Goal: Task Accomplishment & Management: Manage account settings

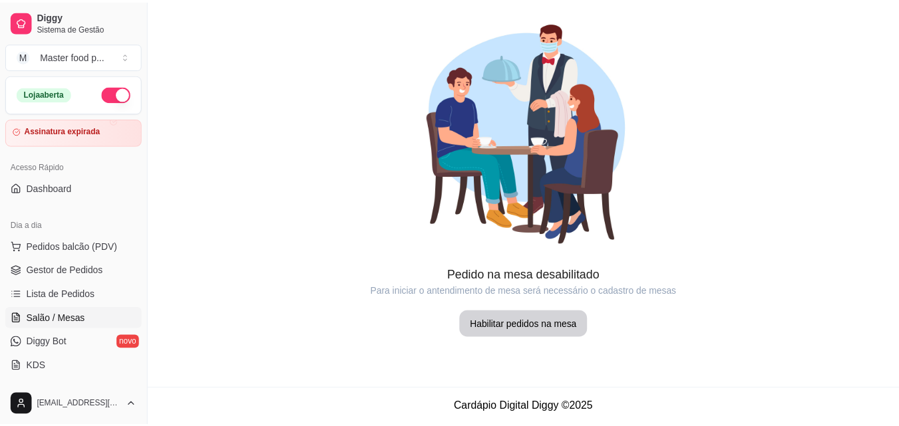
scroll to position [133, 0]
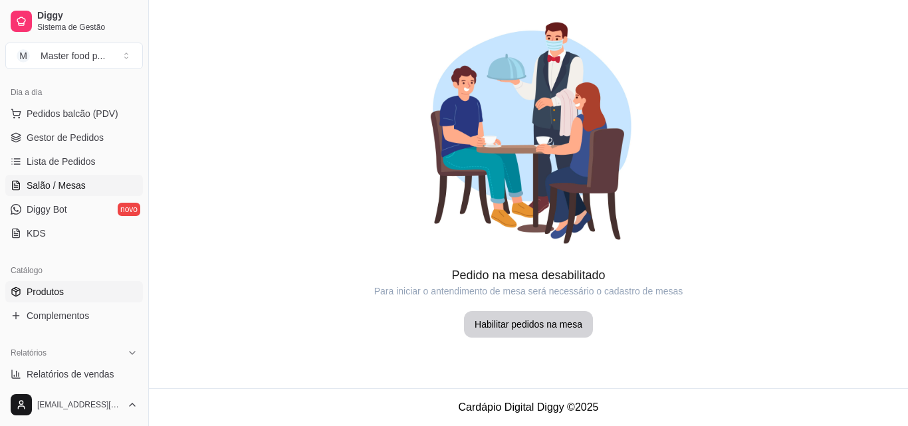
click at [77, 290] on link "Produtos" at bounding box center [74, 291] width 138 height 21
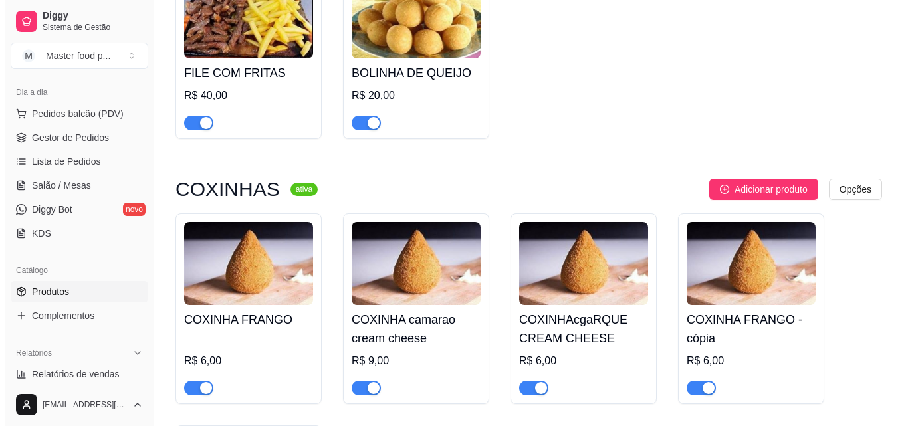
scroll to position [4589, 0]
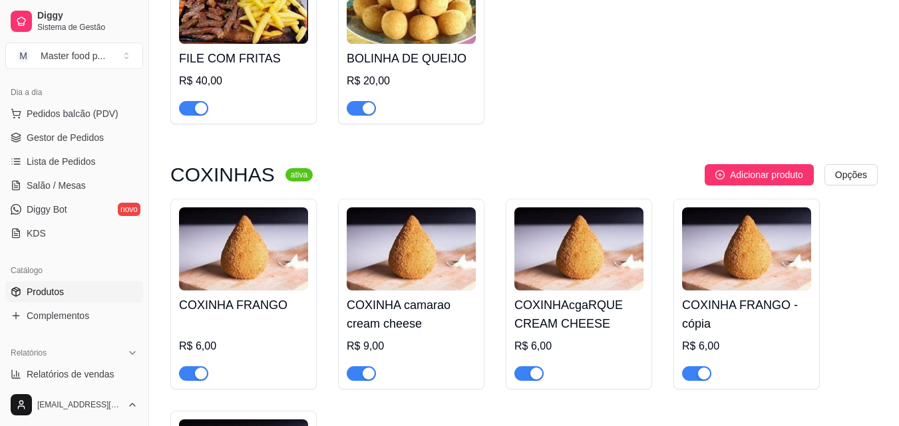
click at [585, 296] on h4 "COXINHAcgaRQUE CREAM CHEESE" at bounding box center [578, 314] width 129 height 37
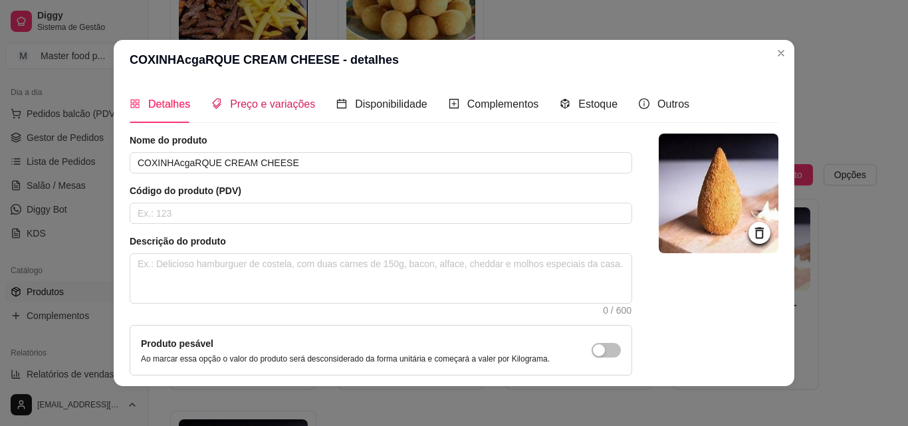
click at [277, 104] on span "Preço e variações" at bounding box center [272, 103] width 85 height 11
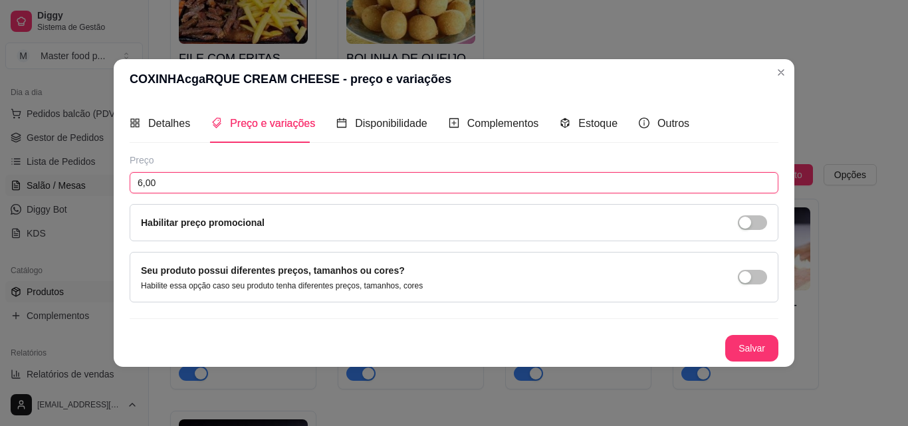
drag, startPoint x: 179, startPoint y: 186, endPoint x: 105, endPoint y: 189, distance: 73.9
click at [106, 188] on div "COXINHAcgaRQUE CREAM CHEESE - preço e variações Detalhes Preço e variações Disp…" at bounding box center [454, 213] width 908 height 426
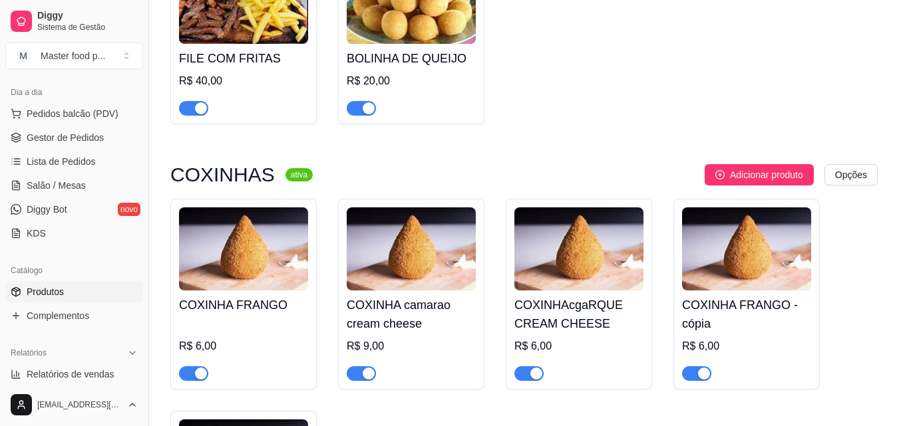
click at [536, 222] on img at bounding box center [578, 249] width 129 height 83
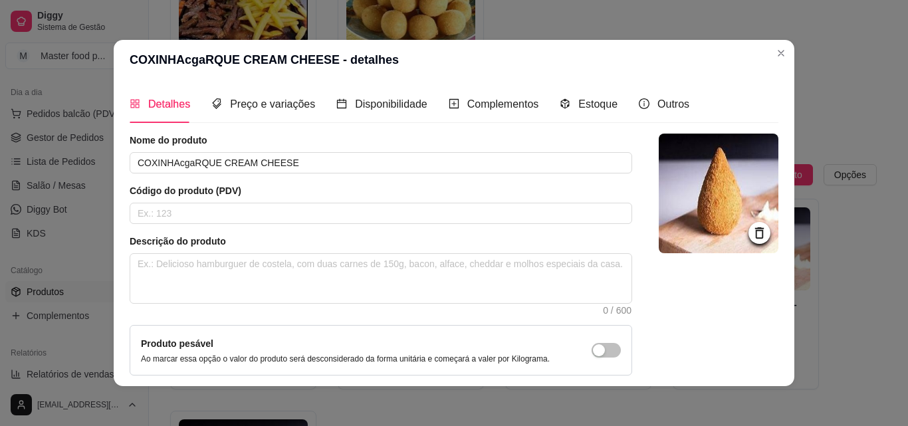
click at [309, 104] on div "Detalhes Preço e variações Disponibilidade Complementos Estoque Outros" at bounding box center [410, 104] width 560 height 38
click at [289, 106] on span "Preço e variações" at bounding box center [272, 103] width 85 height 11
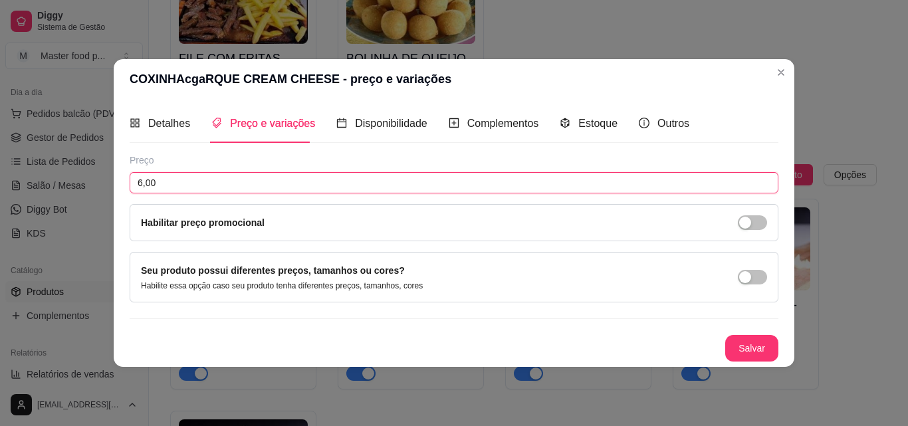
click at [235, 190] on input "6,00" at bounding box center [454, 182] width 649 height 21
type input "9,00"
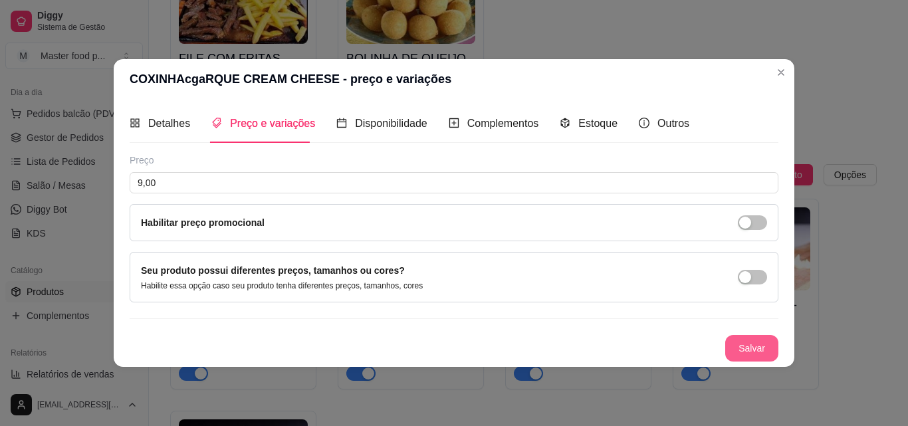
click at [769, 356] on button "Salvar" at bounding box center [752, 348] width 53 height 27
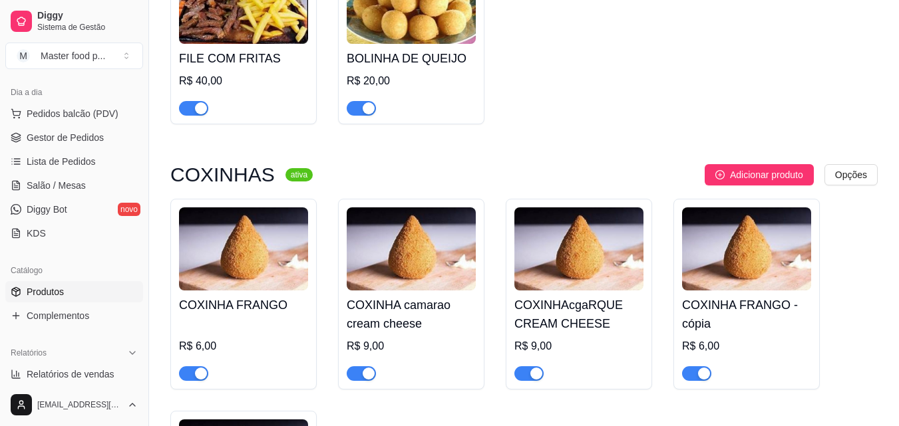
click at [749, 296] on h4 "COXINHA FRANGO - cópia" at bounding box center [746, 314] width 129 height 37
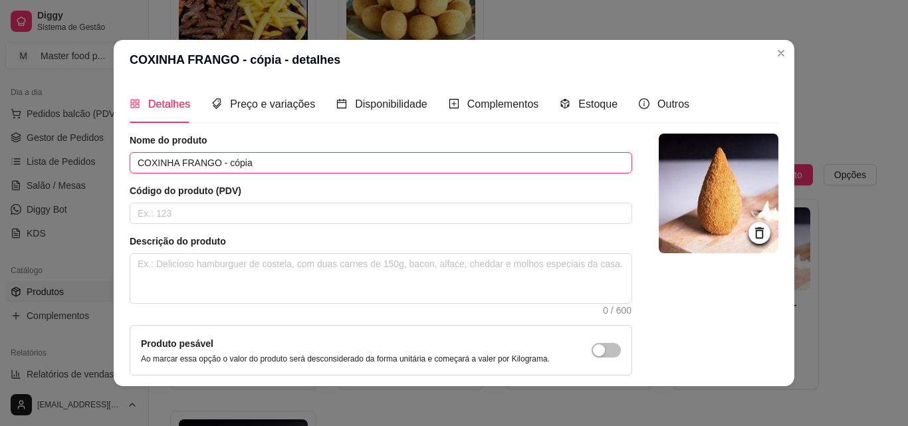
drag, startPoint x: 303, startPoint y: 164, endPoint x: 245, endPoint y: 166, distance: 57.2
click at [245, 166] on input "COXINHA FRANGO - cópia" at bounding box center [381, 162] width 503 height 21
click at [245, 165] on input "COXINHA FRANGO - cópia" at bounding box center [381, 162] width 503 height 21
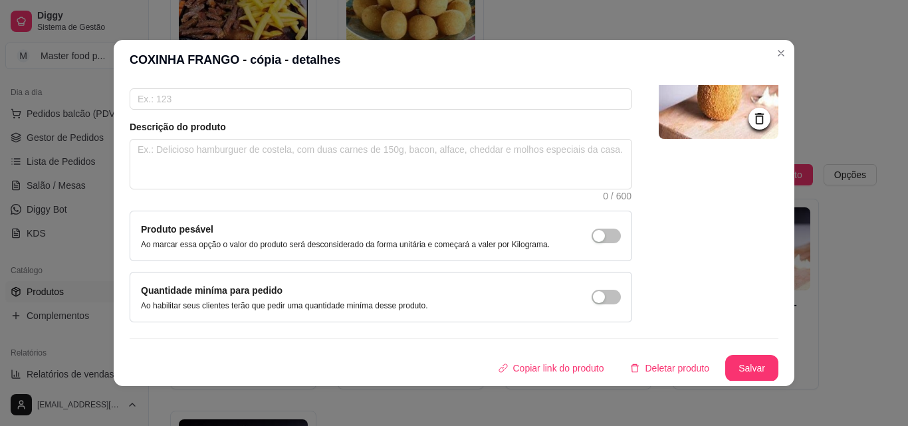
scroll to position [115, 0]
type input "COXINHA COSTELA CREAM CHEESE"
click at [742, 372] on button "Salvar" at bounding box center [752, 367] width 53 height 27
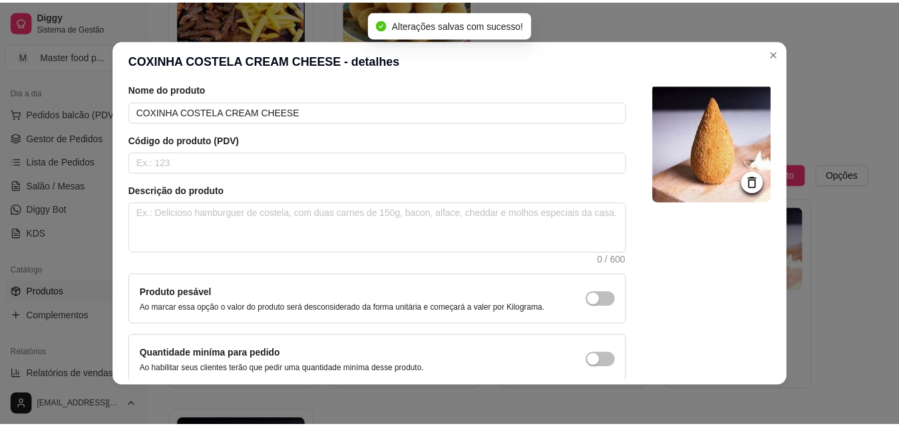
scroll to position [0, 0]
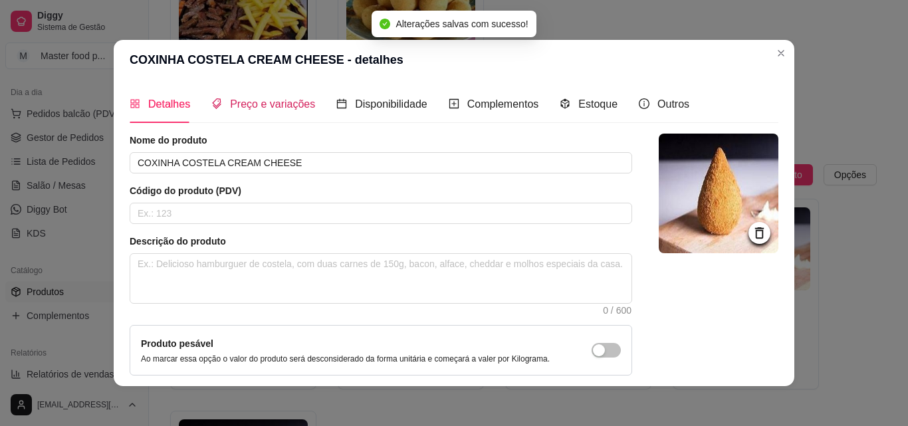
click at [261, 107] on span "Preço e variações" at bounding box center [272, 103] width 85 height 11
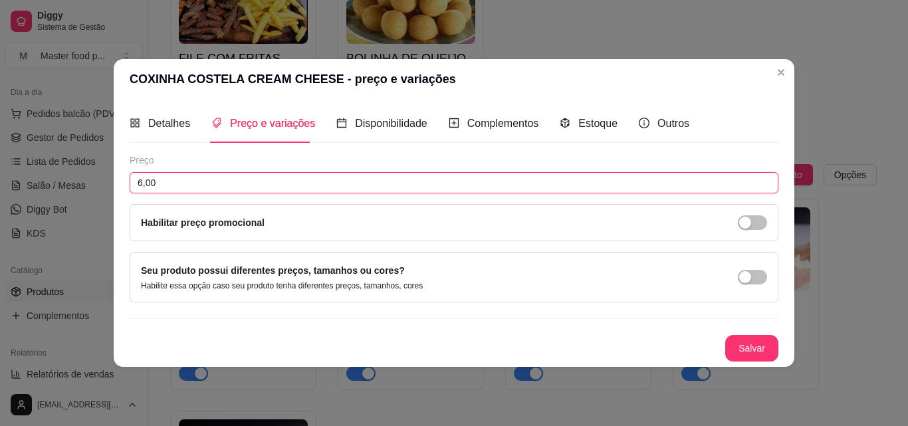
drag, startPoint x: 203, startPoint y: 178, endPoint x: 168, endPoint y: 184, distance: 35.0
click at [169, 184] on input "6,00" at bounding box center [454, 182] width 649 height 21
type input "9,00"
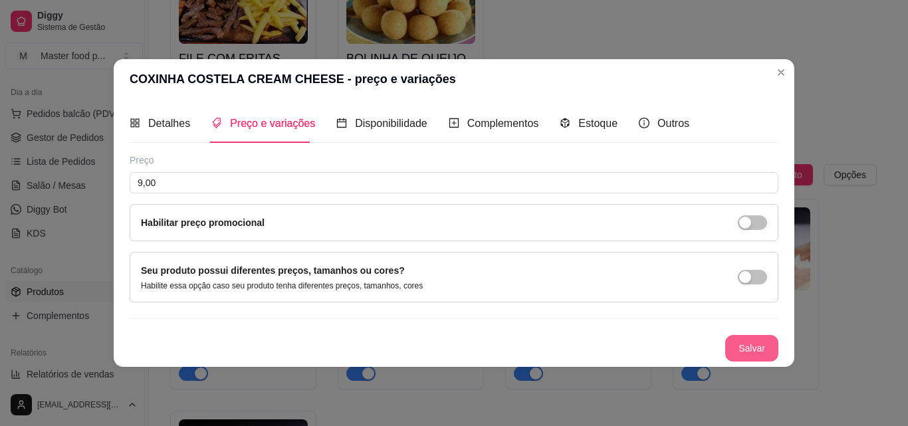
click at [767, 352] on button "Salvar" at bounding box center [752, 348] width 53 height 27
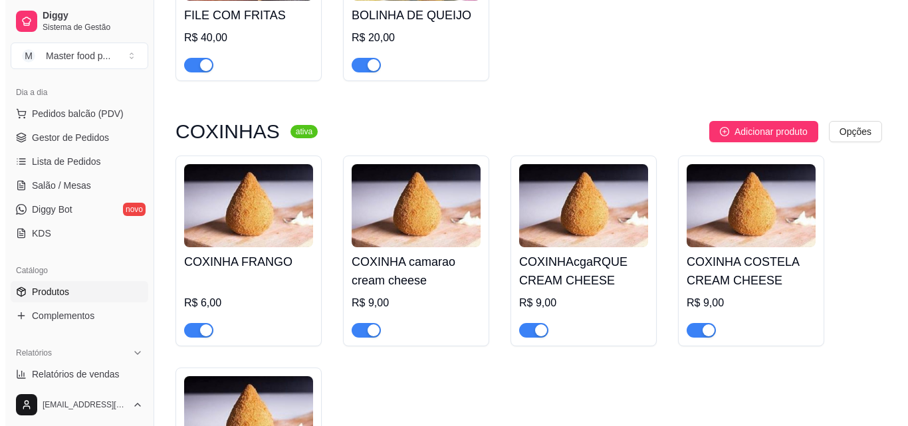
scroll to position [4656, 0]
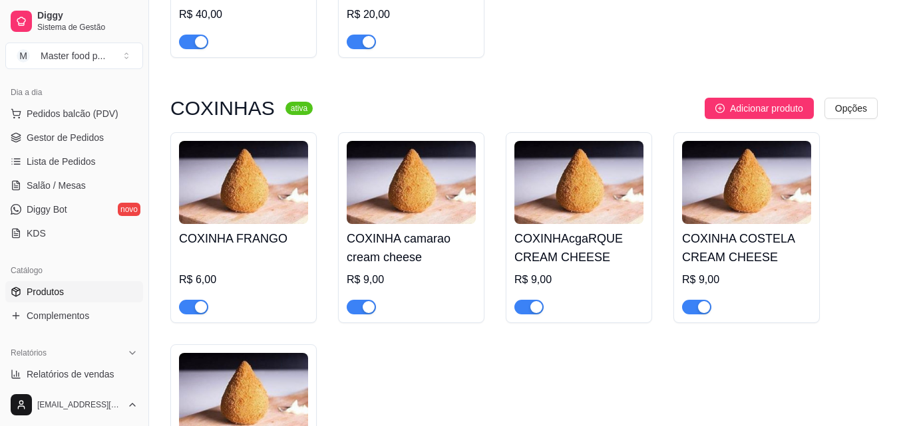
click at [235, 353] on img at bounding box center [243, 394] width 129 height 83
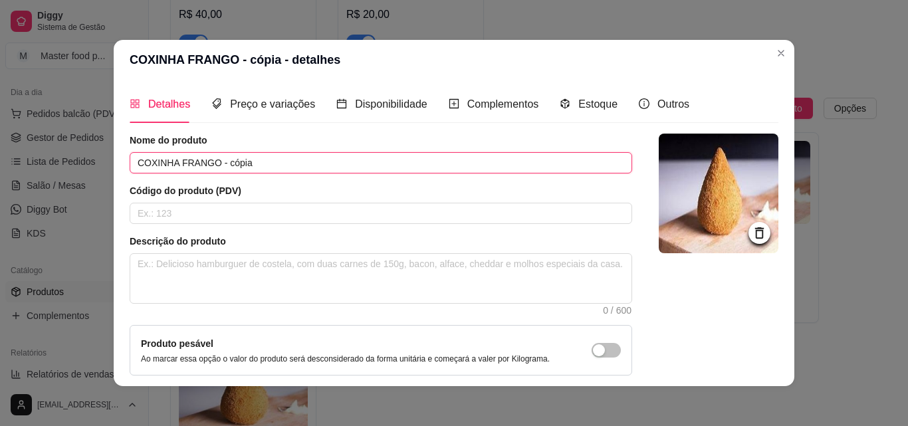
drag, startPoint x: 289, startPoint y: 168, endPoint x: 280, endPoint y: 169, distance: 9.4
click at [281, 169] on input "COXINHA FRANGO - cópia" at bounding box center [381, 162] width 503 height 21
drag, startPoint x: 219, startPoint y: 178, endPoint x: 173, endPoint y: 172, distance: 46.9
click at [173, 172] on input "COXINHA FRANGO - cópia" at bounding box center [381, 162] width 503 height 21
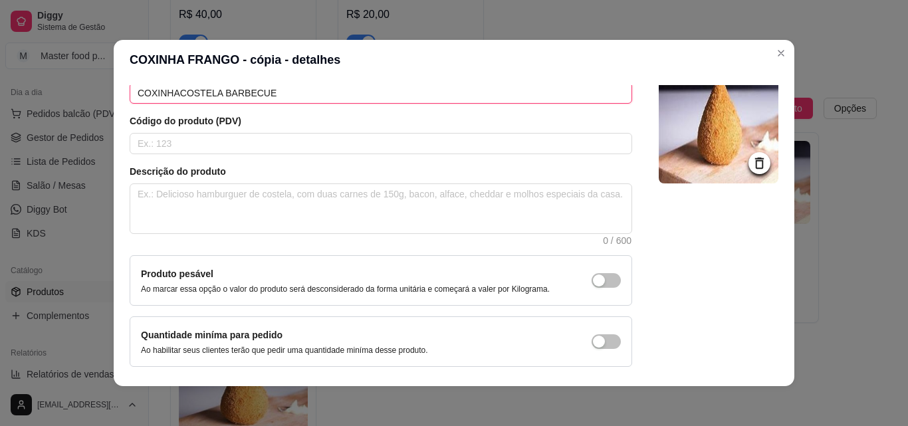
scroll to position [115, 0]
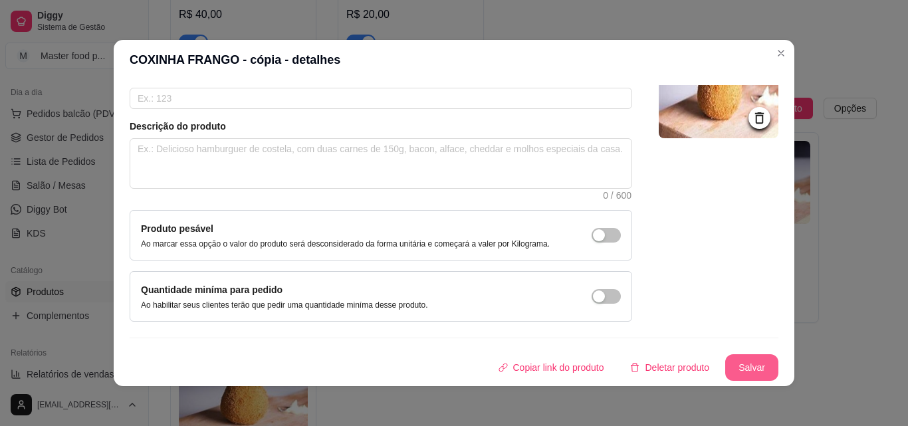
type input "COXINHACOSTELA BARBECUE"
click at [726, 362] on button "Salvar" at bounding box center [752, 368] width 52 height 26
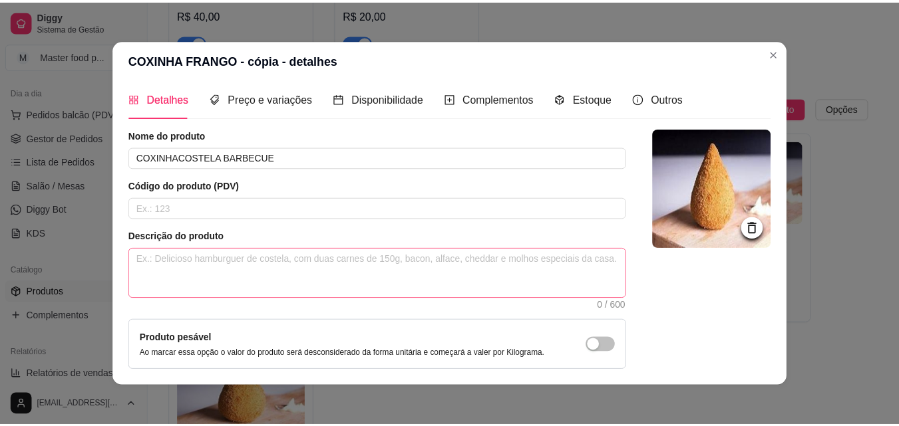
scroll to position [0, 0]
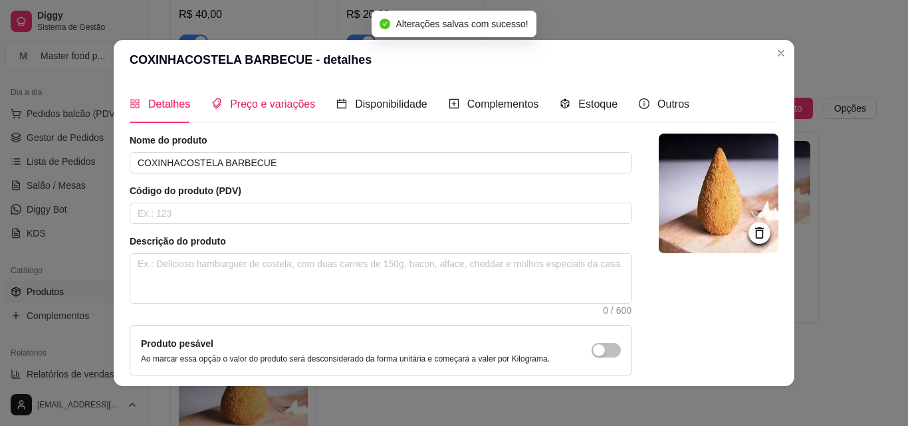
click at [255, 103] on span "Preço e variações" at bounding box center [272, 103] width 85 height 11
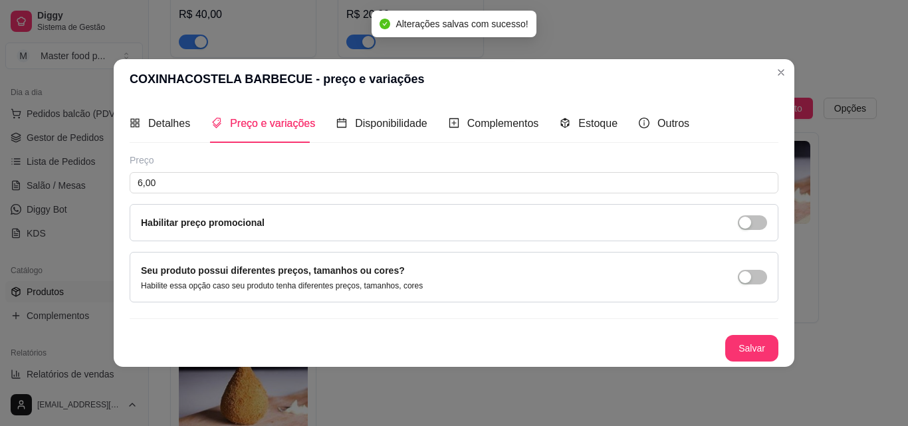
click at [227, 171] on div "Preço 6,00 Habilitar preço promocional" at bounding box center [454, 198] width 649 height 88
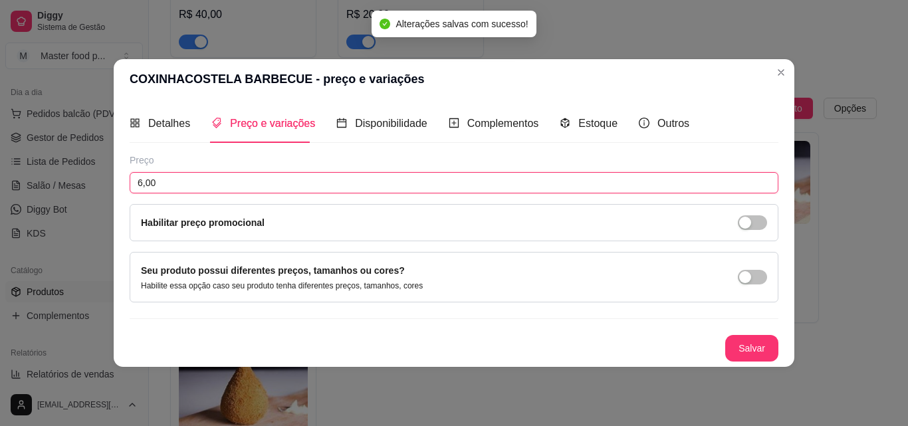
click at [222, 184] on input "6,00" at bounding box center [454, 182] width 649 height 21
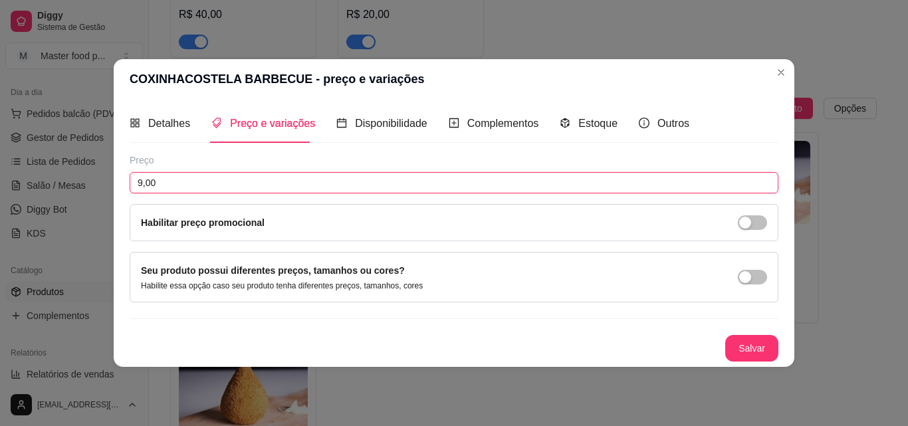
type input "9,00"
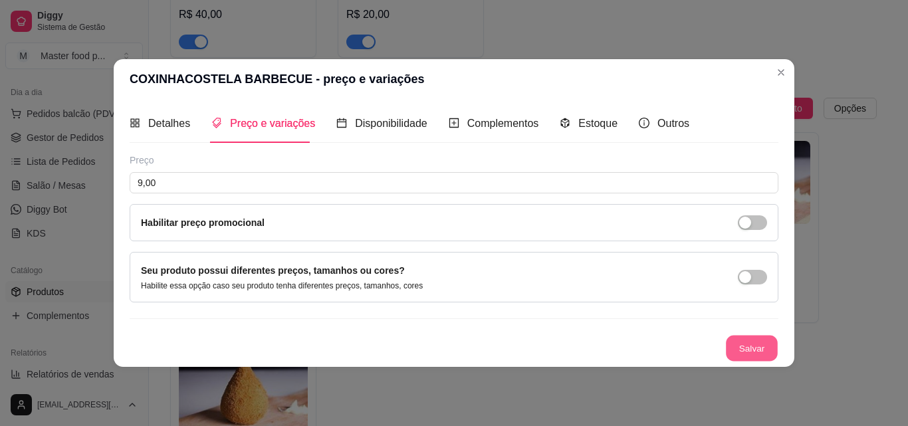
click at [754, 345] on button "Salvar" at bounding box center [752, 348] width 52 height 26
click at [782, 347] on div "Detalhes Preço e variações Disponibilidade Complementos Estoque Outros Nome do …" at bounding box center [454, 232] width 681 height 267
click at [767, 348] on button "Salvar" at bounding box center [752, 348] width 53 height 27
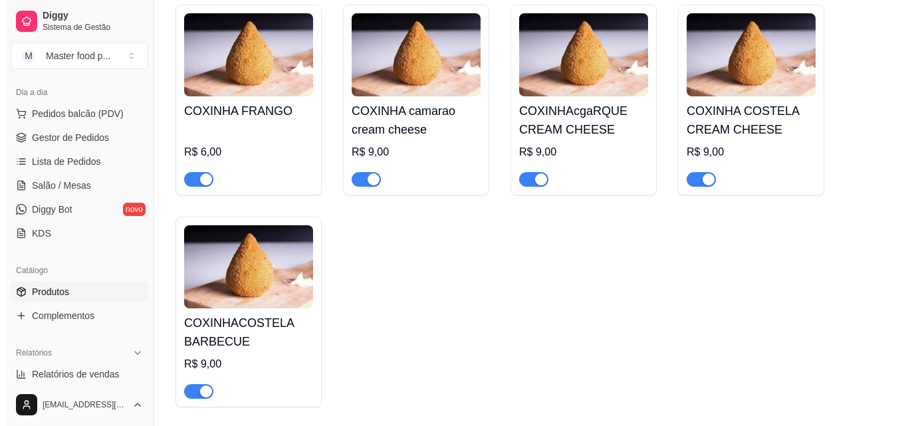
scroll to position [4789, 0]
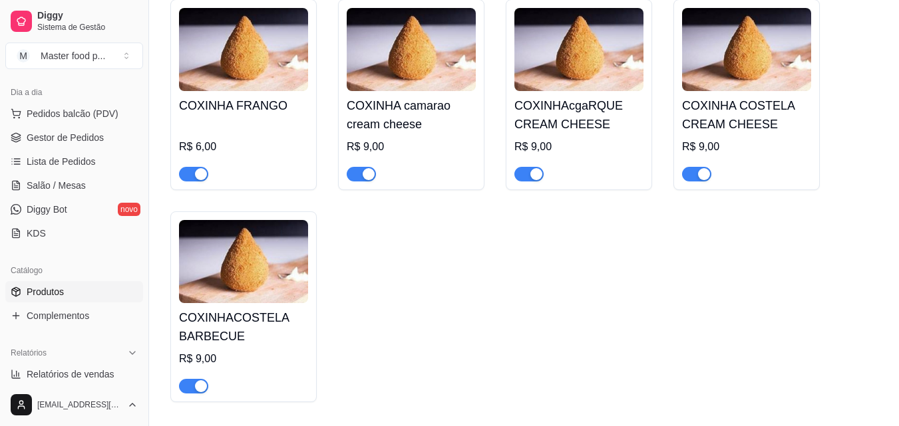
click at [249, 91] on div "COXINHA FRANGO R$ 6,00" at bounding box center [243, 136] width 129 height 90
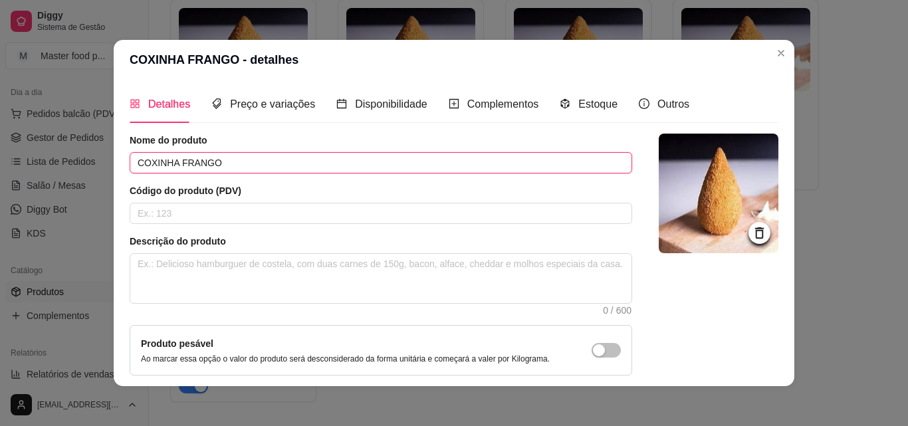
click at [253, 161] on input "COXINHA FRANGO" at bounding box center [381, 162] width 503 height 21
type input "COXINHA NUTELA"
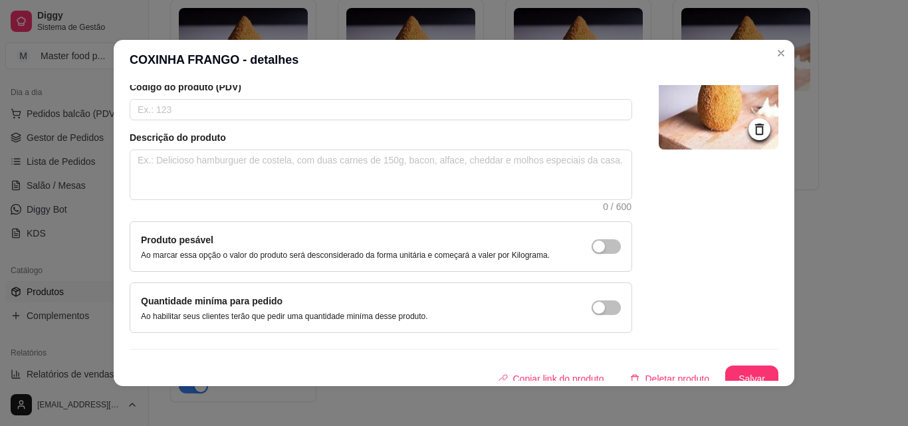
scroll to position [115, 0]
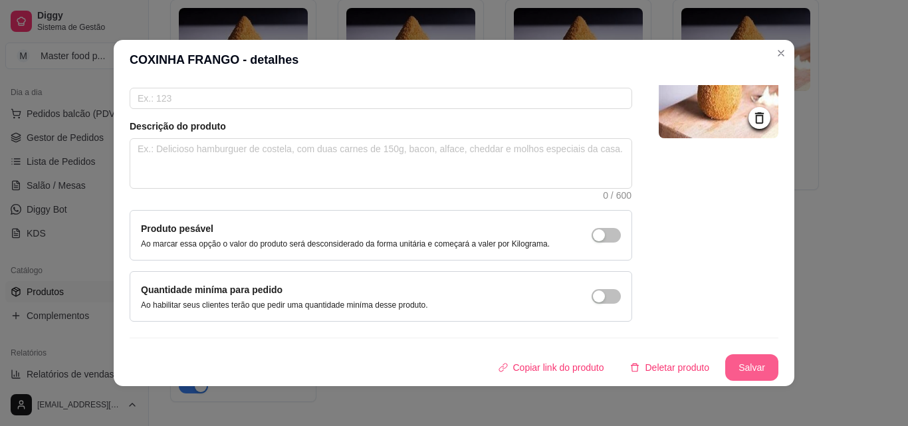
click at [726, 372] on button "Salvar" at bounding box center [752, 367] width 53 height 27
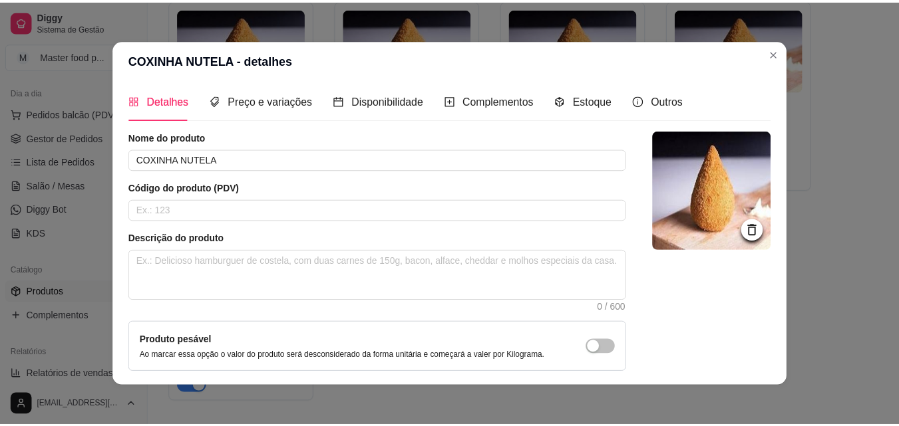
scroll to position [0, 0]
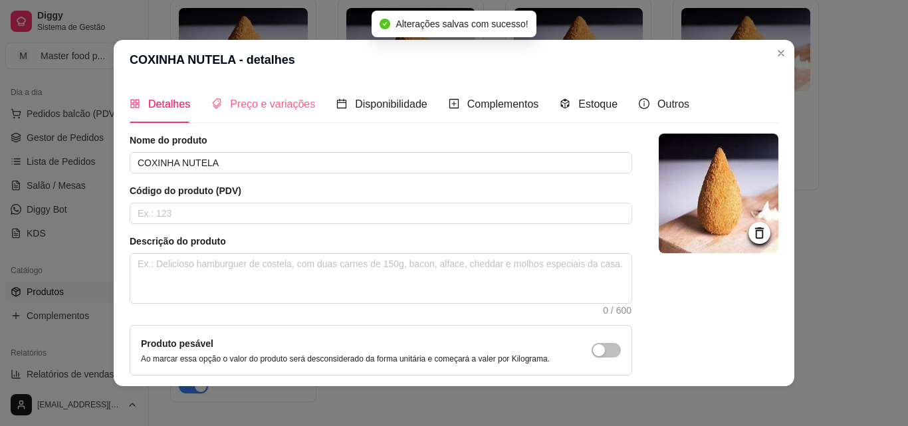
click at [233, 95] on div "Preço e variações" at bounding box center [263, 104] width 104 height 38
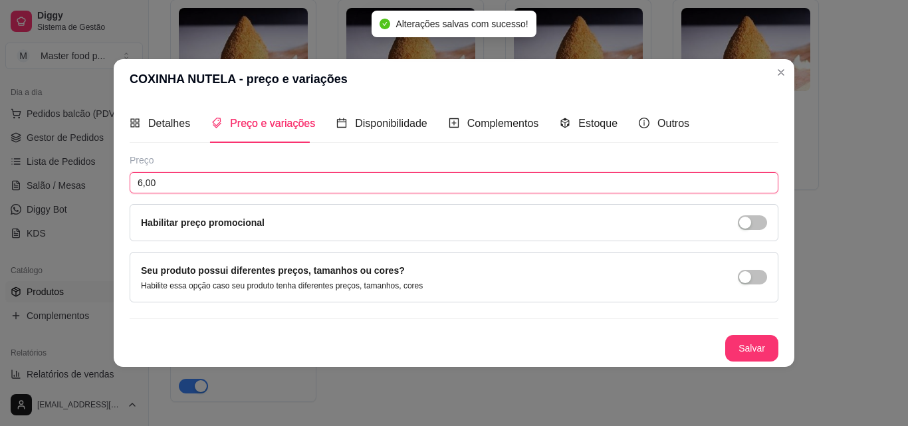
click at [172, 180] on input "6,00" at bounding box center [454, 182] width 649 height 21
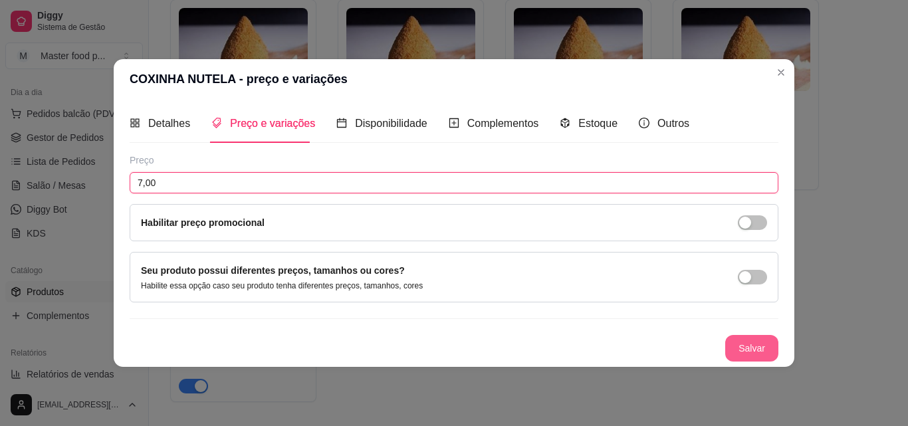
type input "7,00"
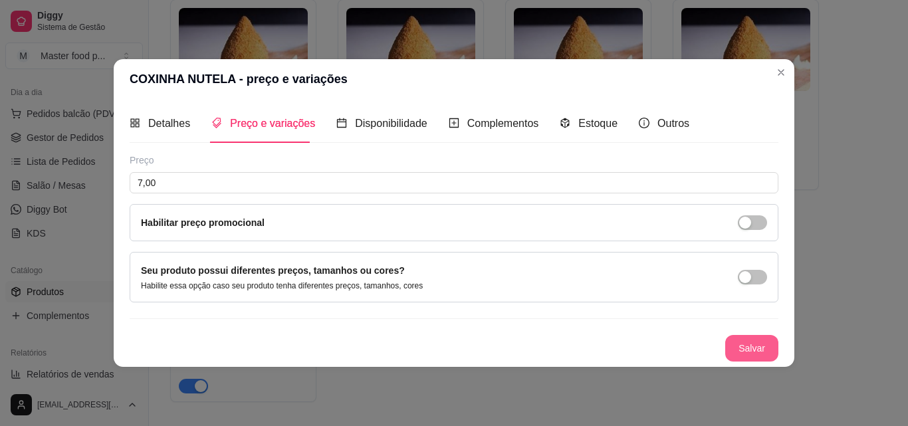
click at [748, 333] on div "Preço 7,00 Habilitar preço promocional Seu produto possui diferentes preços, ta…" at bounding box center [454, 258] width 649 height 208
click at [747, 343] on button "Salvar" at bounding box center [752, 348] width 52 height 26
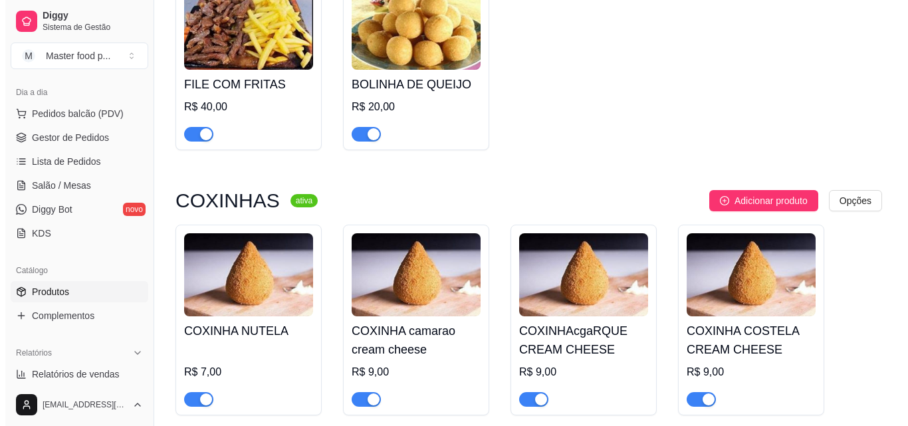
scroll to position [4589, 0]
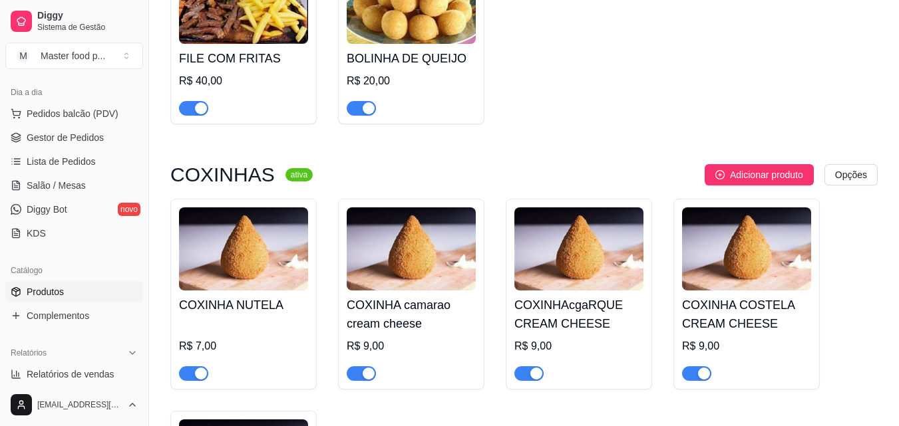
click at [594, 296] on h4 "COXINHAcgaRQUE CREAM CHEESE" at bounding box center [578, 314] width 129 height 37
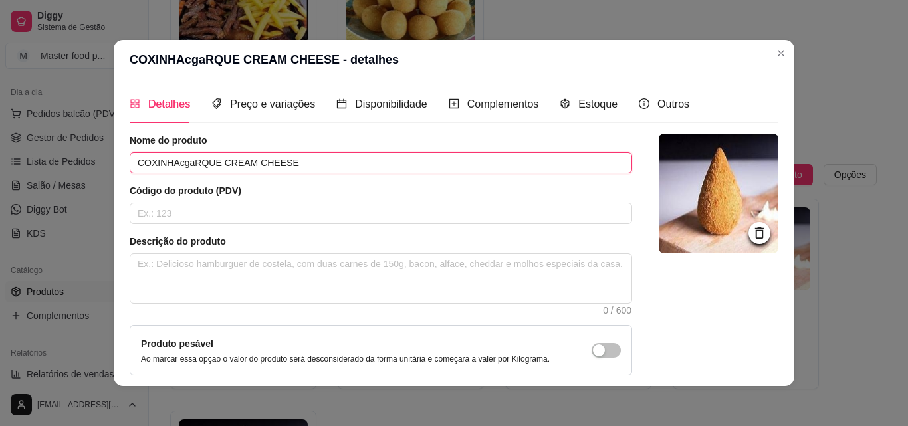
click at [188, 160] on input "COXINHAcgaRQUE CREAM CHEESE" at bounding box center [381, 162] width 503 height 21
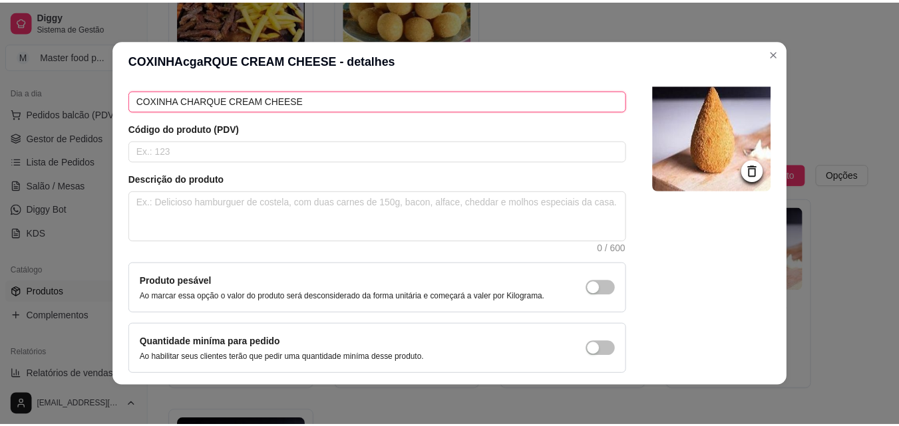
scroll to position [115, 0]
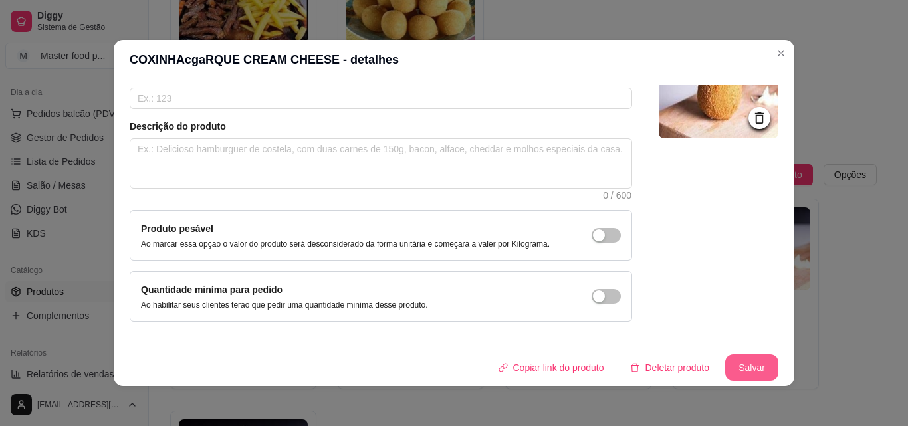
type input "COXINHA CHARQUE CREAM CHEESE"
click at [736, 371] on button "Salvar" at bounding box center [752, 367] width 53 height 27
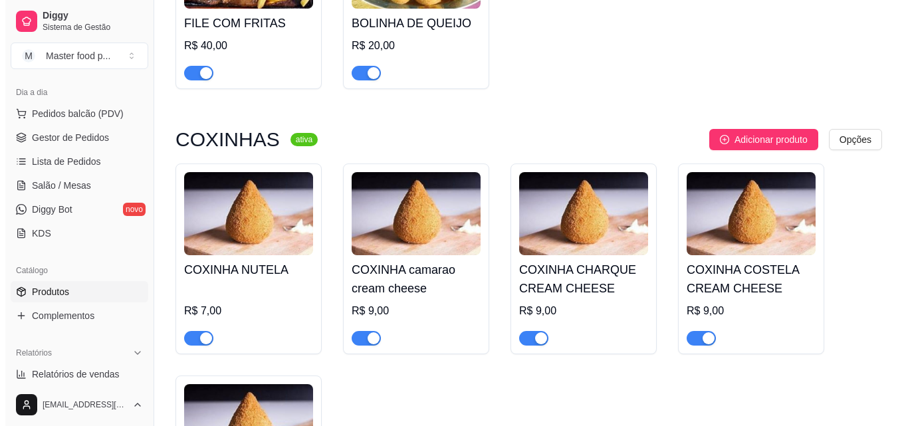
scroll to position [4656, 0]
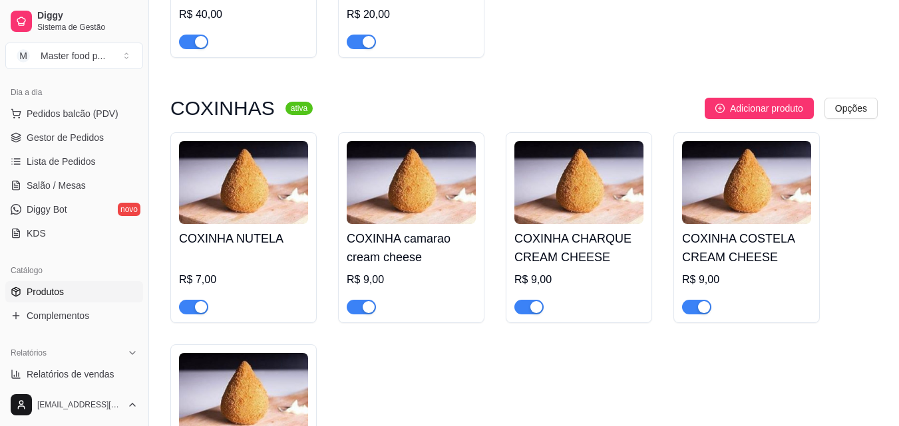
click at [764, 141] on img at bounding box center [746, 182] width 129 height 83
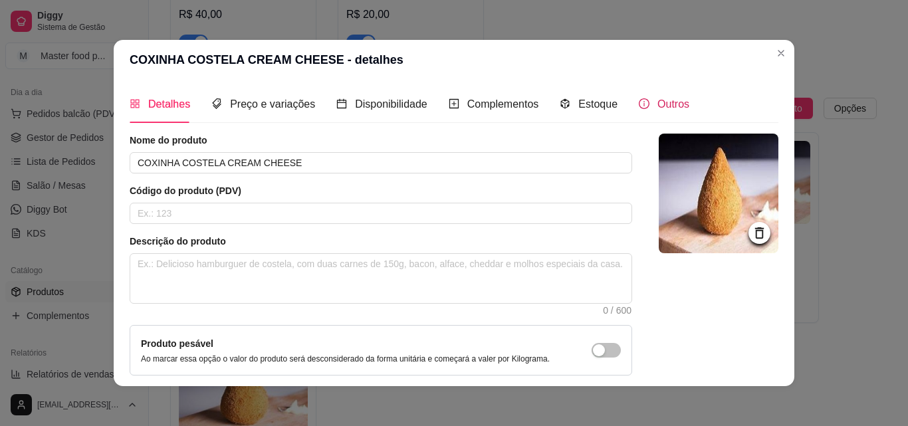
click at [658, 99] on span "Outros" at bounding box center [674, 103] width 32 height 11
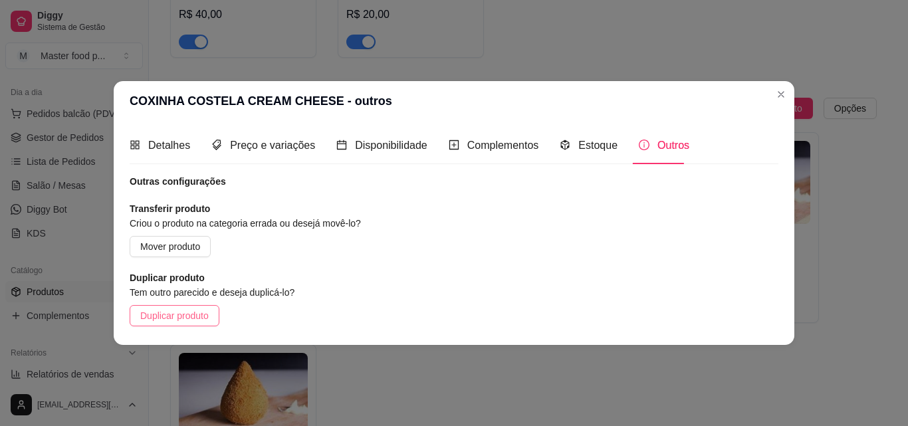
click at [206, 313] on span "Duplicar produto" at bounding box center [174, 316] width 69 height 15
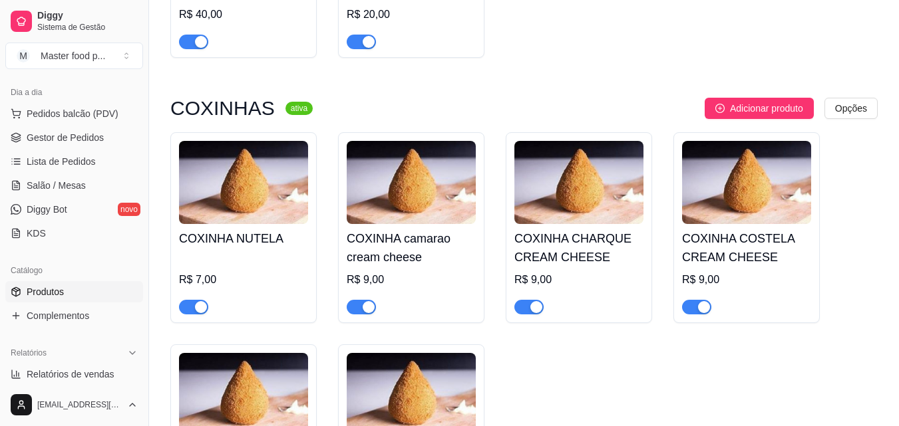
click at [402, 353] on img at bounding box center [411, 394] width 129 height 83
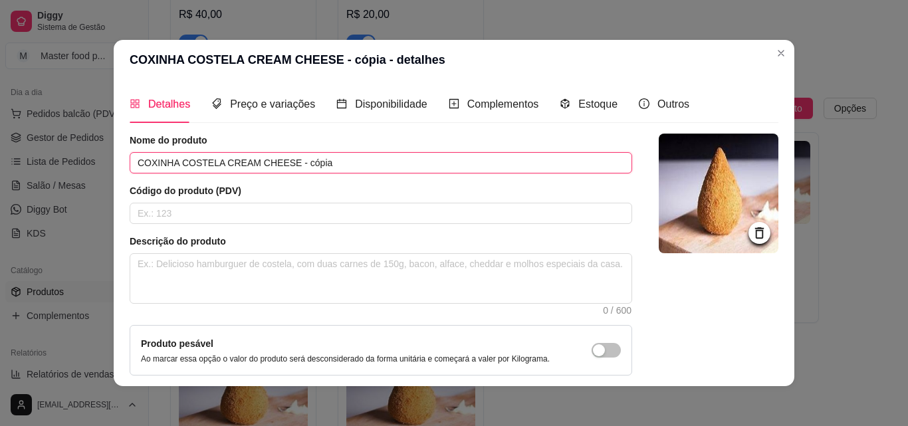
click at [374, 165] on input "COXINHA COSTELA CREAM CHEESE - cópia" at bounding box center [381, 162] width 503 height 21
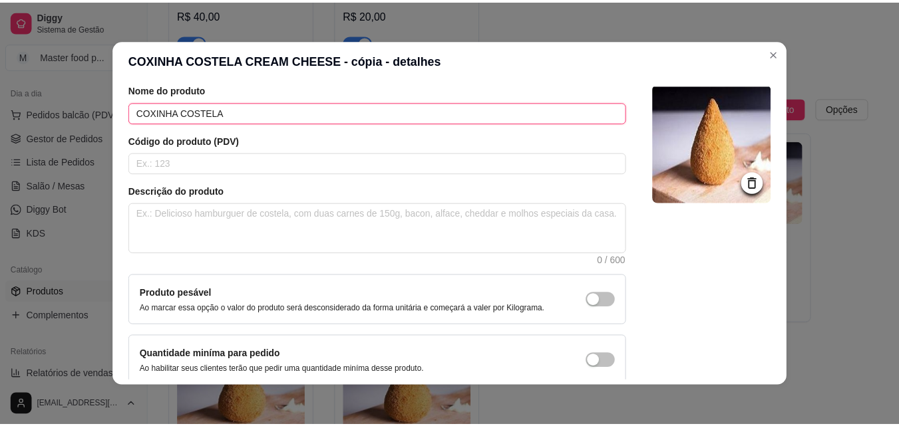
scroll to position [115, 0]
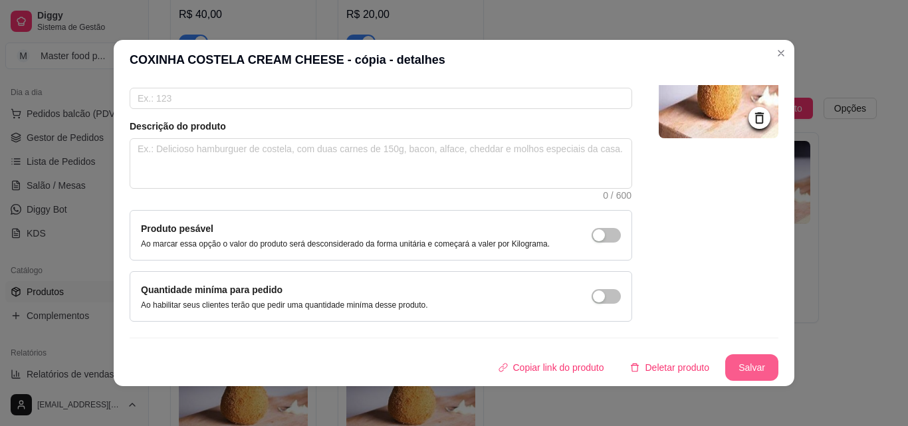
type input "COXINHA COSTELA"
click at [731, 359] on button "Salvar" at bounding box center [752, 367] width 53 height 27
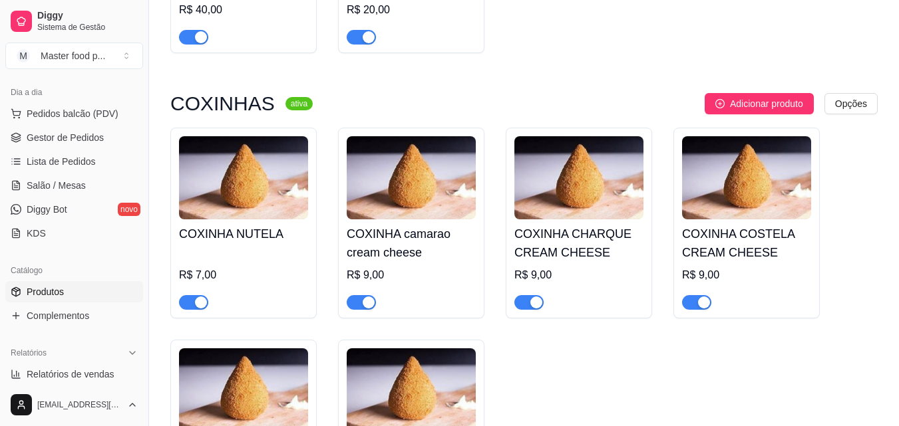
scroll to position [4589, 0]
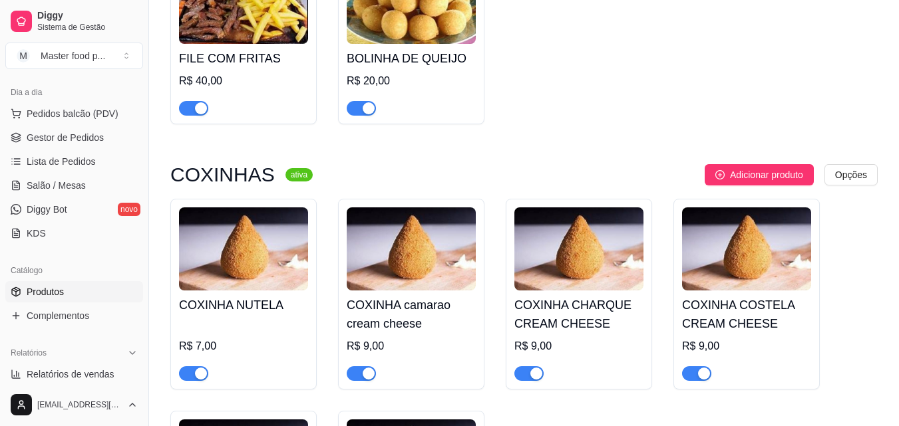
click at [274, 291] on div "COXINHA NUTELA R$ 7,00" at bounding box center [243, 336] width 129 height 90
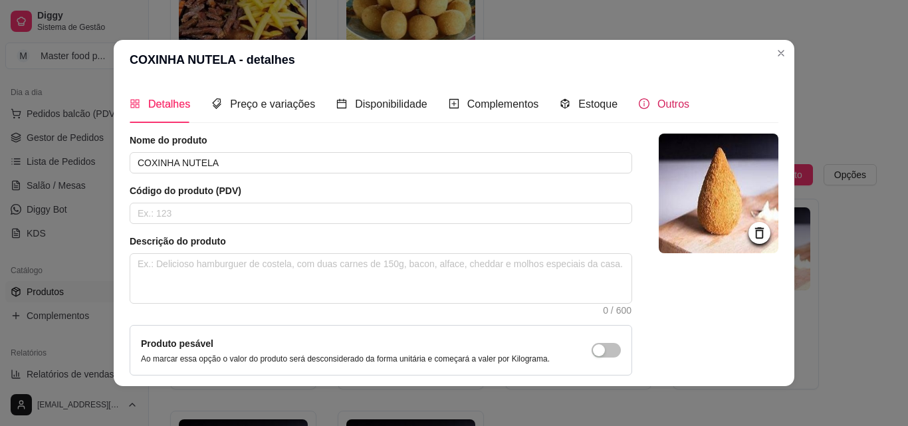
click at [642, 103] on div "Outros" at bounding box center [664, 104] width 51 height 17
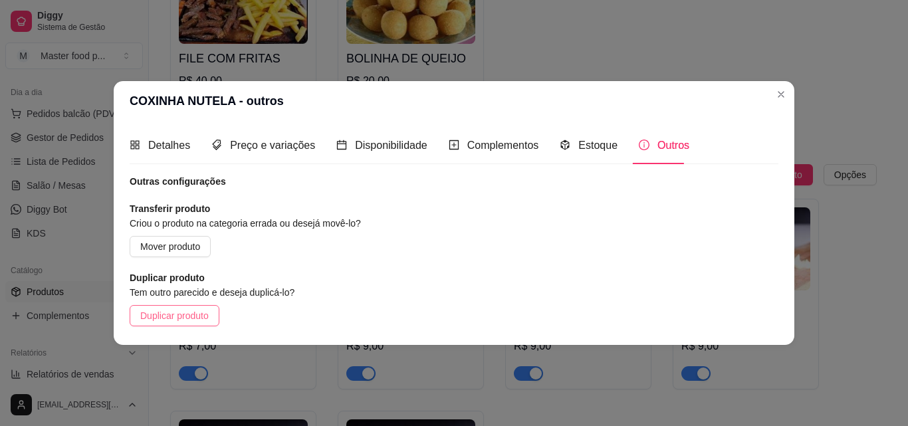
click at [202, 316] on span "Duplicar produto" at bounding box center [174, 316] width 69 height 15
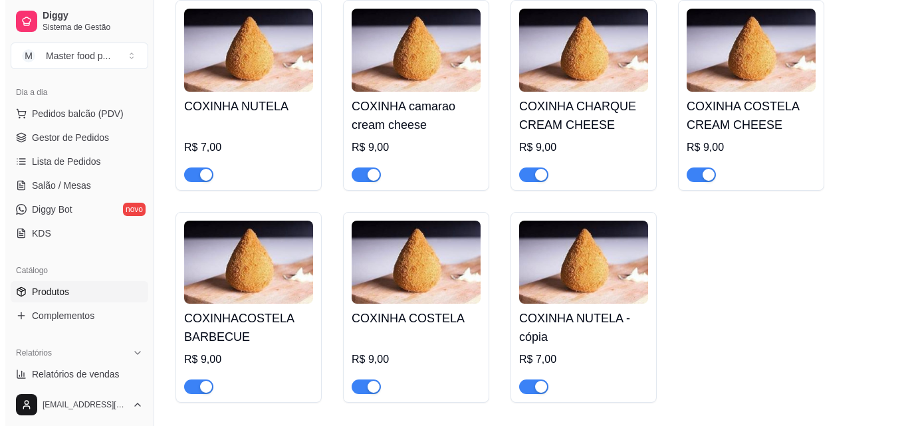
scroll to position [4789, 0]
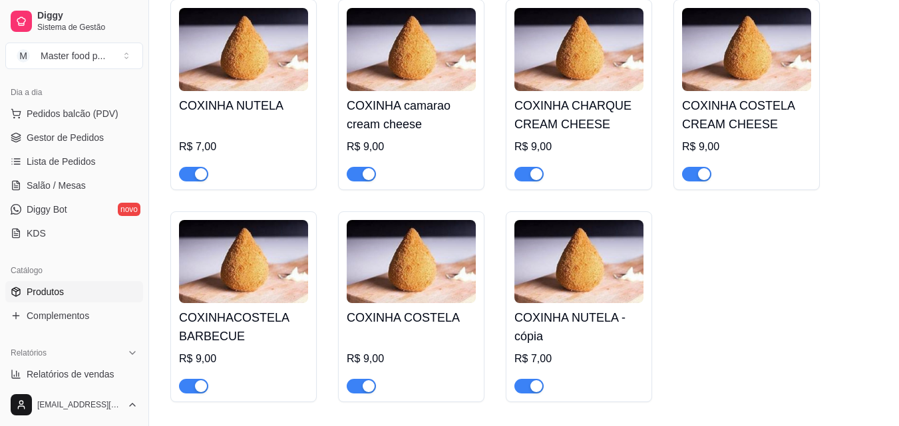
click at [616, 309] on h4 "COXINHA NUTELA - cópia" at bounding box center [578, 327] width 129 height 37
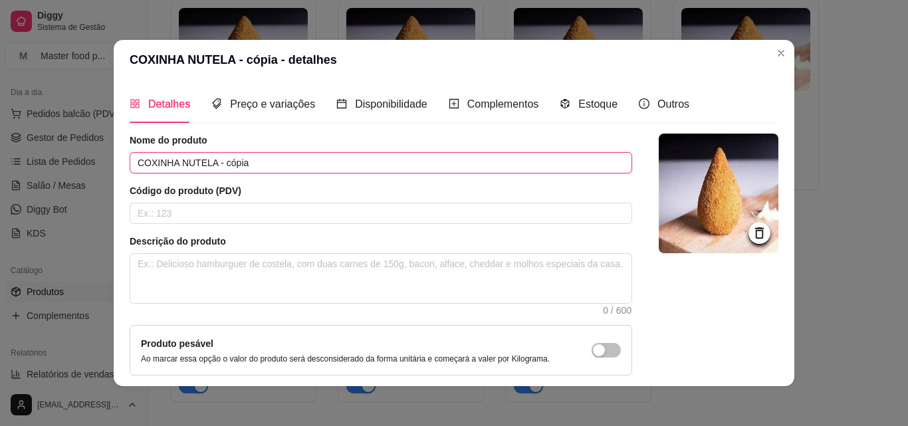
drag, startPoint x: 306, startPoint y: 170, endPoint x: 172, endPoint y: 173, distance: 134.4
click at [172, 173] on input "COXINHA NUTELA - cópia" at bounding box center [381, 162] width 503 height 21
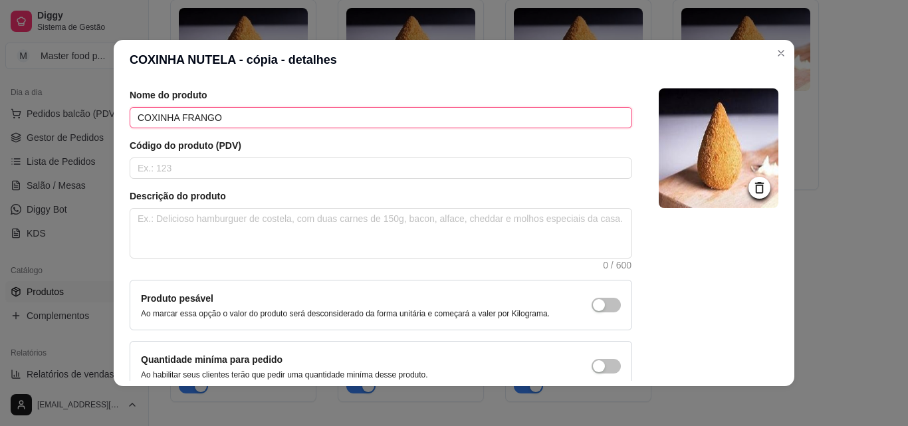
scroll to position [115, 0]
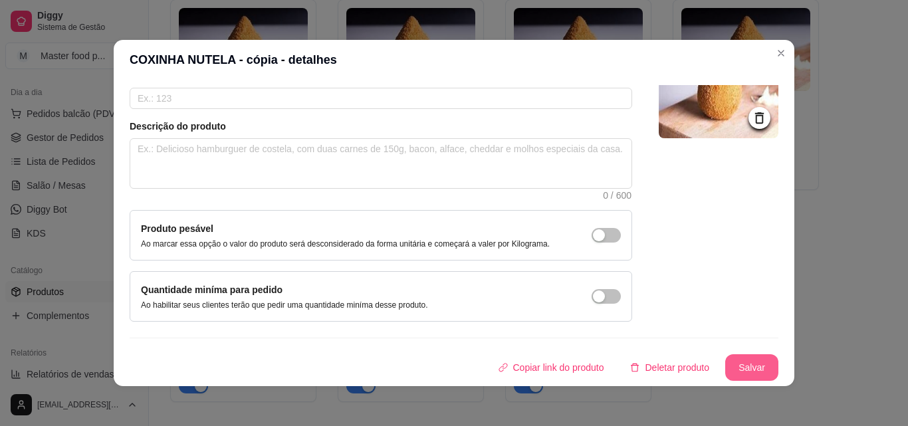
type input "COXINHA FRANGO"
click at [750, 368] on button "Salvar" at bounding box center [752, 367] width 53 height 27
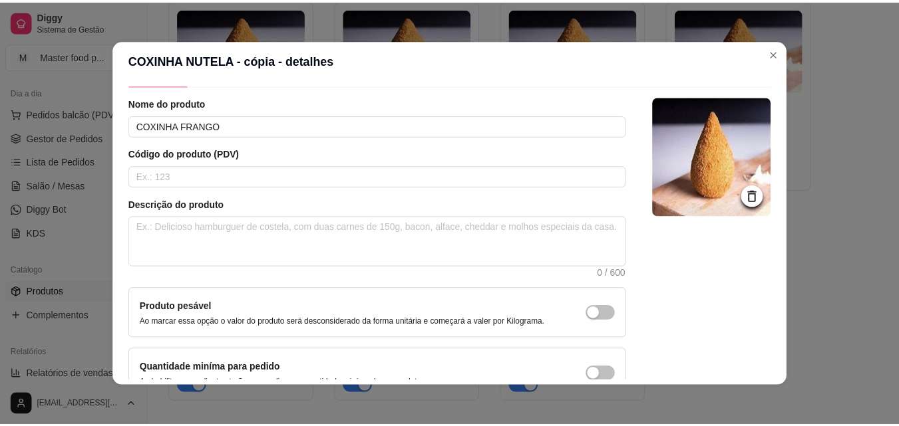
scroll to position [0, 0]
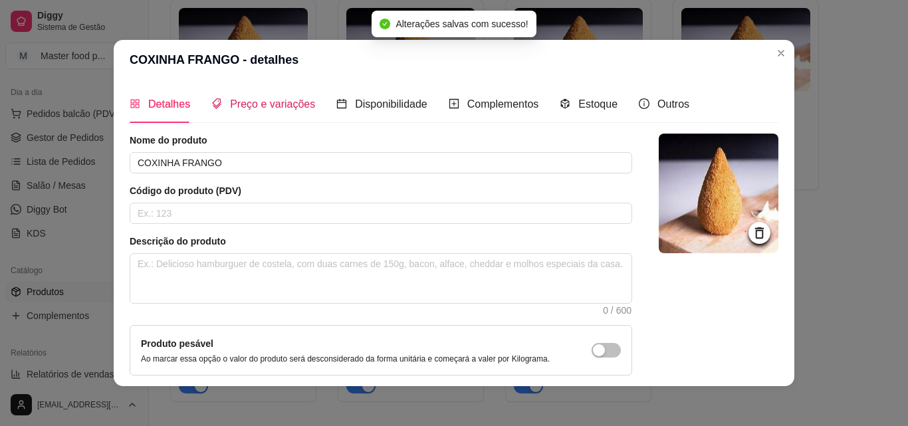
click at [271, 110] on span "Preço e variações" at bounding box center [272, 103] width 85 height 11
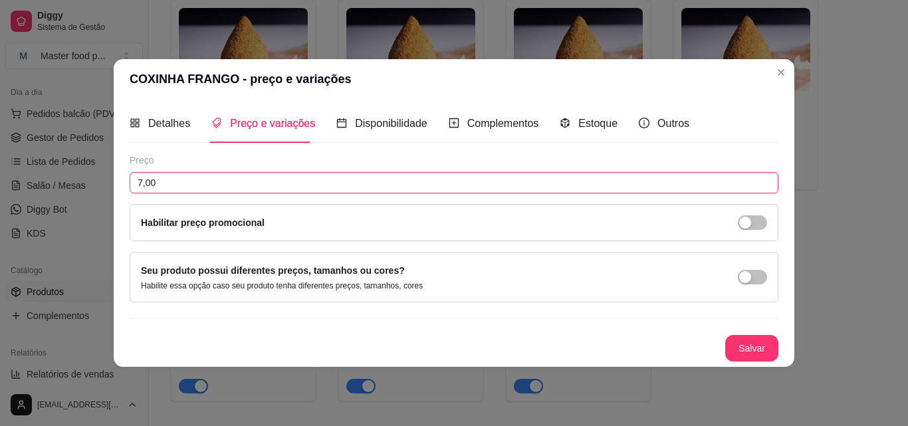
click at [319, 192] on input "7,00" at bounding box center [454, 182] width 649 height 21
type input "6,00"
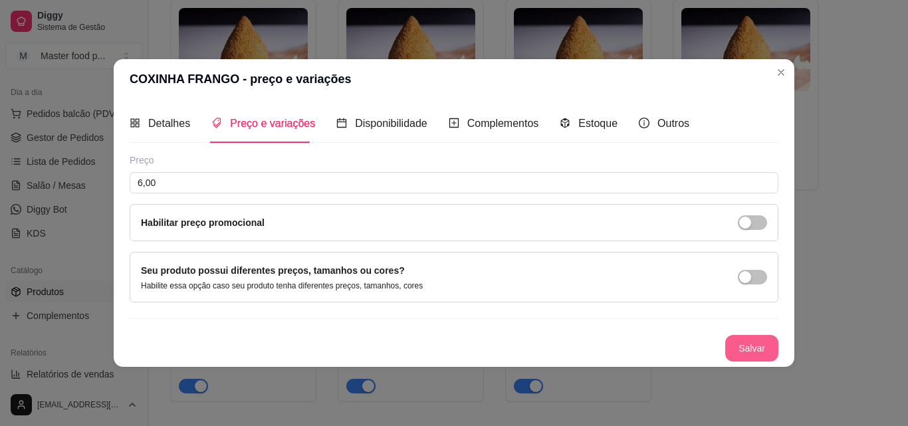
click at [748, 347] on button "Salvar" at bounding box center [752, 348] width 53 height 27
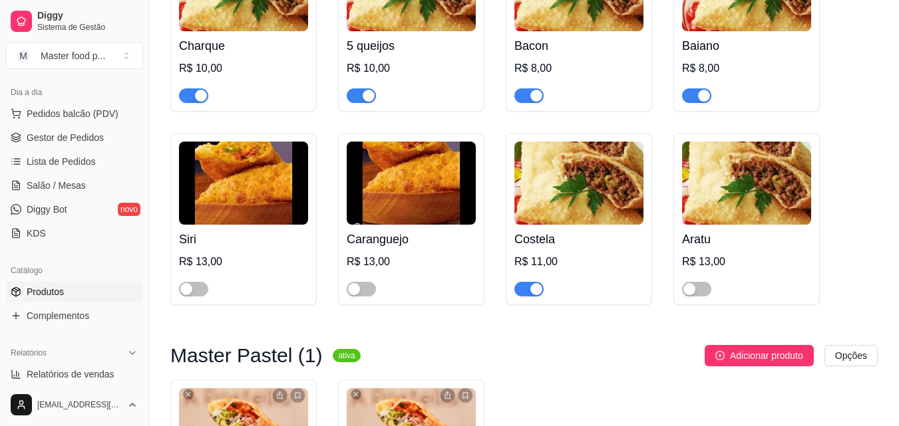
scroll to position [865, 0]
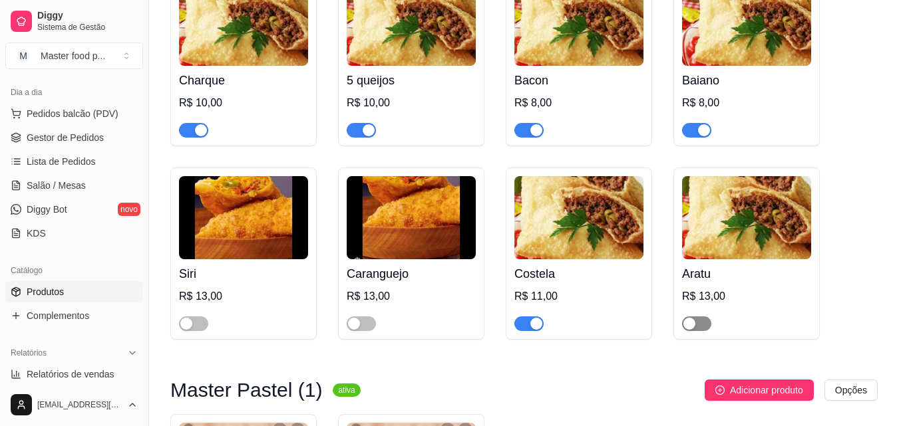
click at [700, 317] on span "button" at bounding box center [696, 324] width 29 height 15
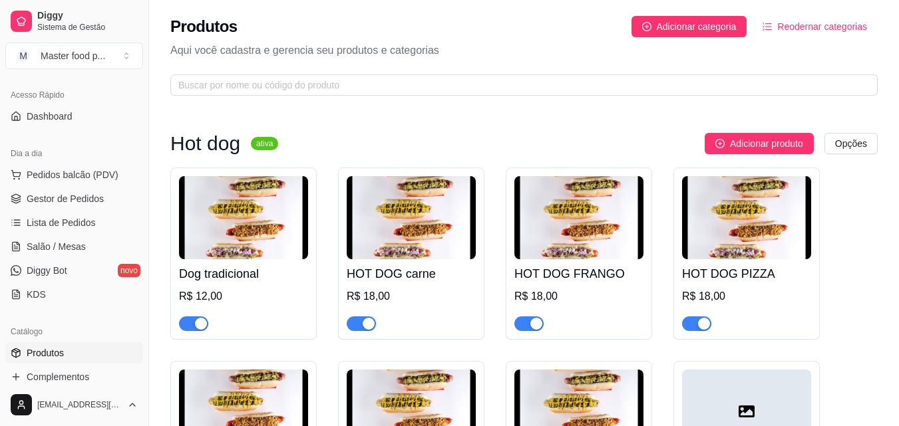
scroll to position [0, 0]
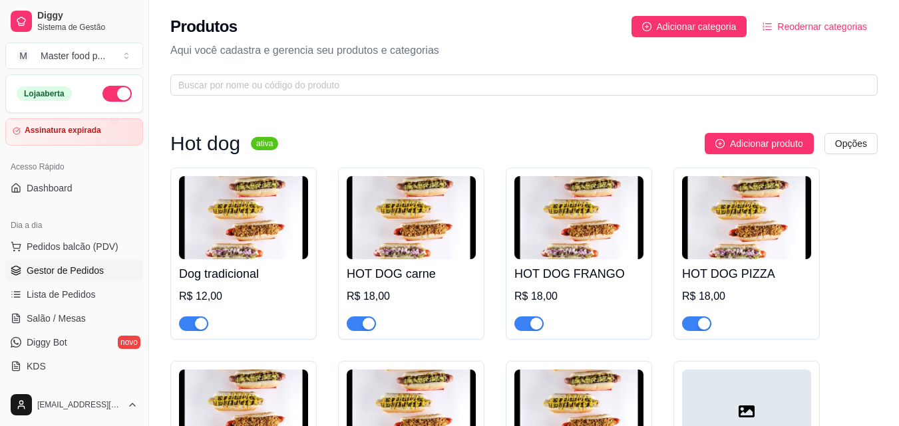
click at [70, 268] on span "Gestor de Pedidos" at bounding box center [65, 270] width 77 height 13
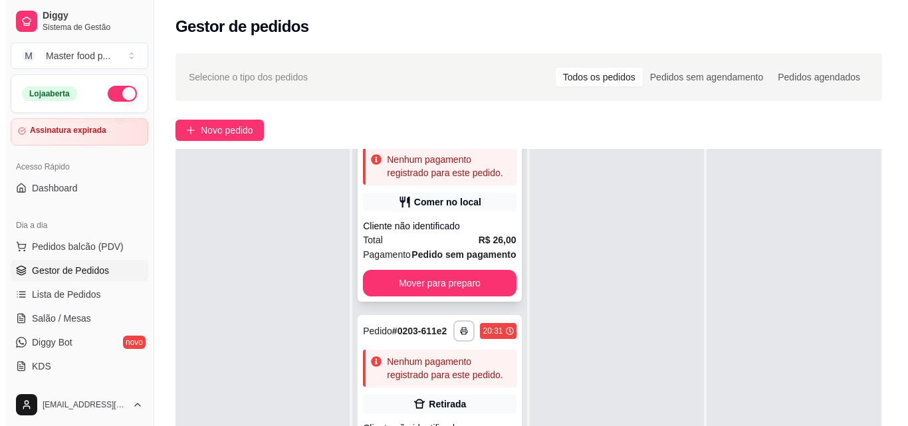
scroll to position [67, 0]
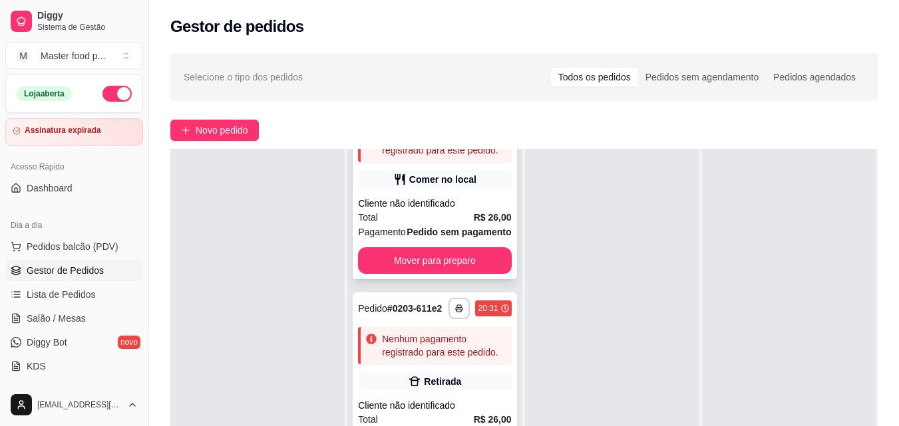
click at [454, 210] on div "Cliente não identificado" at bounding box center [434, 203] width 153 height 13
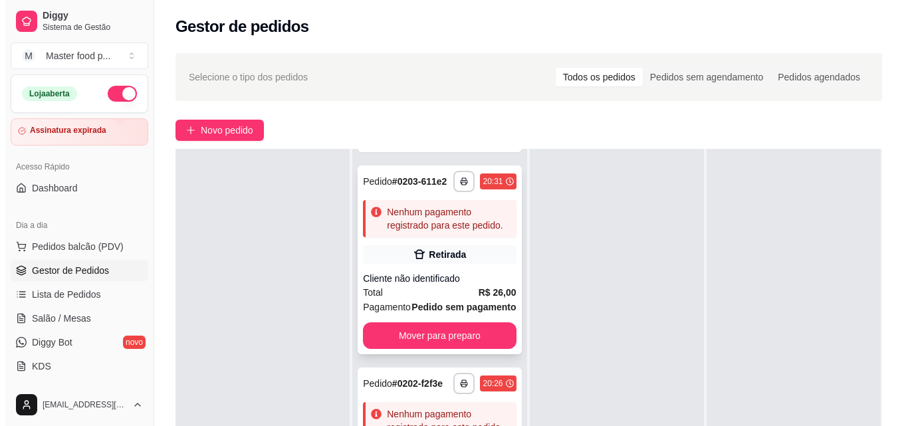
scroll to position [266, 0]
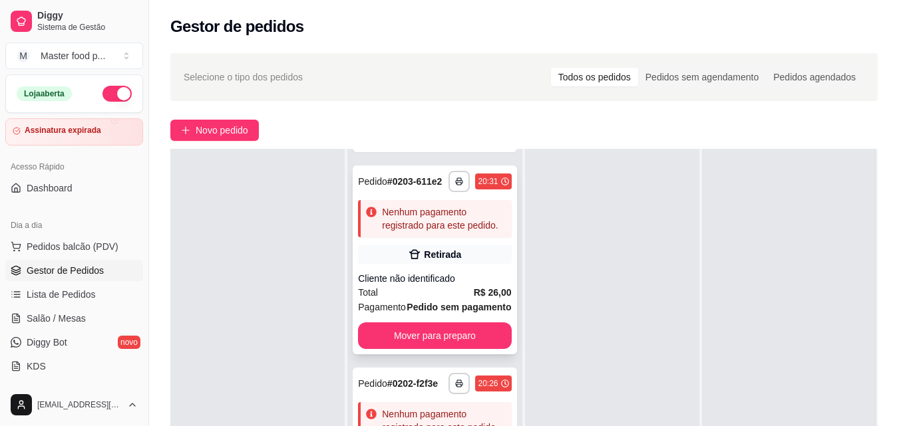
click at [449, 275] on div "Cliente não identificado" at bounding box center [434, 278] width 153 height 13
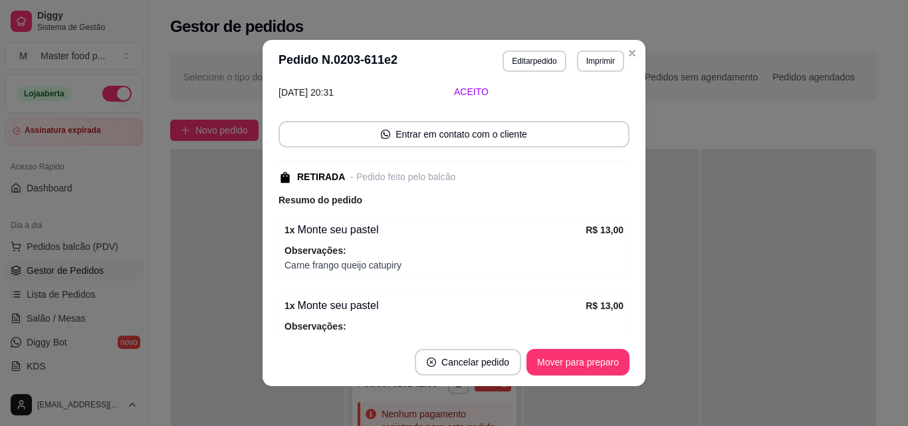
scroll to position [0, 0]
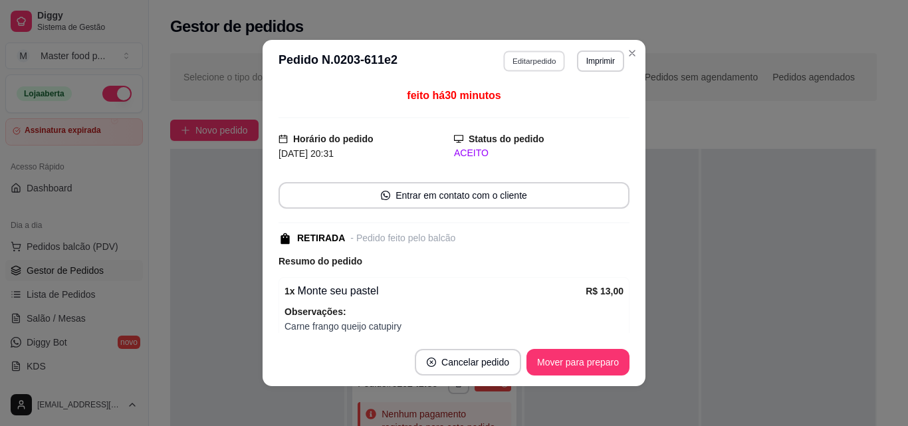
click at [537, 56] on button "Editar pedido" at bounding box center [535, 61] width 62 height 21
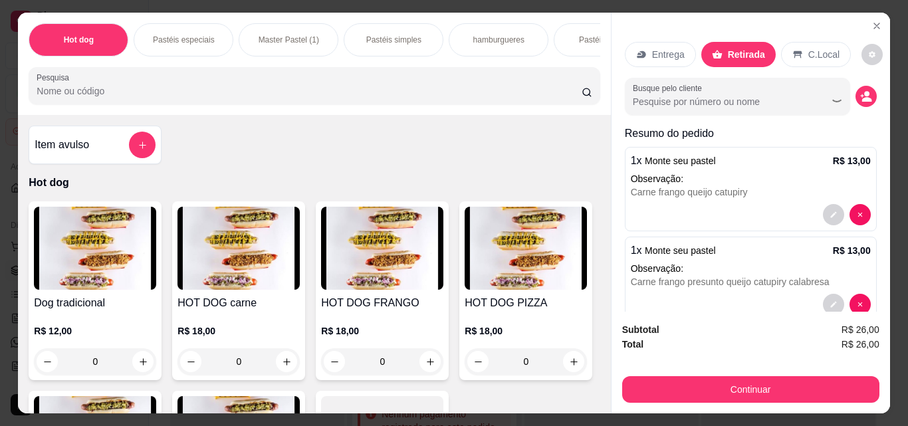
scroll to position [0, 500]
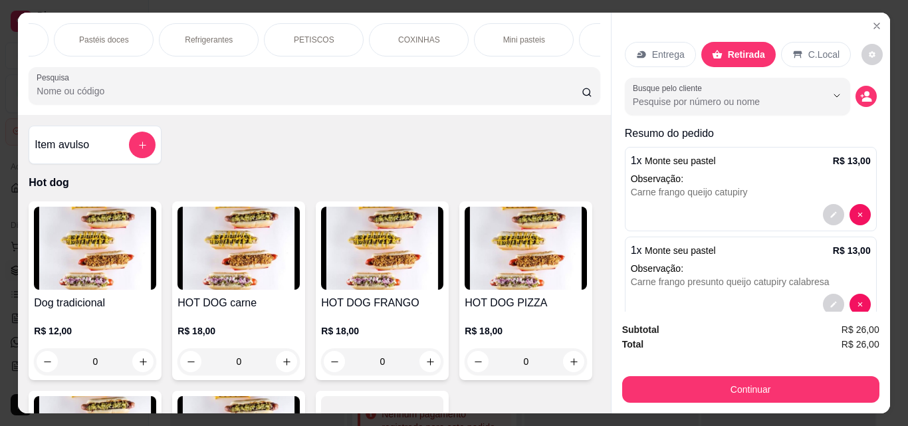
click at [430, 36] on p "COXINHAS" at bounding box center [419, 40] width 42 height 11
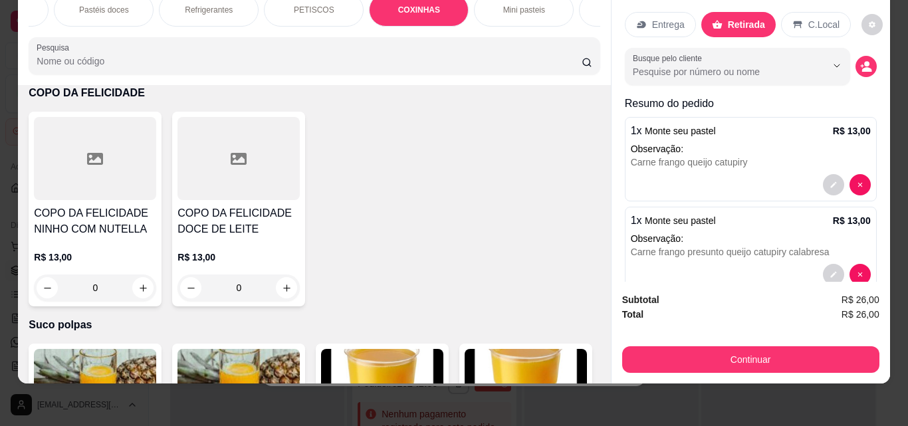
scroll to position [4854, 0]
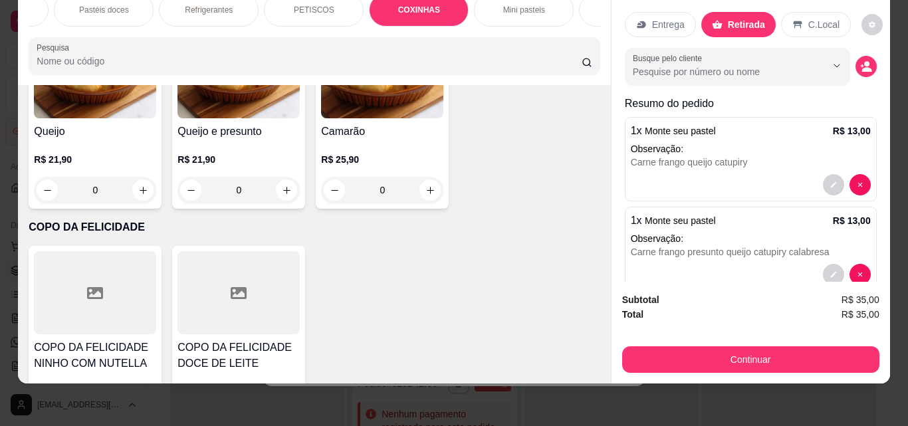
type input "1"
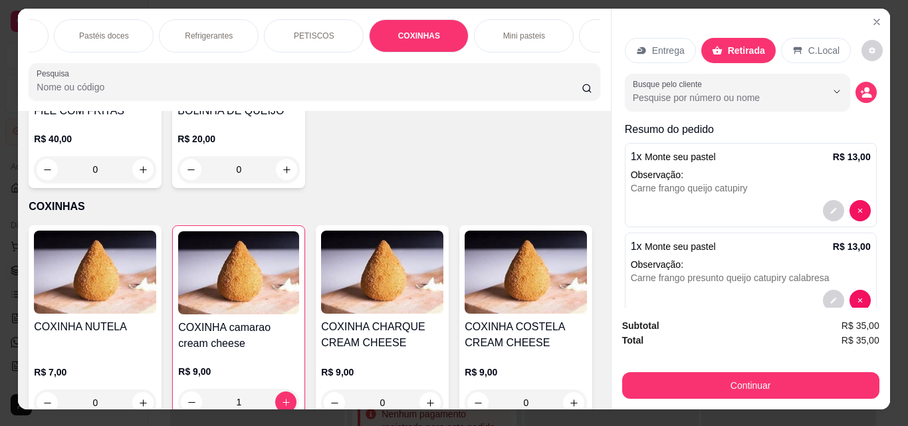
scroll to position [0, 0]
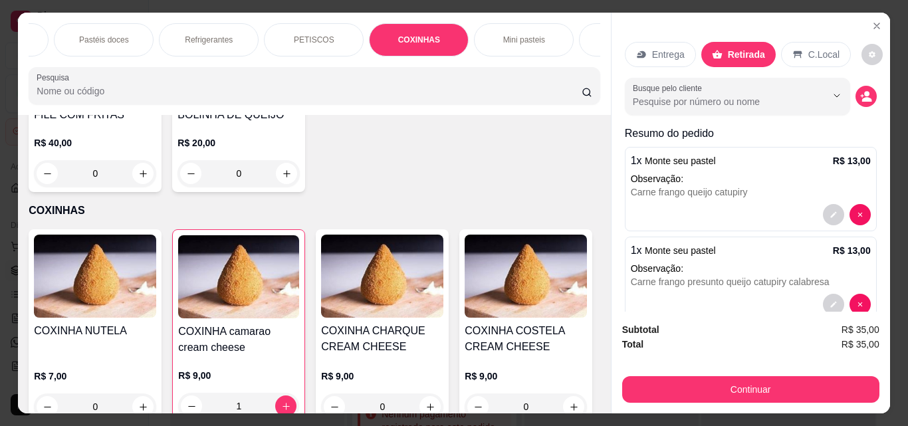
click at [235, 29] on div "Refrigerantes" at bounding box center [209, 39] width 100 height 33
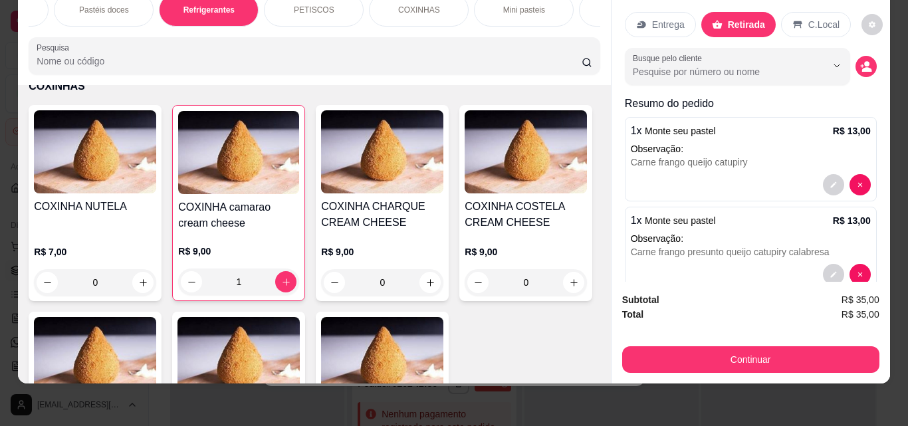
scroll to position [4179, 0]
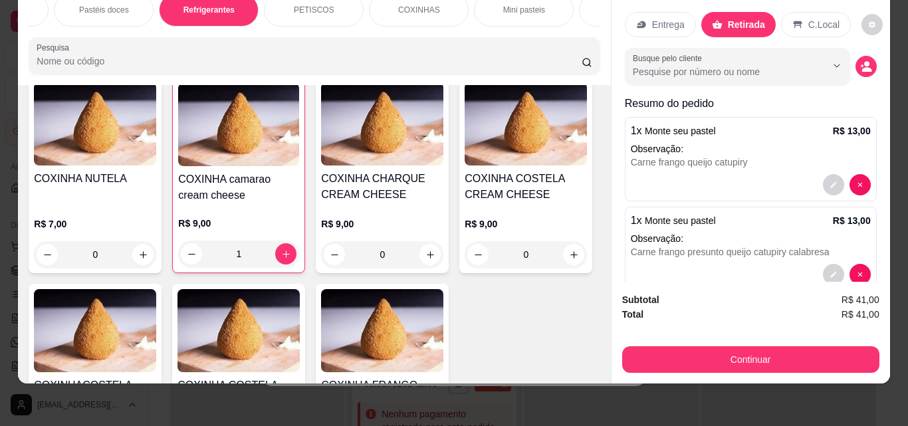
type input "1"
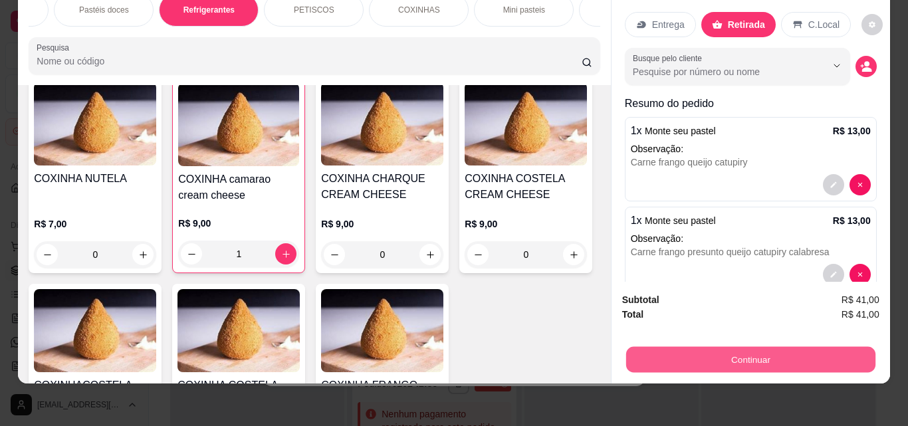
click at [728, 359] on button "Continuar" at bounding box center [750, 360] width 249 height 26
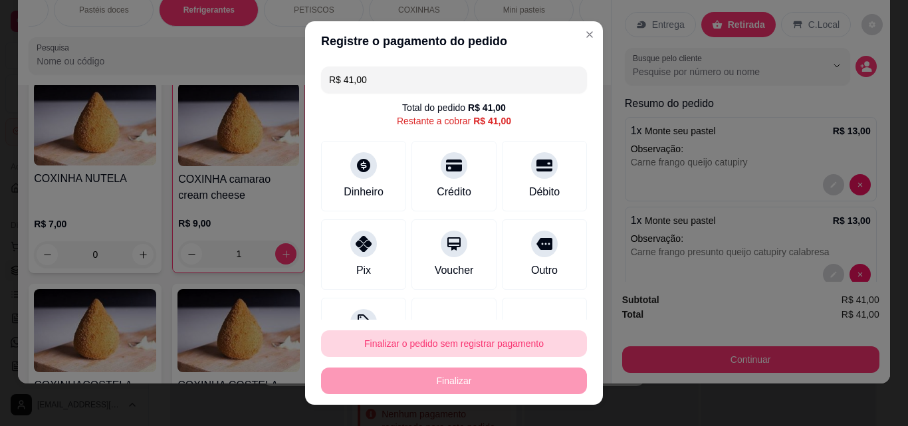
click at [472, 341] on button "Finalizar o pedido sem registrar pagamento" at bounding box center [454, 344] width 266 height 27
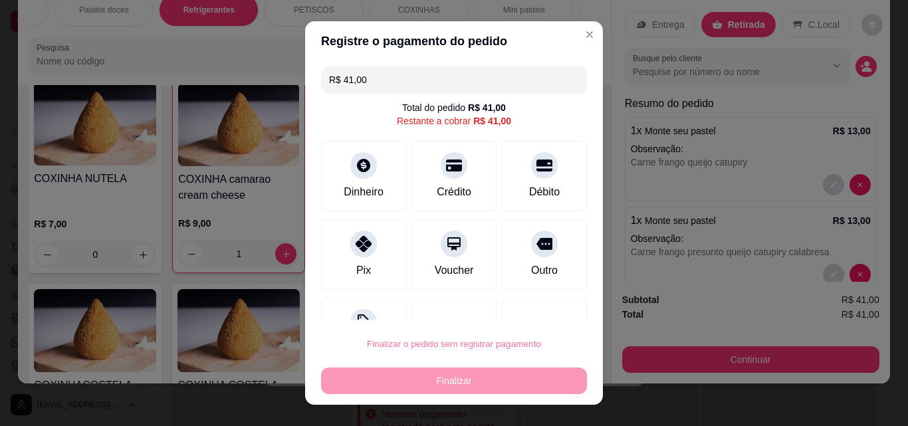
click at [484, 312] on button "Cancelar" at bounding box center [478, 306] width 46 height 21
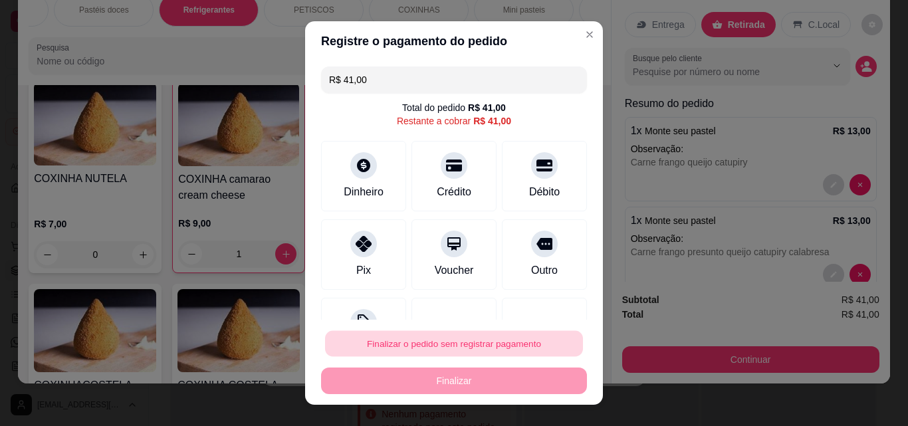
click at [496, 341] on button "Finalizar o pedido sem registrar pagamento" at bounding box center [454, 344] width 258 height 26
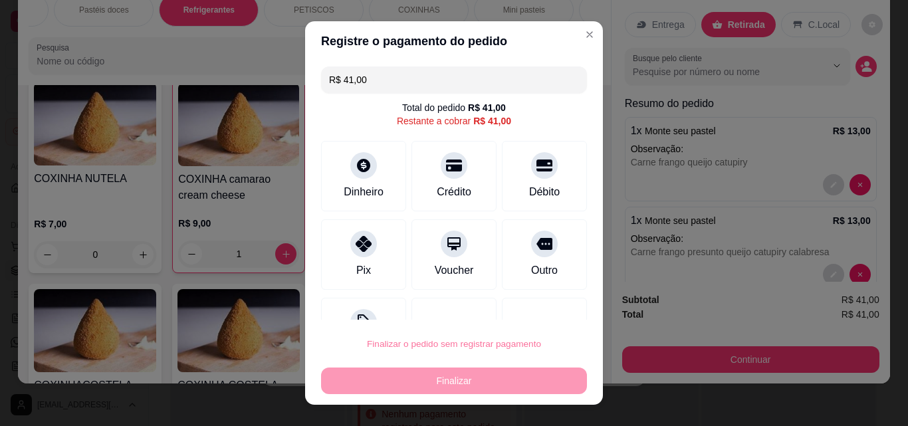
click at [526, 306] on button "Confirmar" at bounding box center [530, 306] width 47 height 20
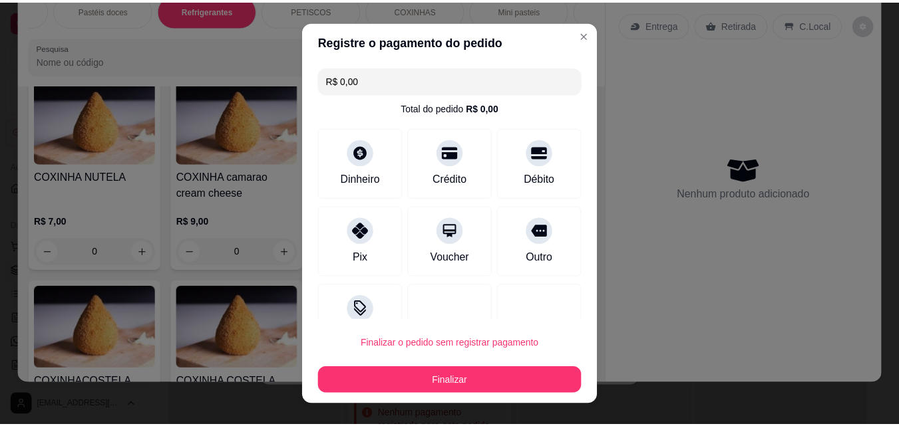
scroll to position [266, 0]
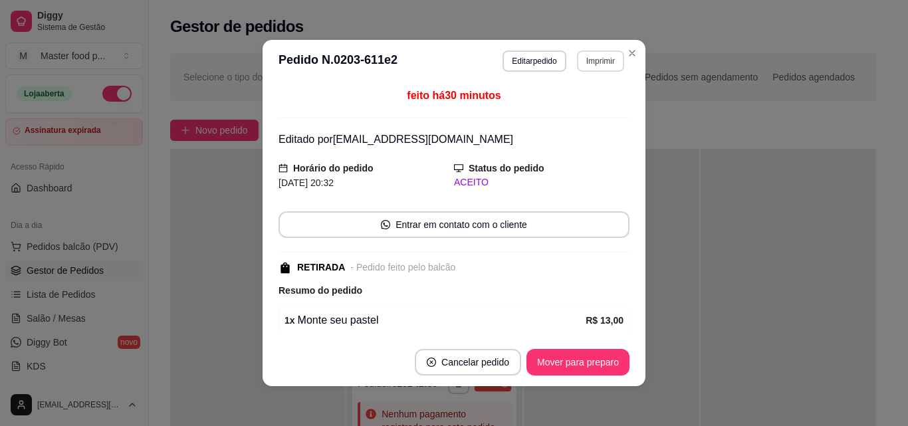
click at [601, 64] on button "Imprimir" at bounding box center [600, 61] width 47 height 21
click at [599, 106] on button "IMPRESSORA" at bounding box center [571, 107] width 93 height 21
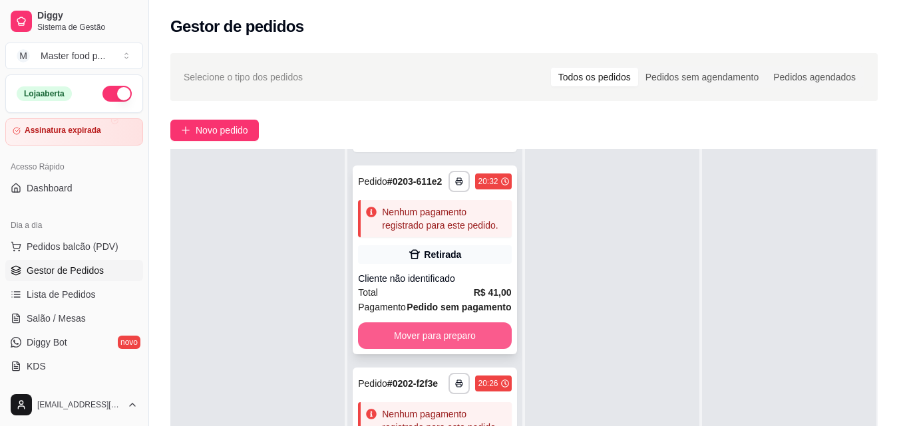
click at [472, 333] on button "Mover para preparo" at bounding box center [434, 336] width 153 height 27
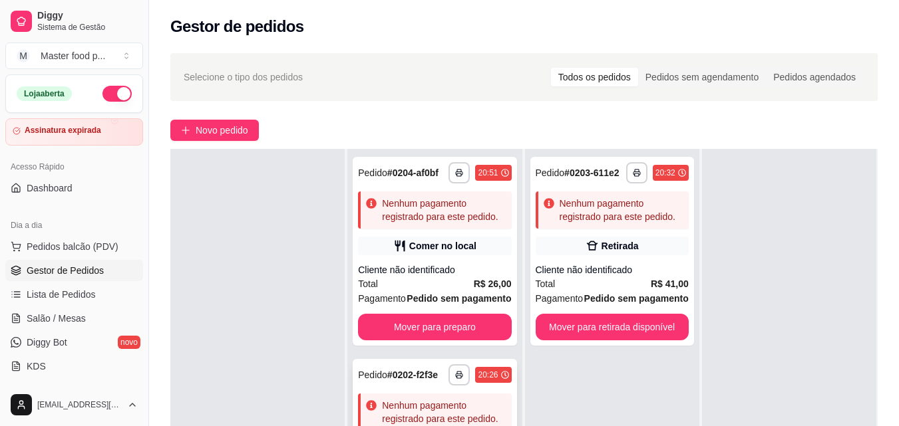
scroll to position [25, 0]
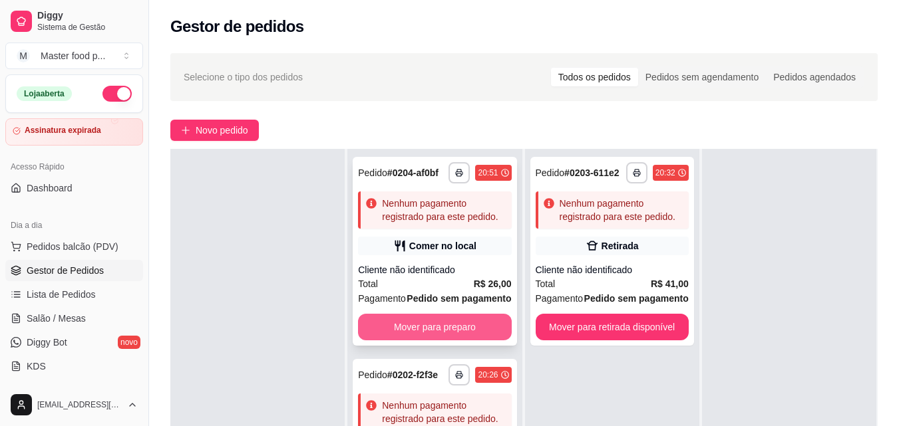
click at [476, 341] on button "Mover para preparo" at bounding box center [434, 327] width 153 height 27
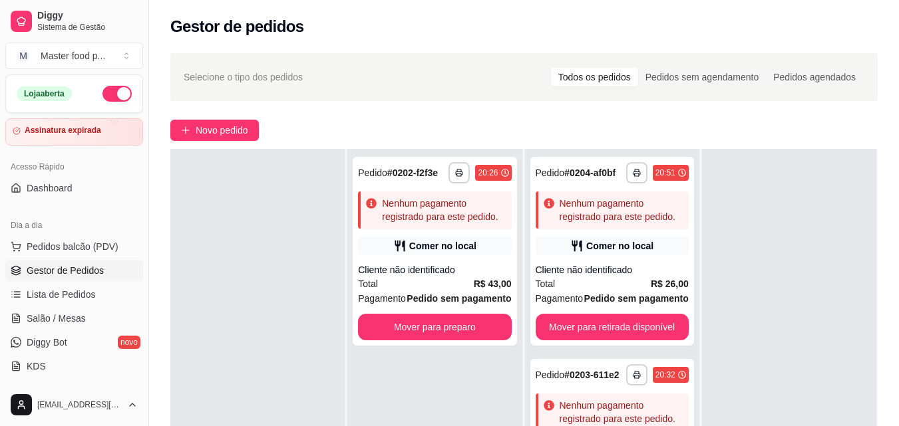
scroll to position [0, 0]
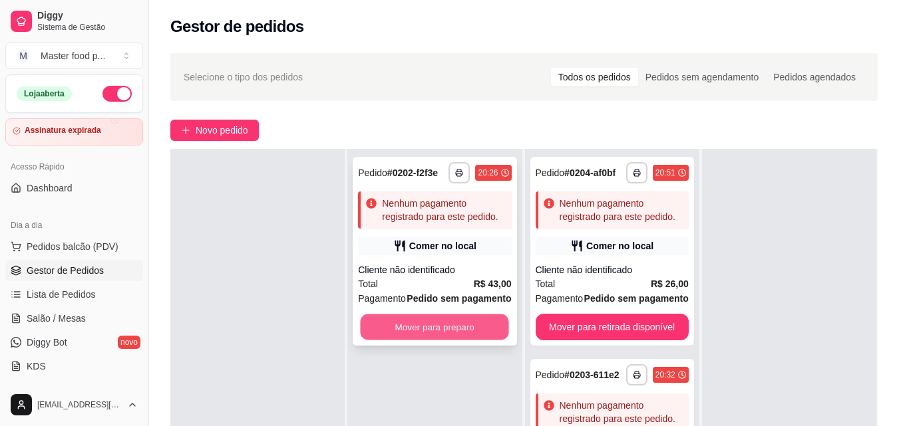
click at [478, 332] on button "Mover para preparo" at bounding box center [434, 328] width 148 height 26
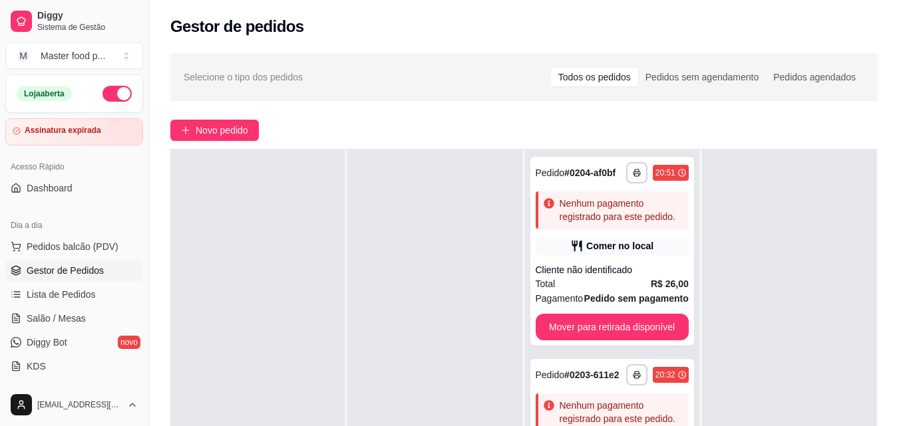
click at [70, 268] on span "Gestor de Pedidos" at bounding box center [65, 270] width 77 height 13
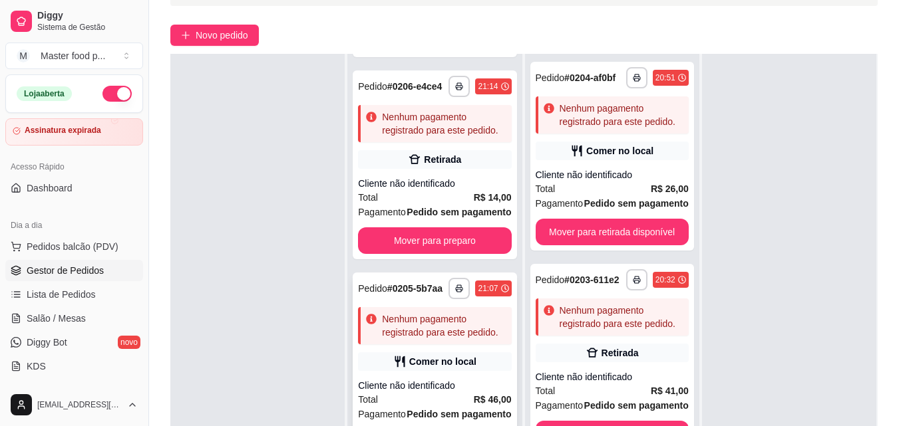
scroll to position [203, 0]
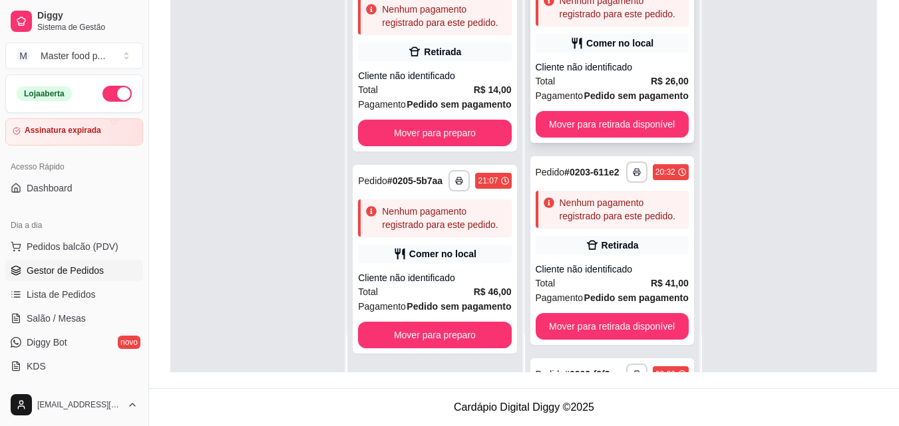
click at [585, 196] on div "**********" at bounding box center [612, 159] width 174 height 426
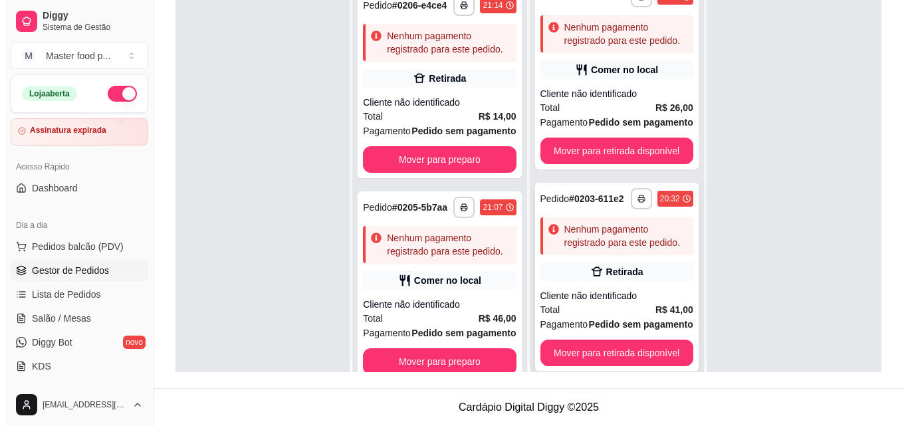
scroll to position [0, 0]
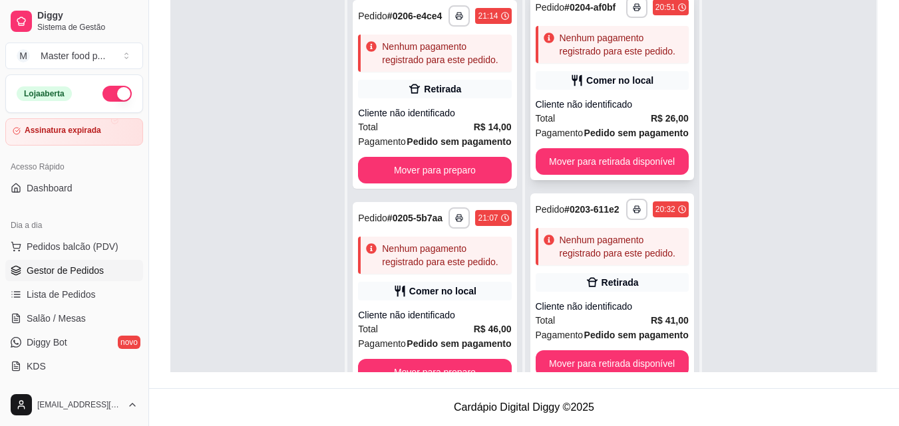
click at [589, 107] on div "Cliente não identificado" at bounding box center [611, 104] width 153 height 13
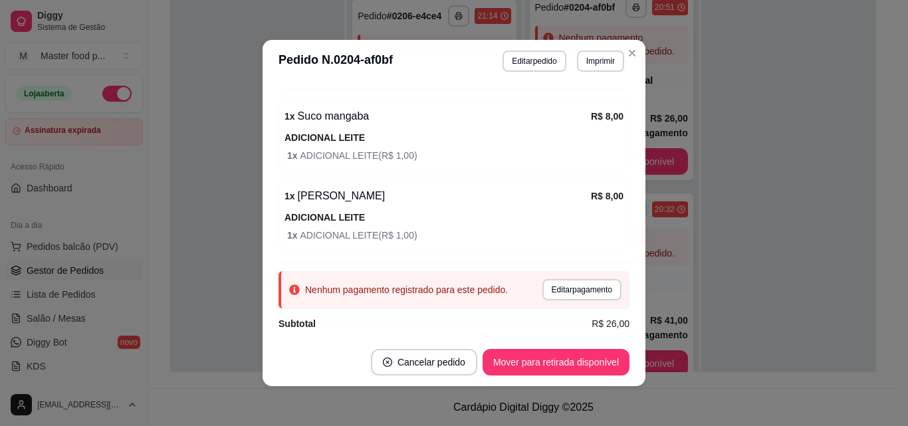
scroll to position [229, 0]
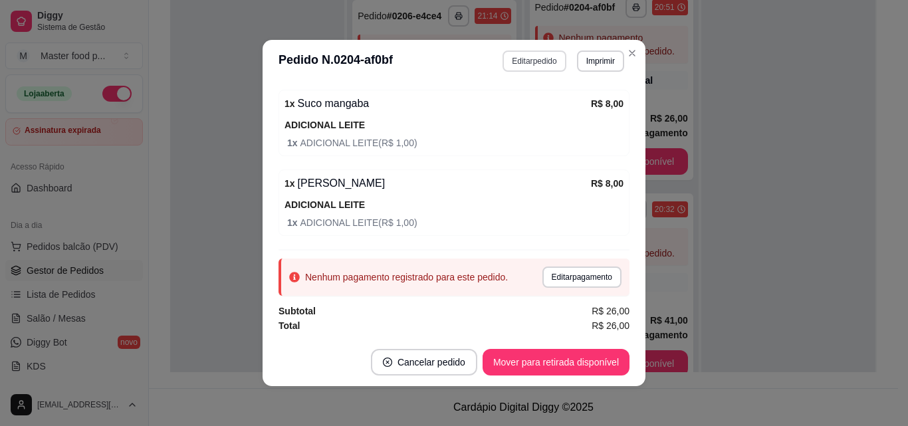
click at [533, 56] on button "Editar pedido" at bounding box center [534, 61] width 63 height 21
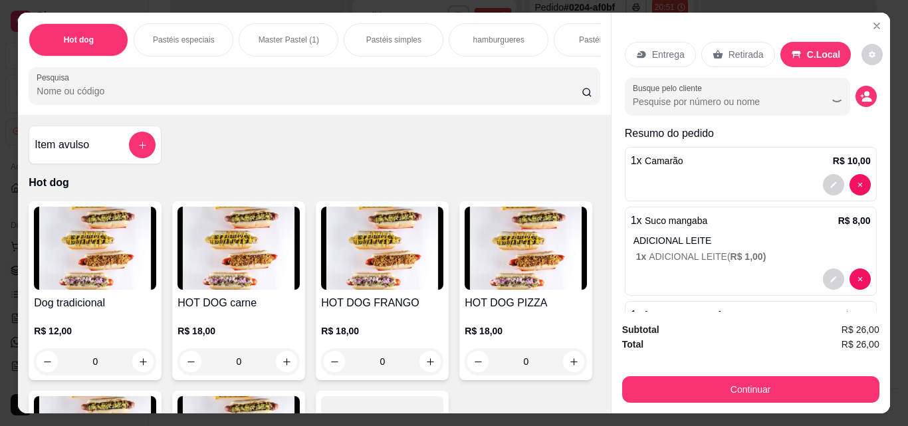
click at [191, 38] on p "Pastéis especiais" at bounding box center [184, 40] width 62 height 11
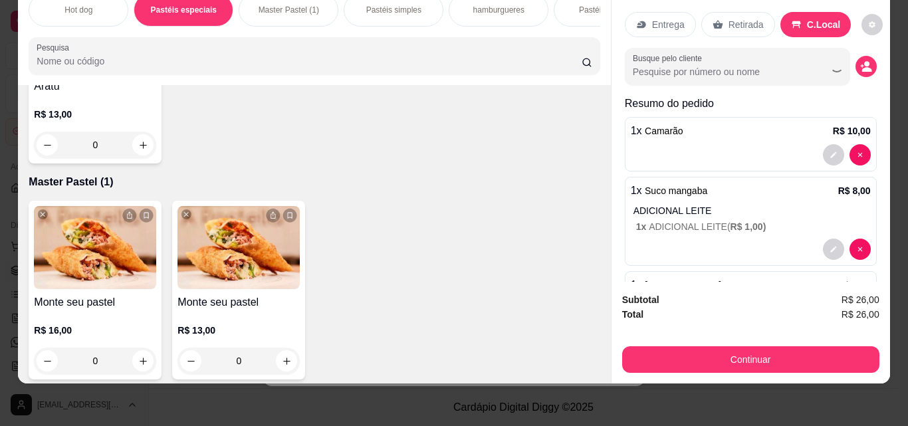
scroll to position [1054, 0]
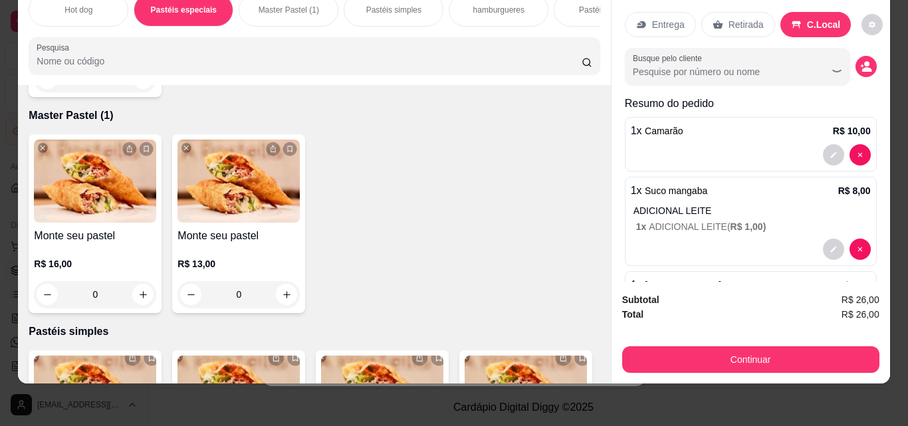
click at [156, 92] on div "0" at bounding box center [95, 78] width 122 height 27
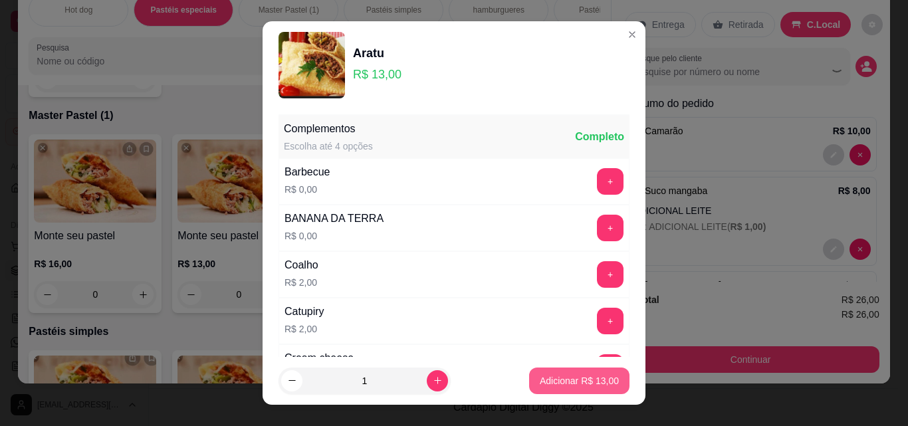
click at [601, 377] on p "Adicionar R$ 13,00" at bounding box center [579, 380] width 79 height 13
type input "1"
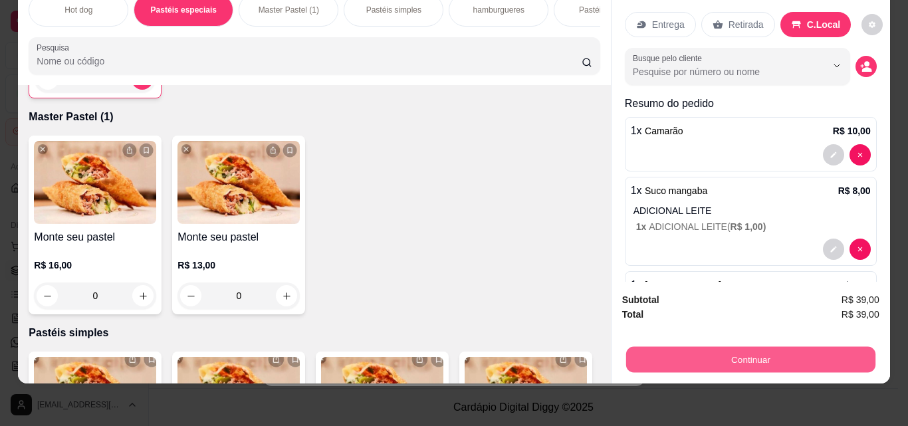
click at [704, 350] on button "Continuar" at bounding box center [750, 360] width 249 height 26
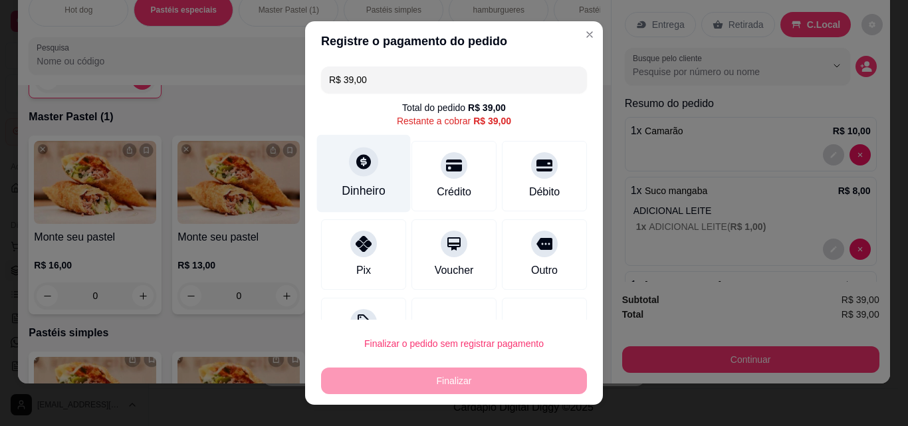
click at [355, 170] on icon at bounding box center [363, 161] width 17 height 17
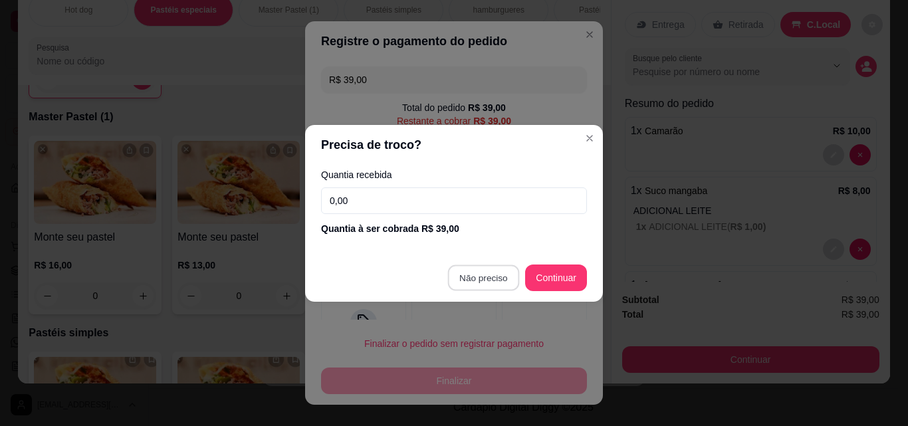
type input "R$ 0,00"
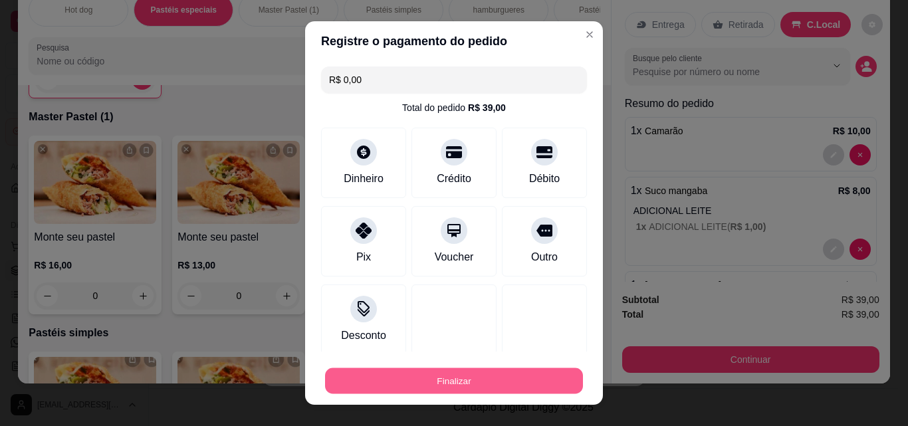
click at [509, 375] on button "Finalizar" at bounding box center [454, 381] width 258 height 26
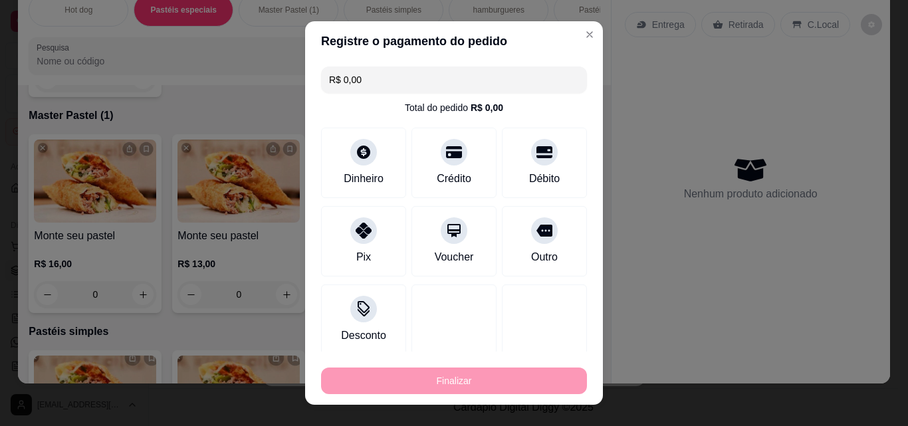
type input "0"
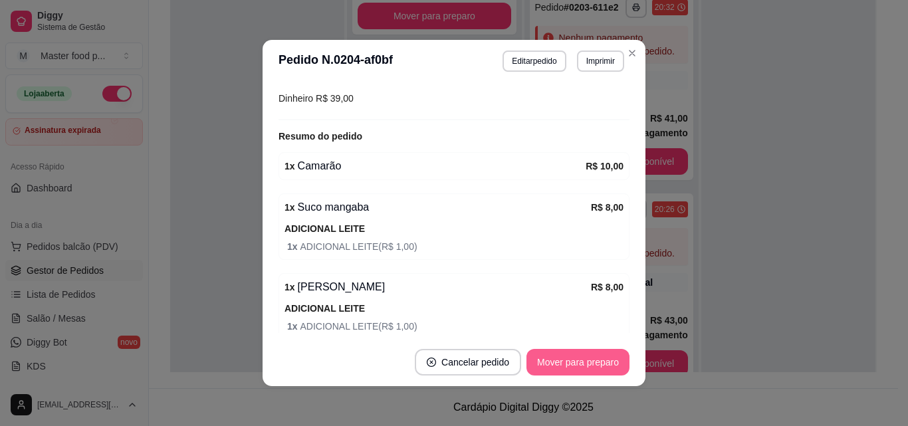
scroll to position [329, 0]
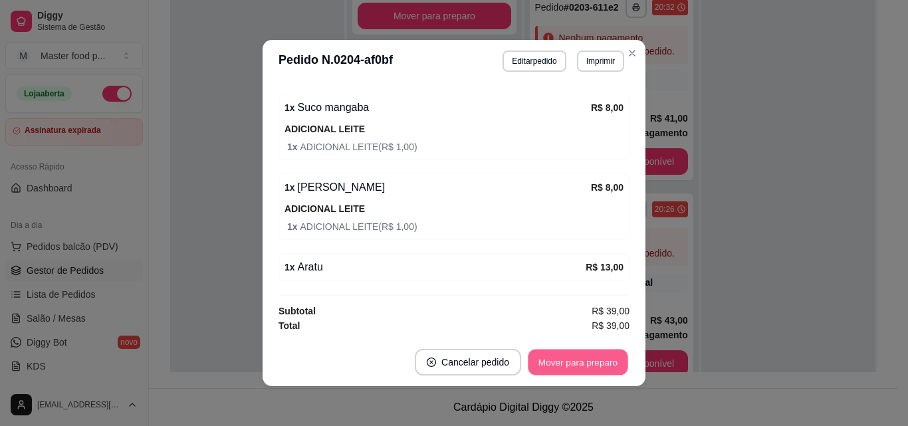
click at [562, 363] on button "Mover para preparo" at bounding box center [578, 363] width 100 height 26
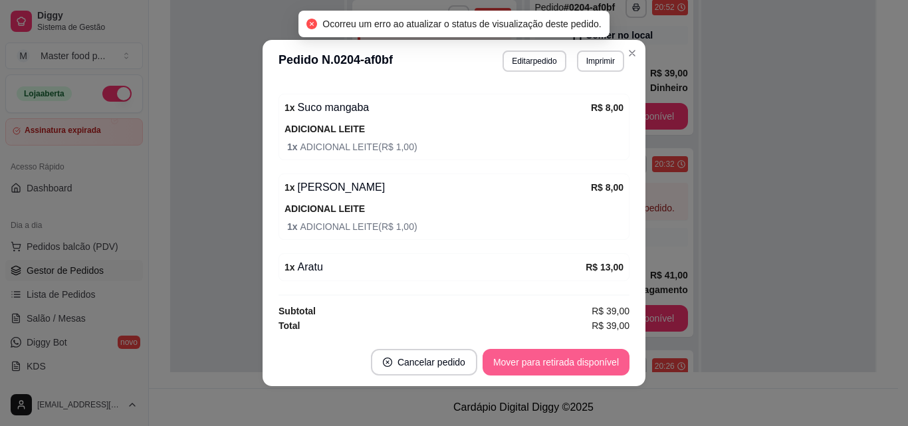
click at [562, 363] on button "Mover para retirada disponível" at bounding box center [556, 362] width 147 height 27
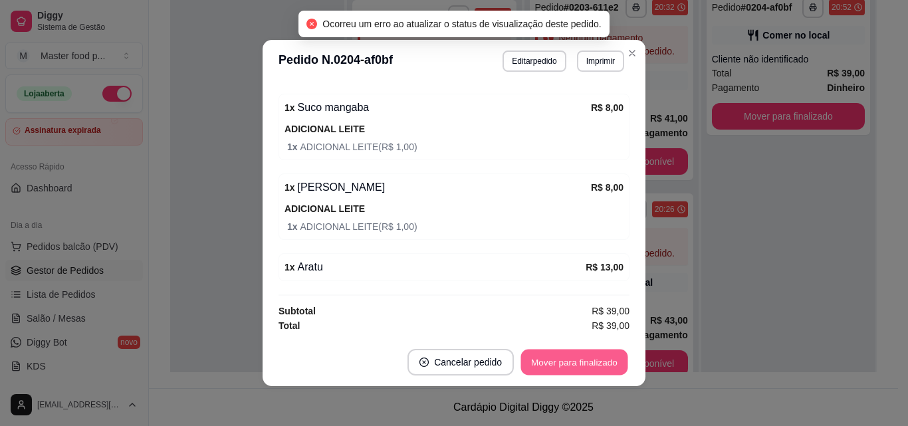
click at [562, 363] on button "Mover para finalizado" at bounding box center [574, 363] width 107 height 26
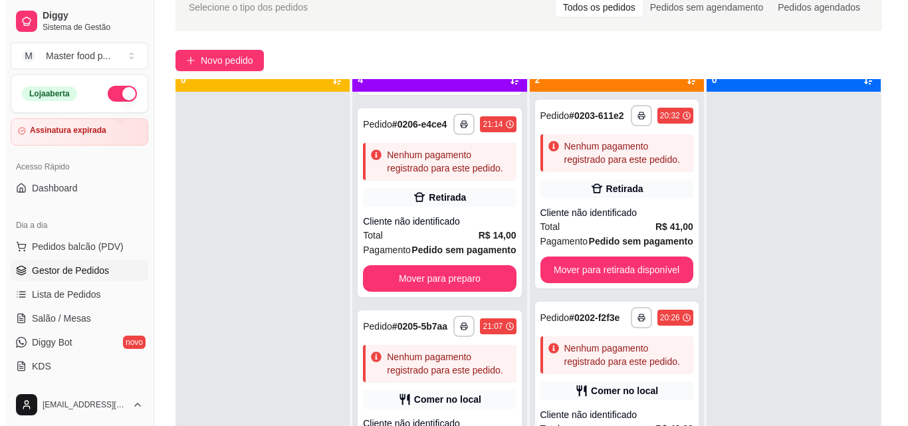
scroll to position [37, 0]
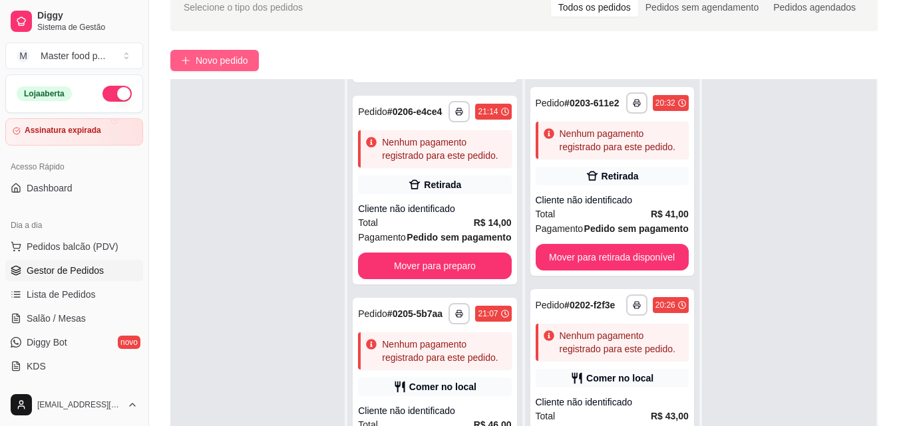
click at [213, 61] on span "Novo pedido" at bounding box center [222, 60] width 53 height 15
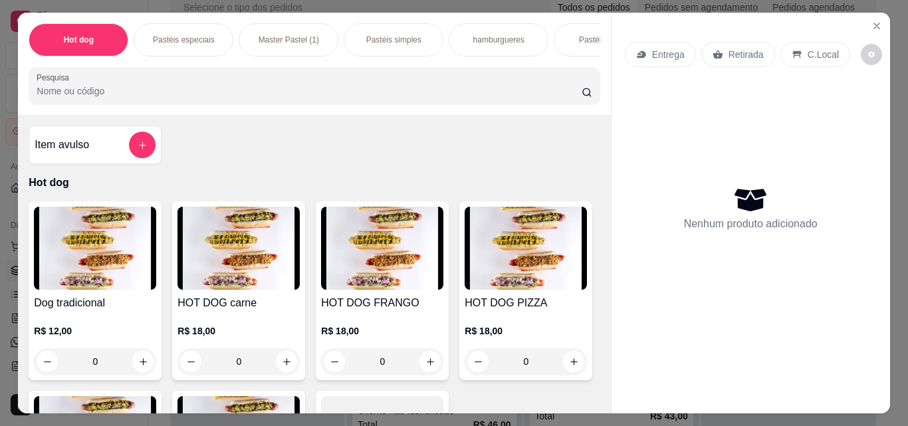
scroll to position [0, 500]
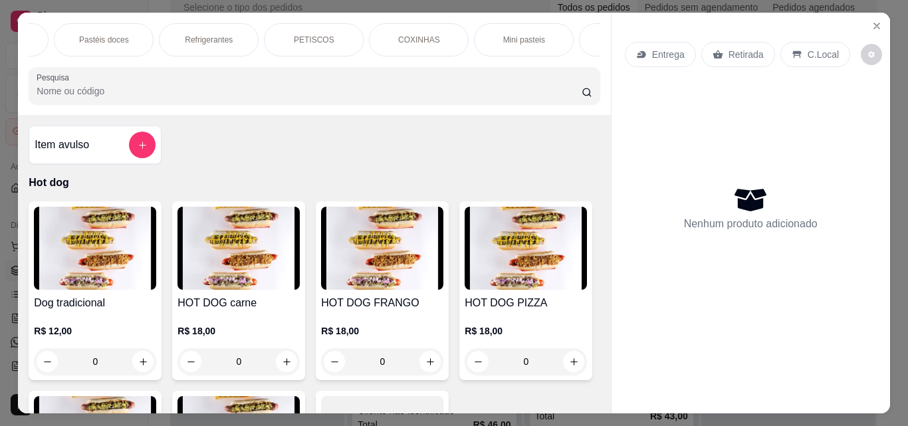
drag, startPoint x: 457, startPoint y: 47, endPoint x: 228, endPoint y: 38, distance: 229.0
click at [684, 47] on div "Suco polpas" at bounding box center [734, 39] width 100 height 33
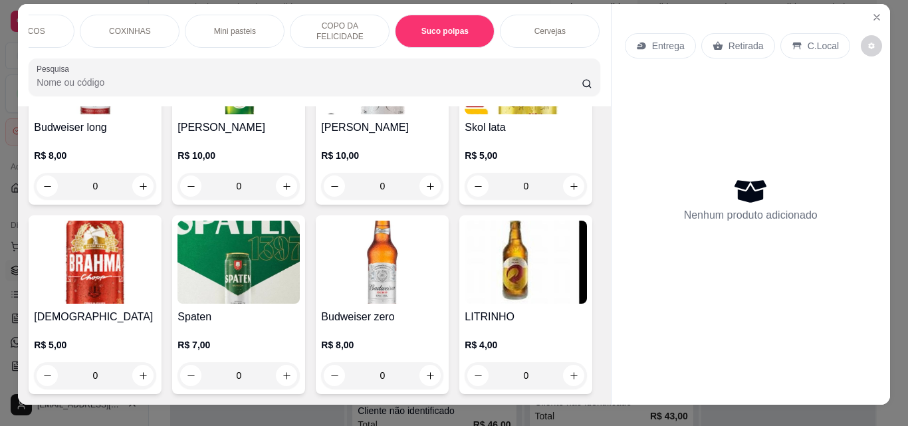
scroll to position [0, 0]
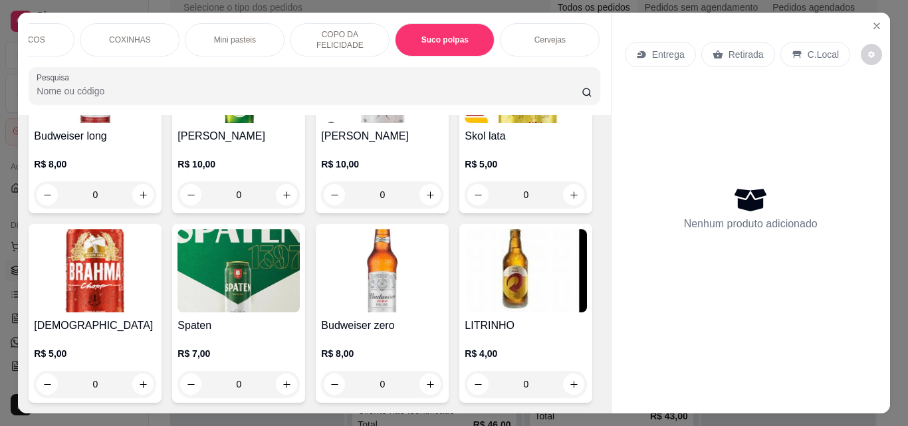
click at [163, 32] on div "COXINHAS" at bounding box center [130, 39] width 100 height 33
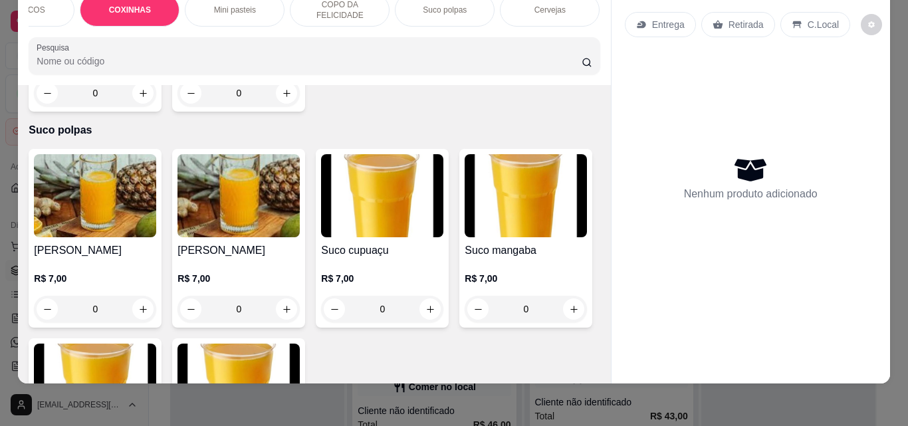
scroll to position [5186, 0]
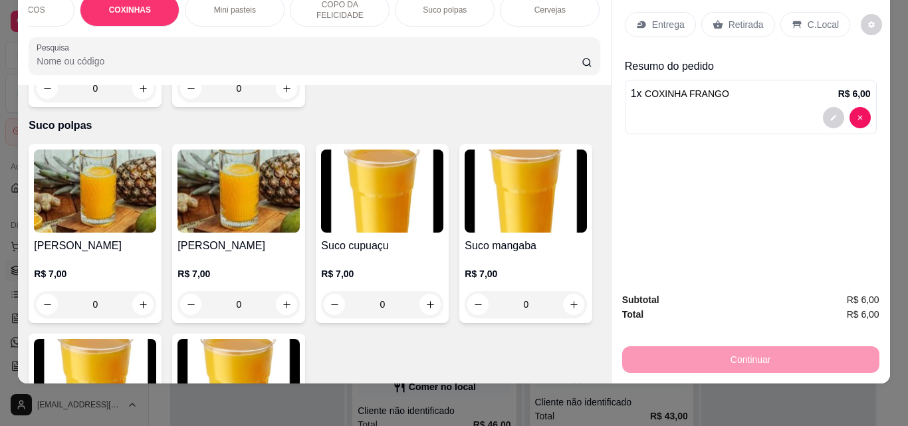
type input "2"
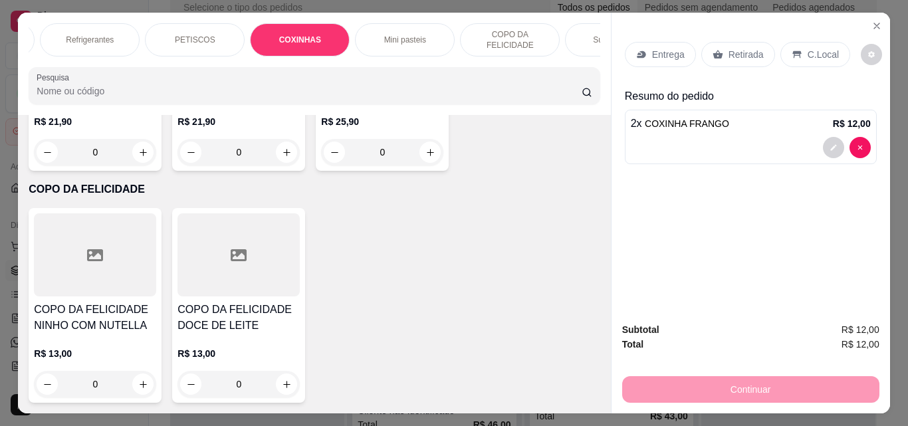
scroll to position [0, 603]
click at [82, 38] on p "Refrigerantes" at bounding box center [106, 40] width 48 height 11
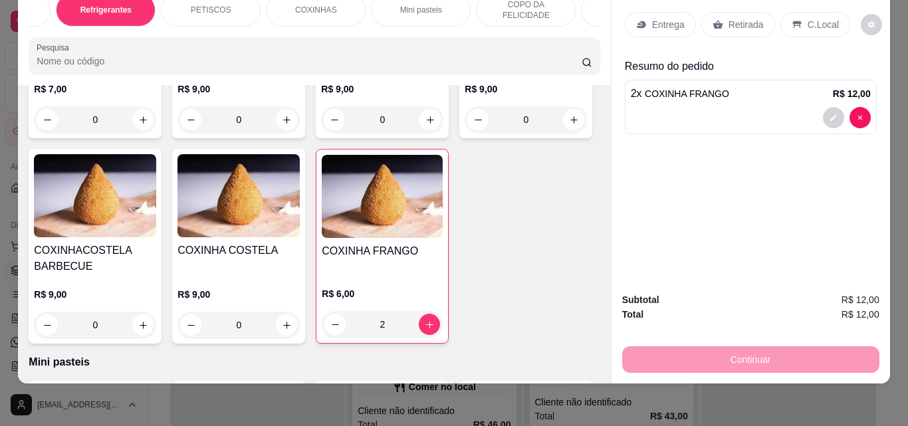
scroll to position [4312, 0]
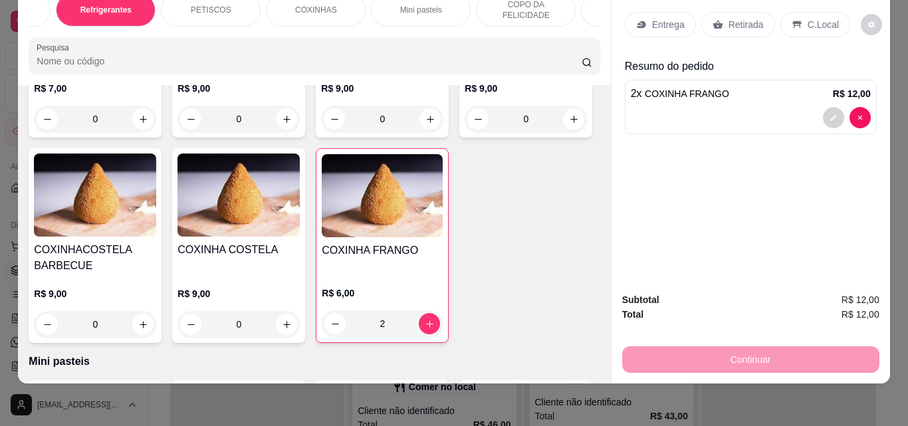
type input "1"
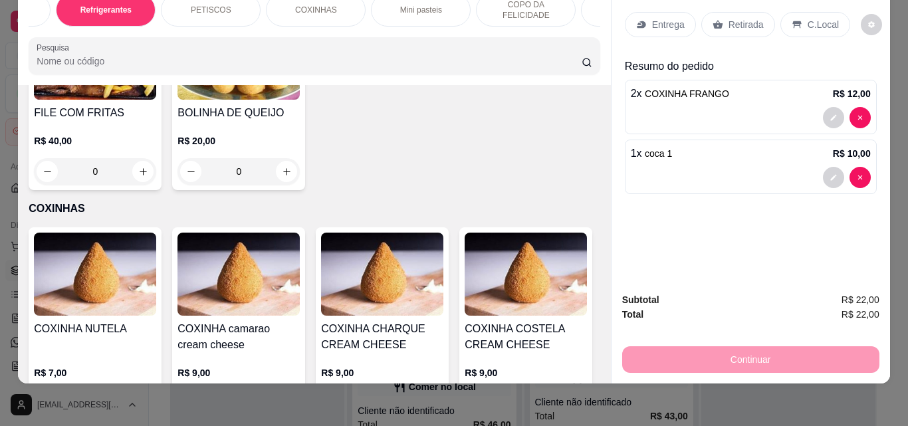
scroll to position [3980, 0]
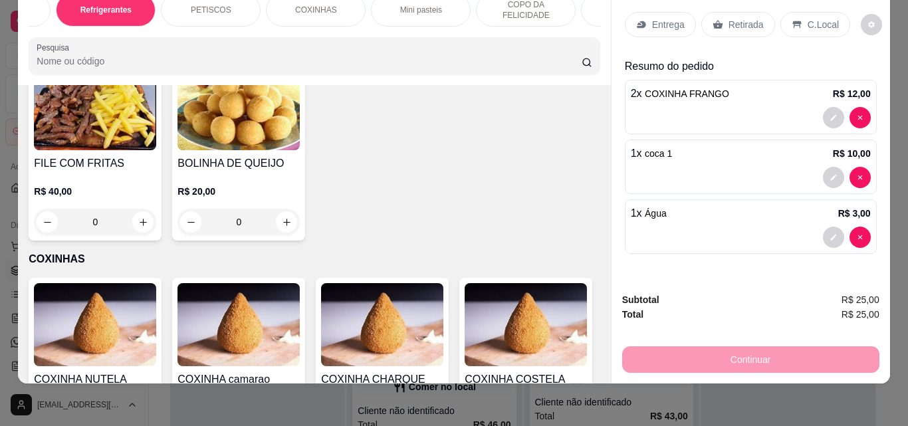
type input "4"
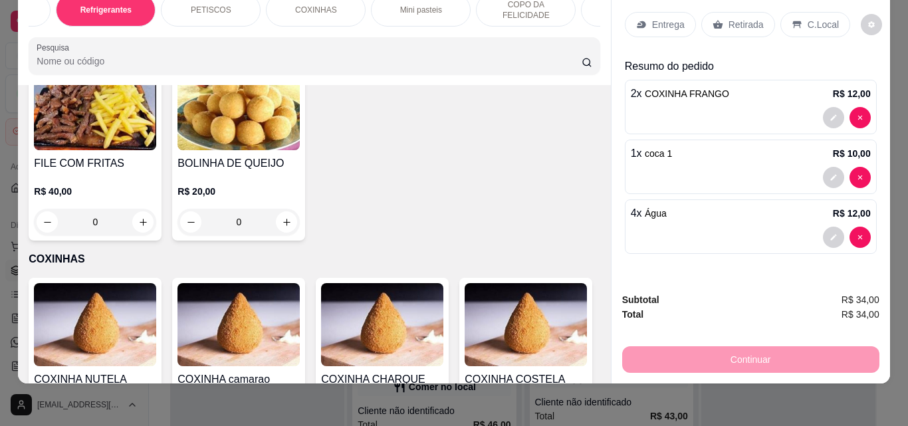
click at [768, 356] on div "Continuar" at bounding box center [751, 358] width 257 height 30
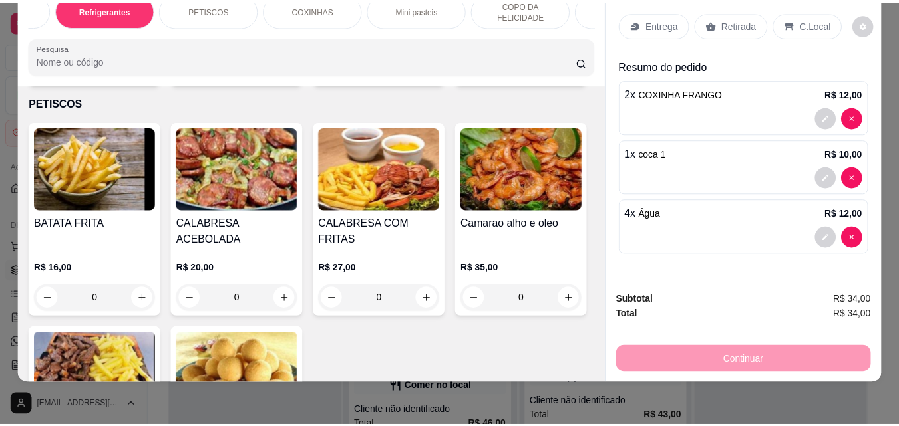
scroll to position [0, 0]
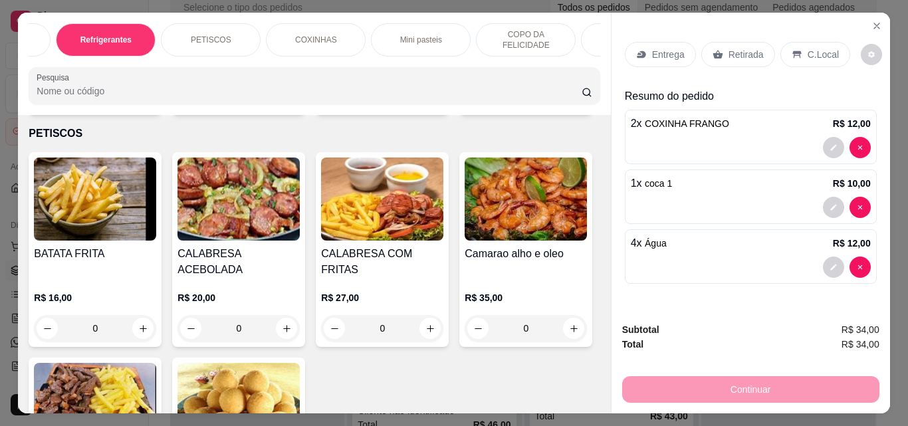
click at [812, 52] on p "C.Local" at bounding box center [823, 54] width 31 height 13
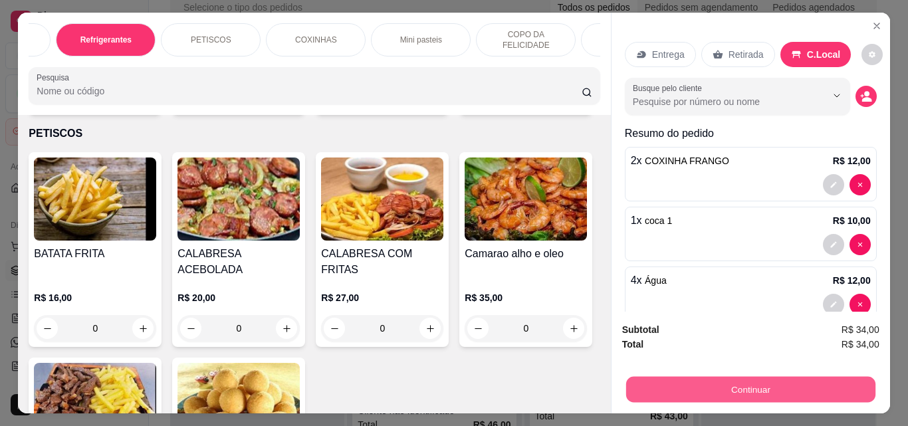
click at [777, 388] on button "Continuar" at bounding box center [750, 389] width 249 height 26
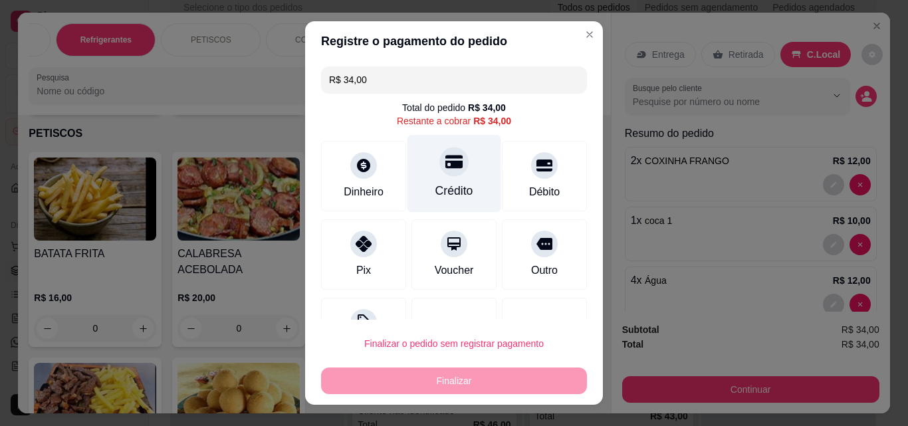
click at [446, 170] on icon at bounding box center [454, 161] width 17 height 17
type input "R$ 0,00"
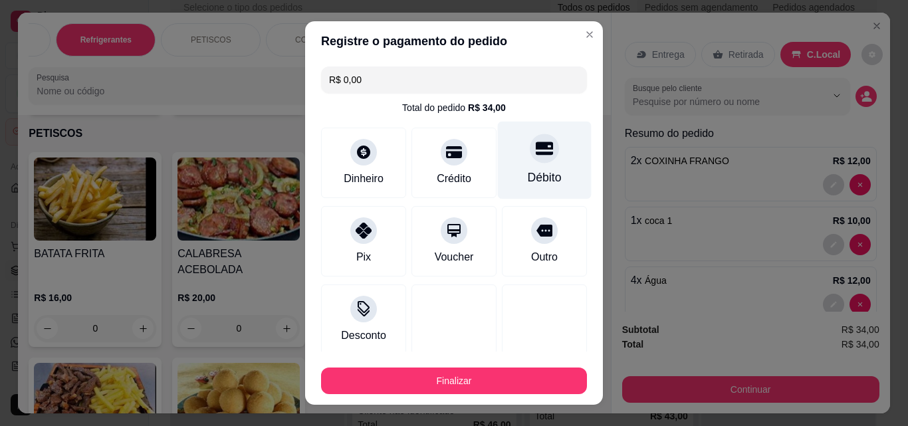
click at [536, 157] on icon at bounding box center [544, 148] width 17 height 17
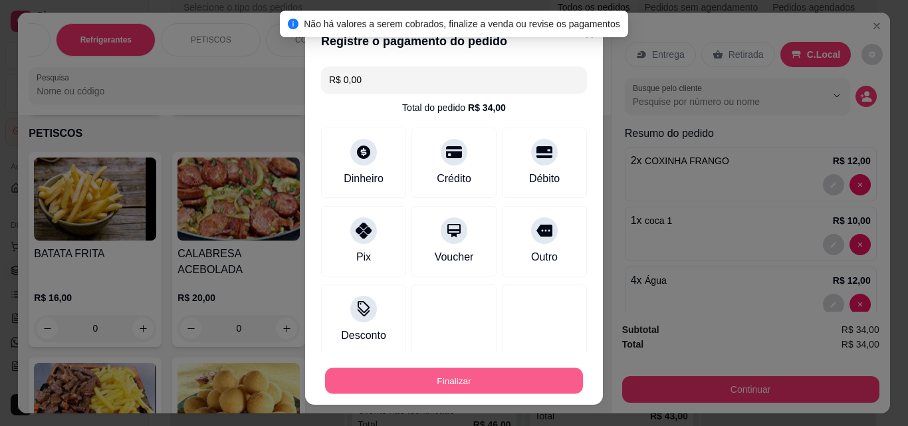
click at [549, 380] on button "Finalizar" at bounding box center [454, 381] width 258 height 26
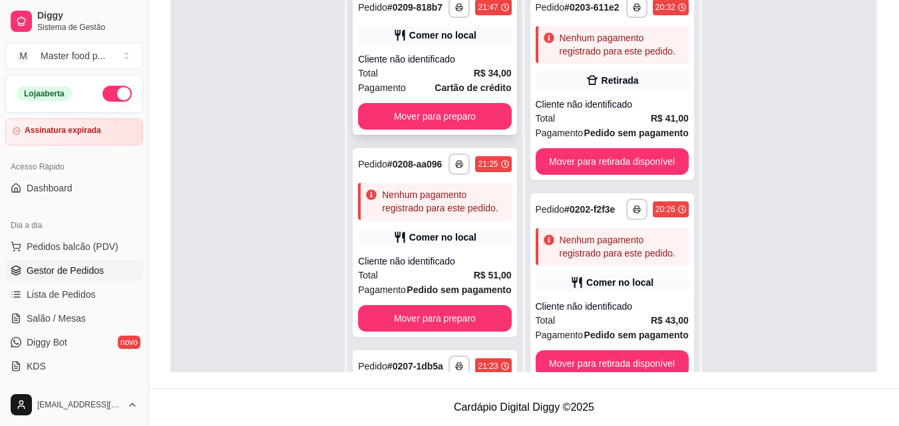
click at [452, 77] on div "Total R$ 34,00" at bounding box center [434, 73] width 153 height 15
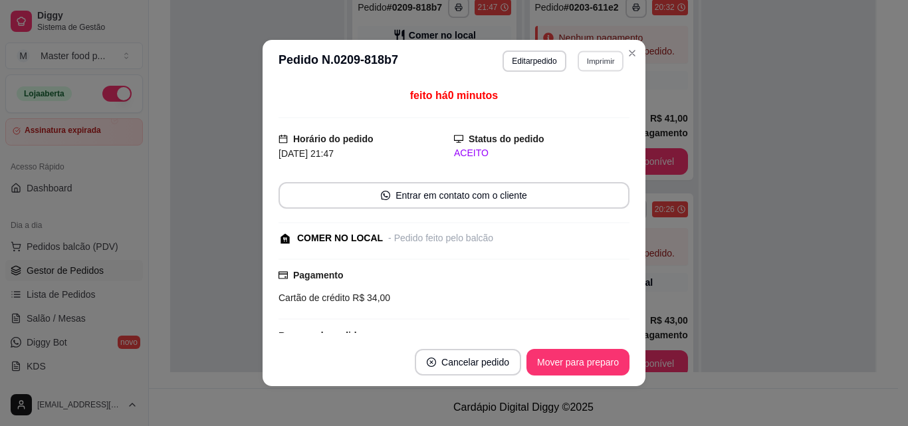
click at [578, 65] on button "Imprimir" at bounding box center [601, 61] width 46 height 21
click at [596, 114] on button "IMPRESSORA" at bounding box center [571, 107] width 93 height 21
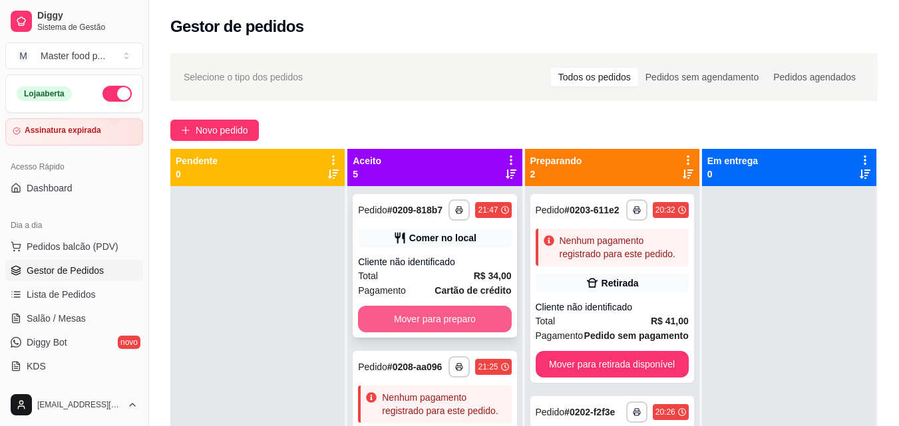
click at [449, 333] on button "Mover para preparo" at bounding box center [434, 319] width 153 height 27
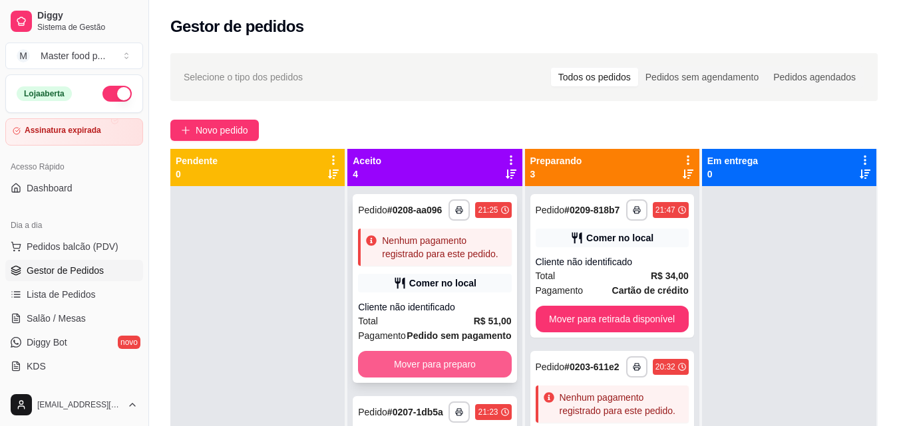
click at [467, 378] on button "Mover para preparo" at bounding box center [434, 364] width 153 height 27
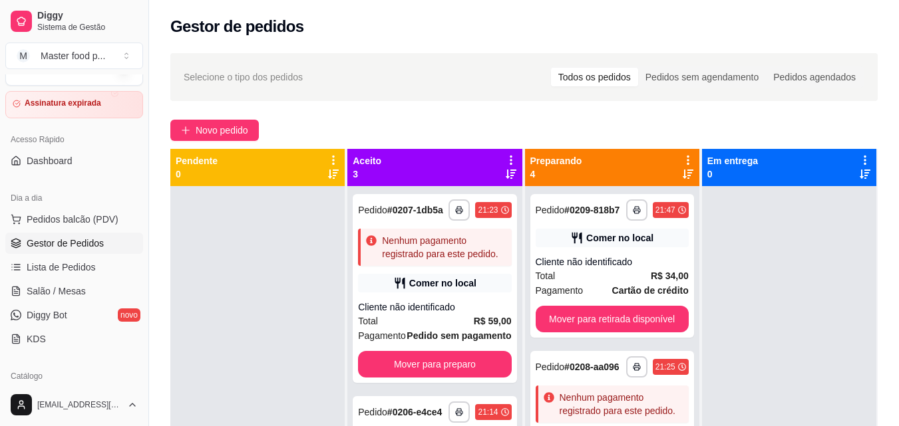
scroll to position [67, 0]
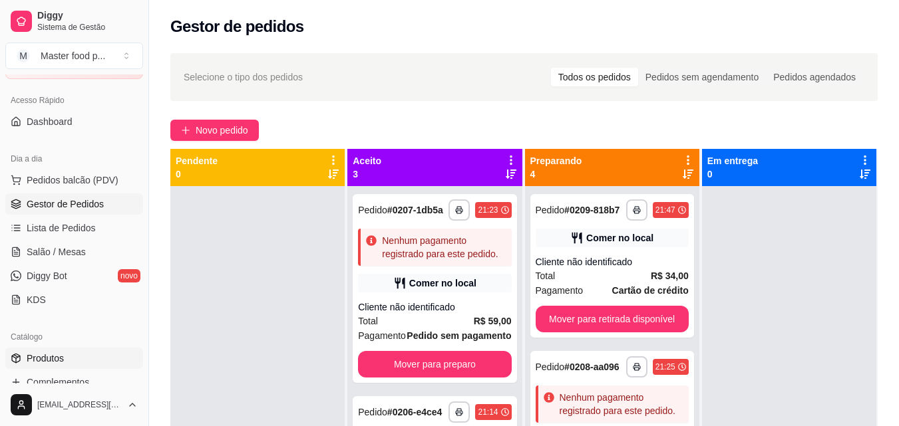
click at [102, 362] on link "Produtos" at bounding box center [74, 358] width 138 height 21
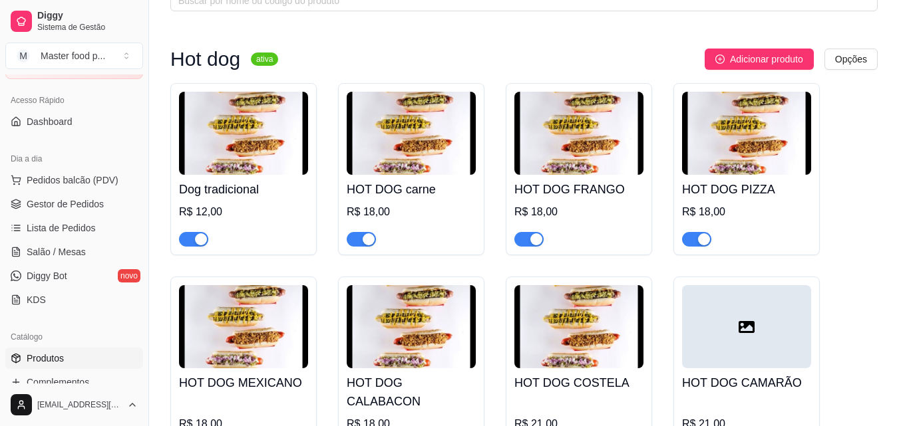
scroll to position [67, 0]
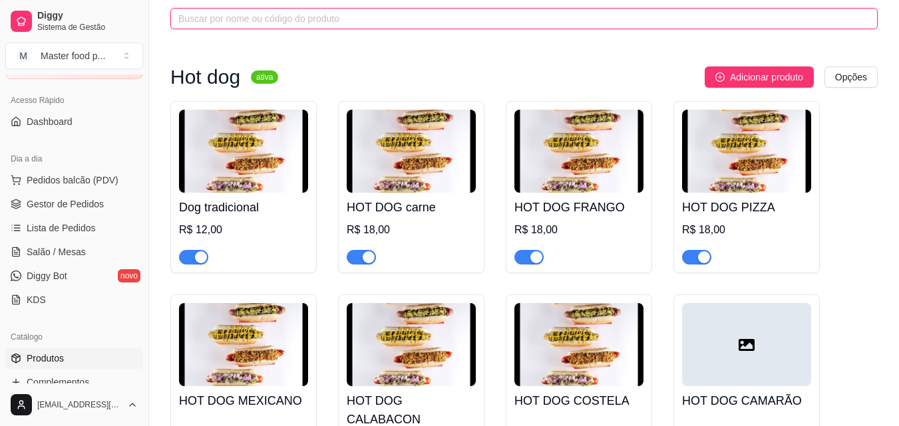
click at [347, 23] on input "text" at bounding box center [518, 18] width 680 height 15
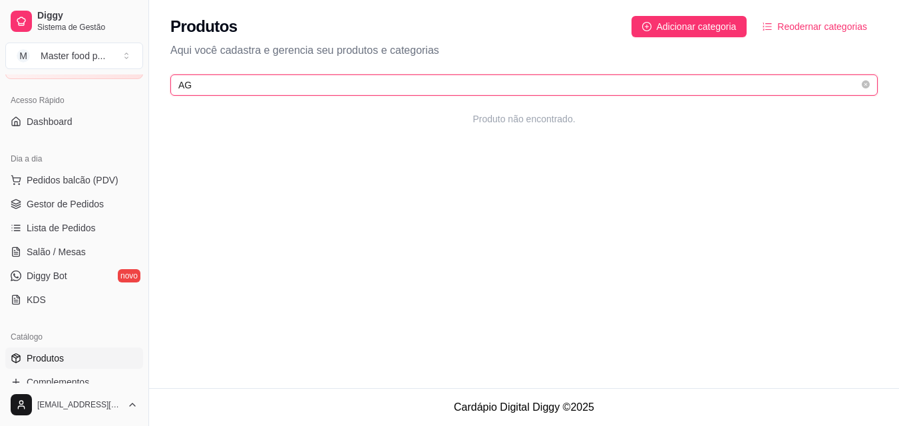
scroll to position [0, 0]
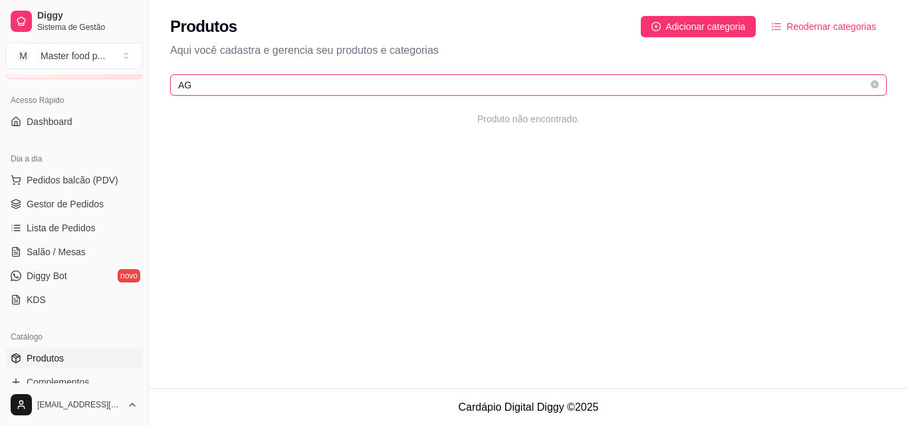
type input "A"
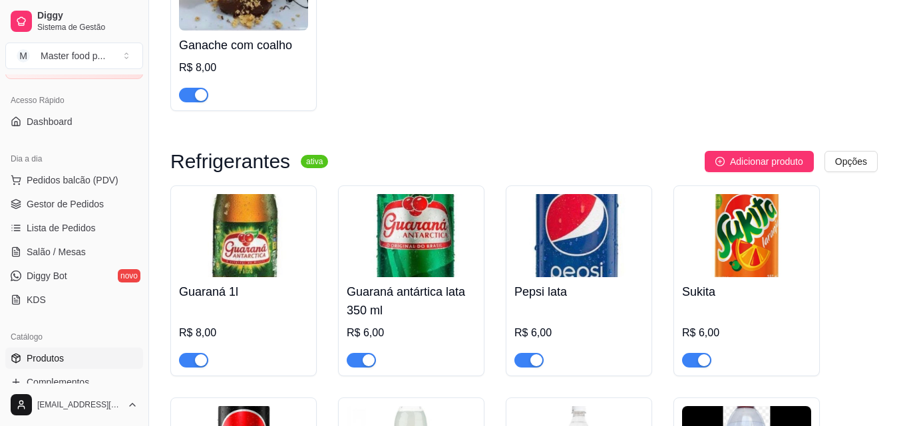
scroll to position [3525, 0]
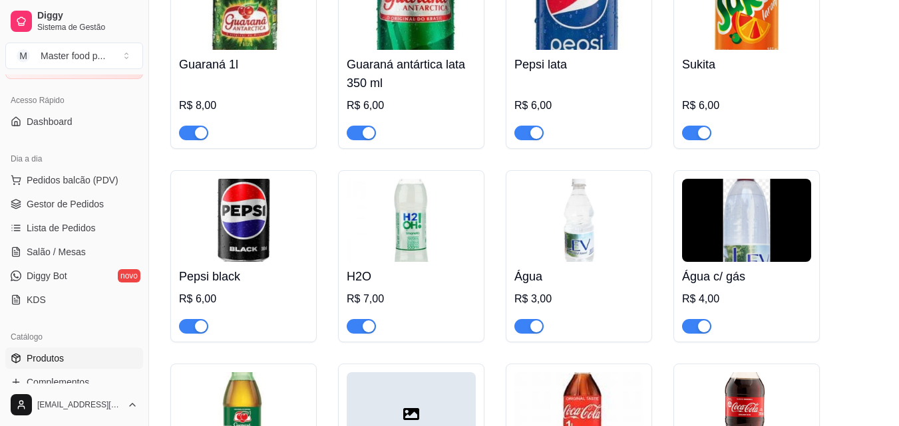
click at [569, 262] on div "Água R$ 3,00" at bounding box center [578, 298] width 129 height 72
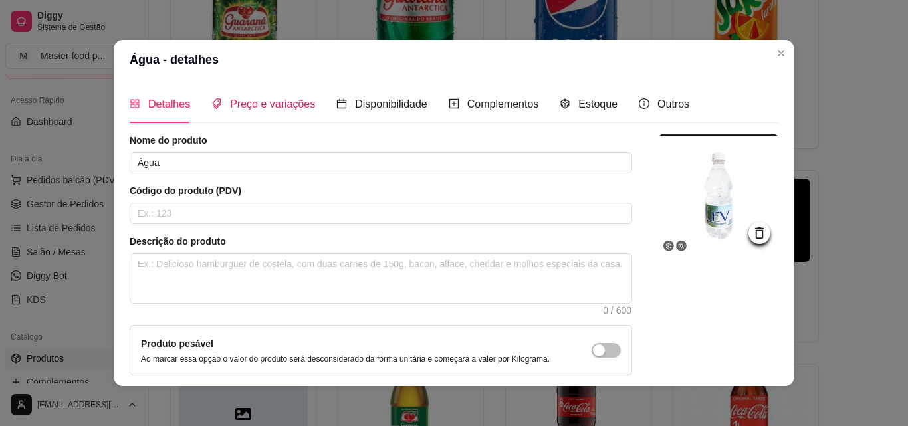
click at [249, 103] on span "Preço e variações" at bounding box center [272, 103] width 85 height 11
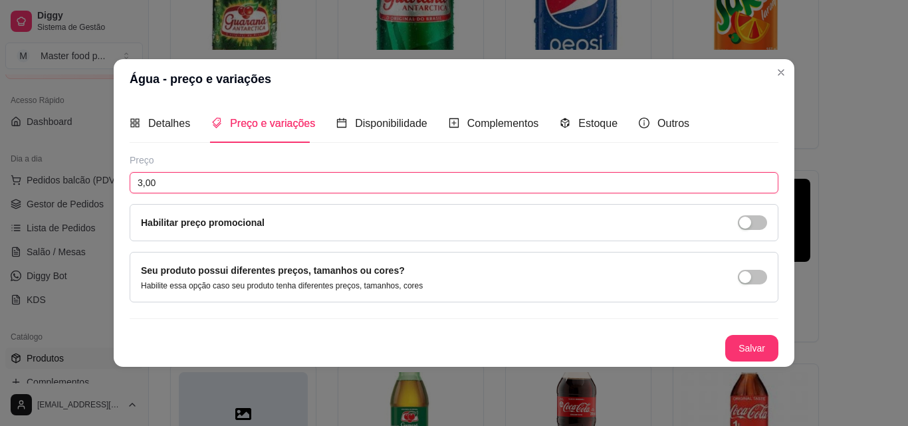
click at [178, 172] on input "3,00" at bounding box center [454, 182] width 649 height 21
type input "2,00"
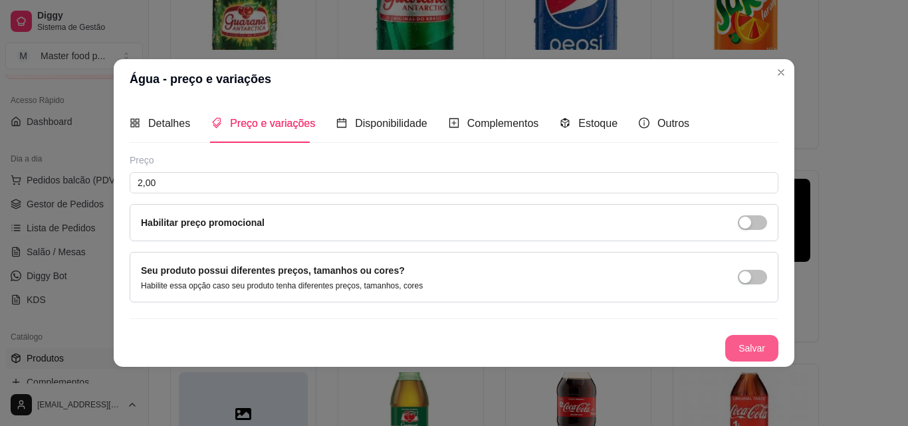
click at [743, 349] on button "Salvar" at bounding box center [752, 348] width 53 height 27
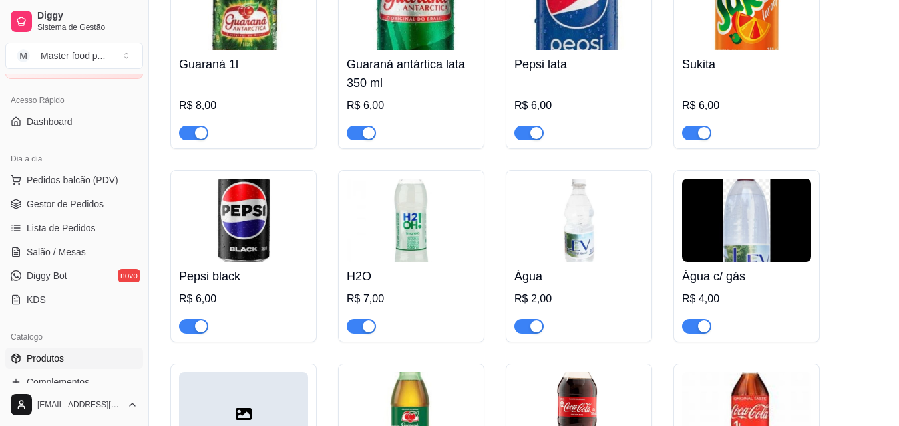
click at [734, 188] on img at bounding box center [746, 220] width 129 height 83
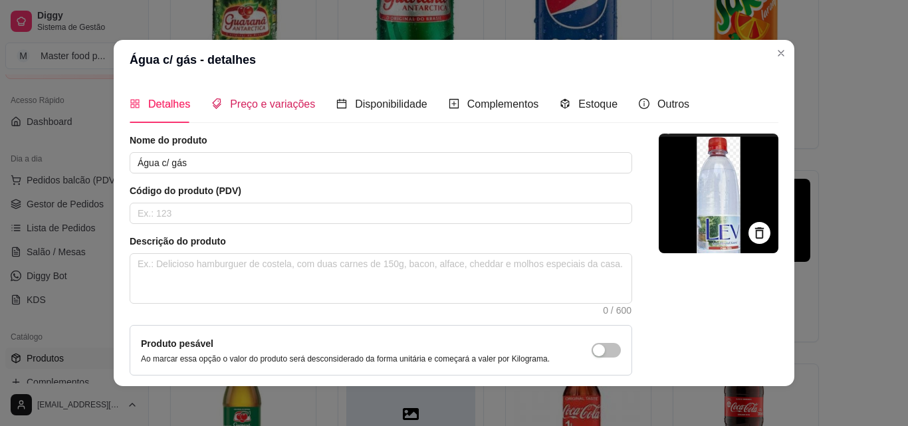
click at [297, 98] on span "Preço e variações" at bounding box center [272, 103] width 85 height 11
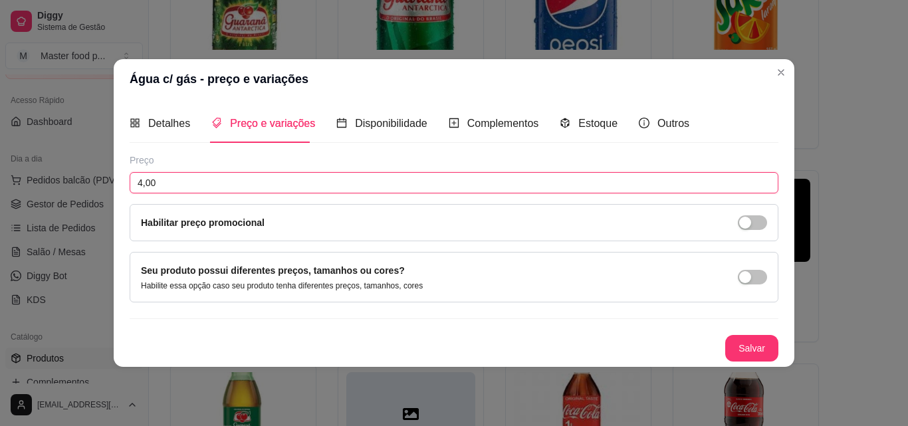
click at [214, 180] on input "4,00" at bounding box center [454, 182] width 649 height 21
type input "3,00"
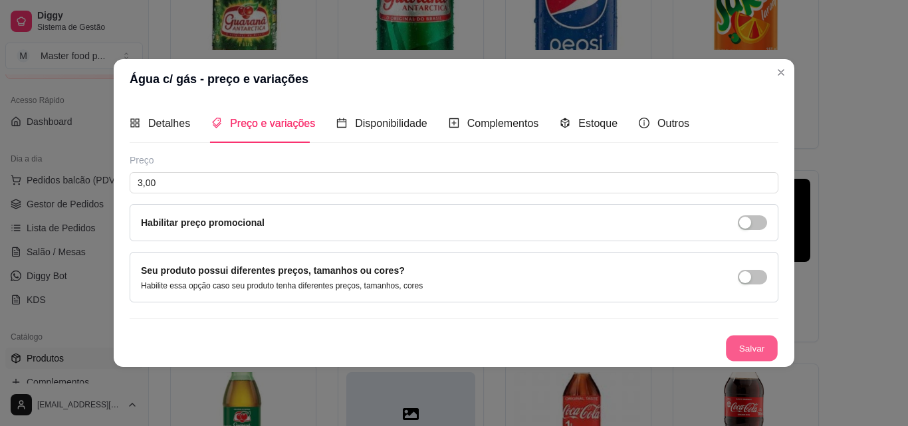
click at [736, 335] on button "Salvar" at bounding box center [752, 348] width 52 height 26
click at [748, 344] on div "Salvar" at bounding box center [454, 348] width 649 height 27
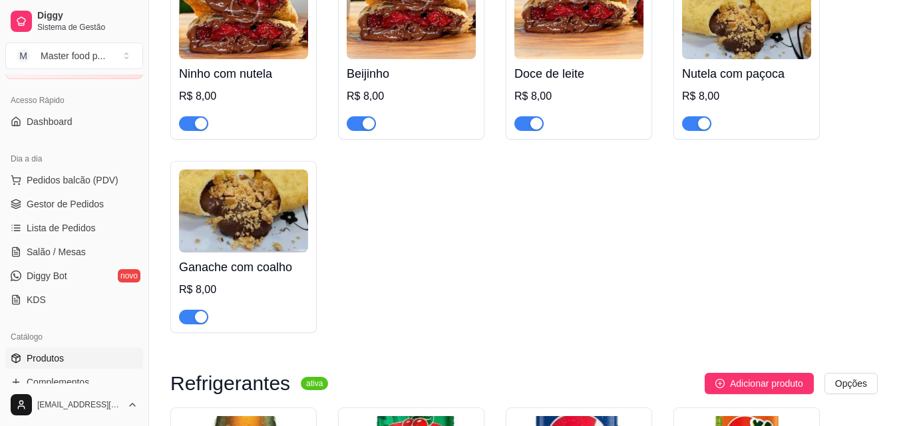
scroll to position [3059, 0]
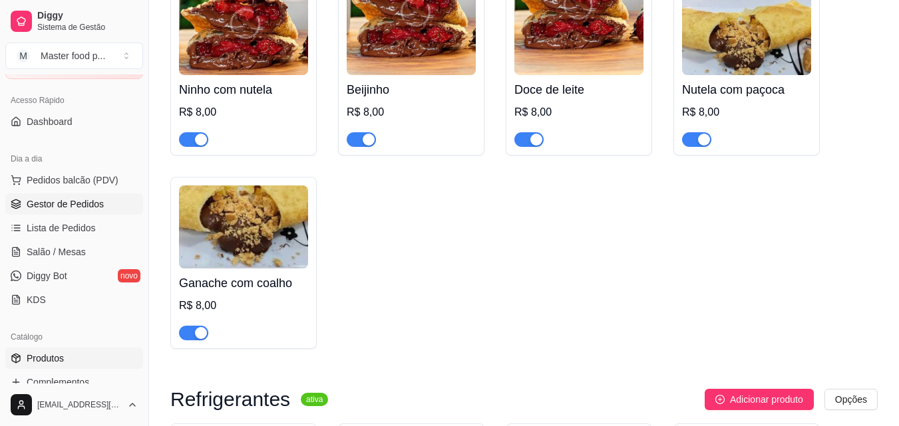
click at [76, 198] on span "Gestor de Pedidos" at bounding box center [65, 204] width 77 height 13
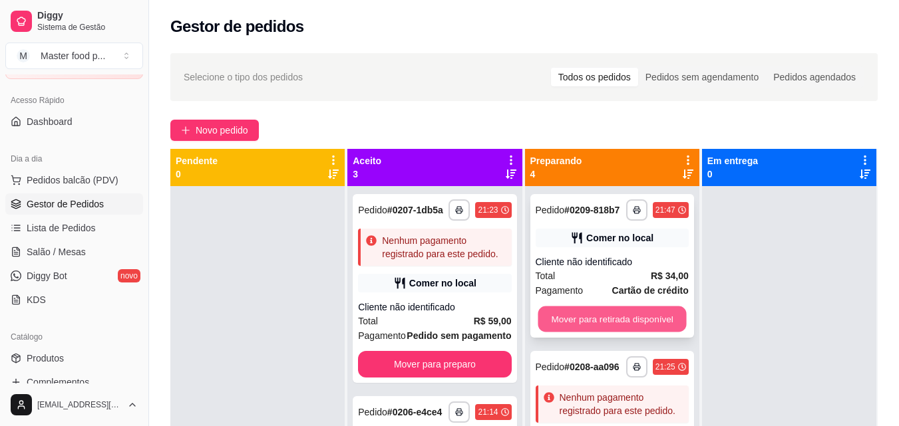
click at [589, 328] on button "Mover para retirada disponível" at bounding box center [611, 320] width 148 height 26
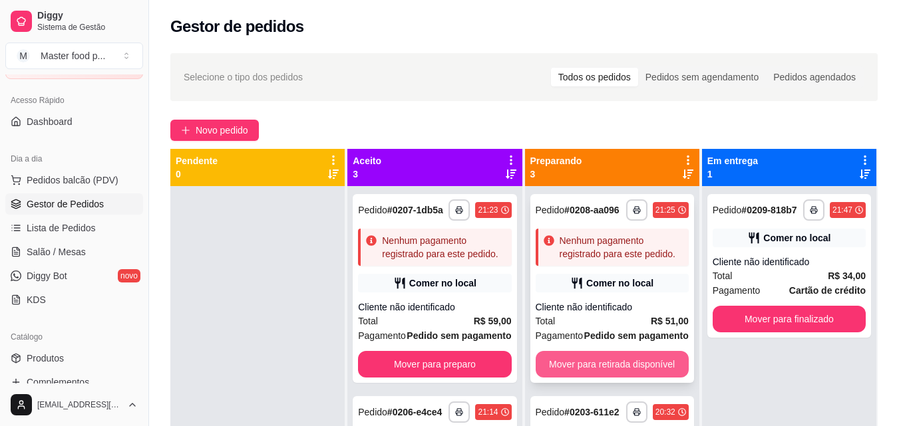
click at [595, 374] on button "Mover para retirada disponível" at bounding box center [611, 364] width 153 height 27
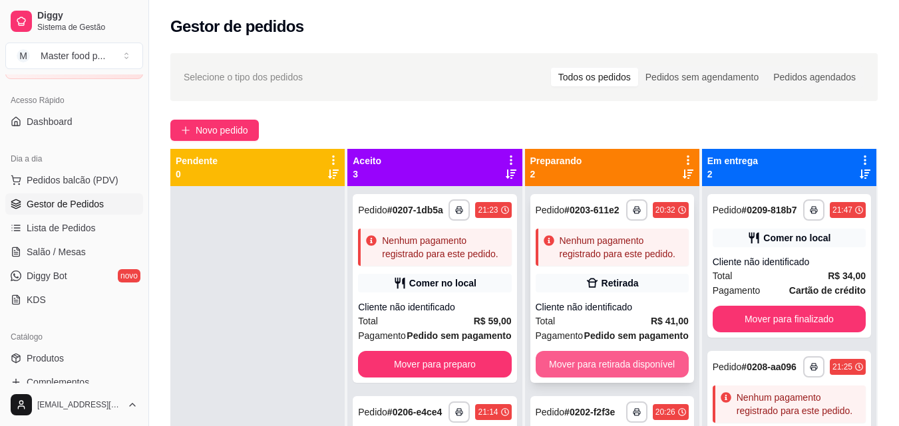
click at [605, 367] on button "Mover para retirada disponível" at bounding box center [611, 364] width 153 height 27
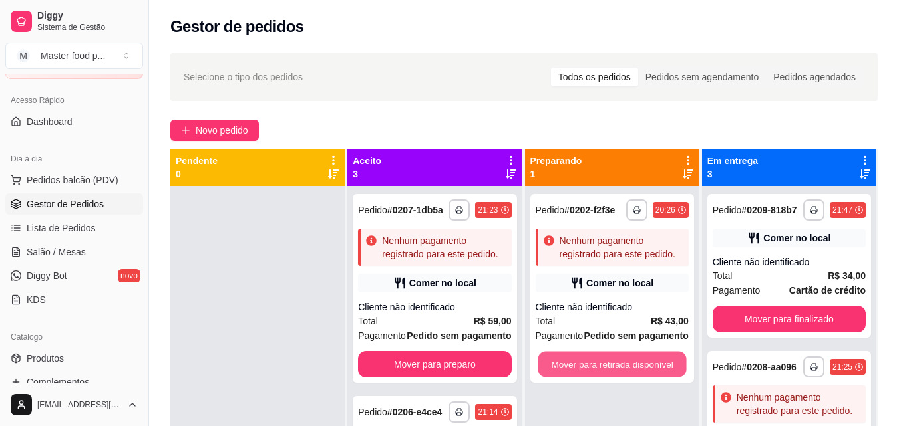
click at [605, 367] on button "Mover para retirada disponível" at bounding box center [611, 365] width 148 height 26
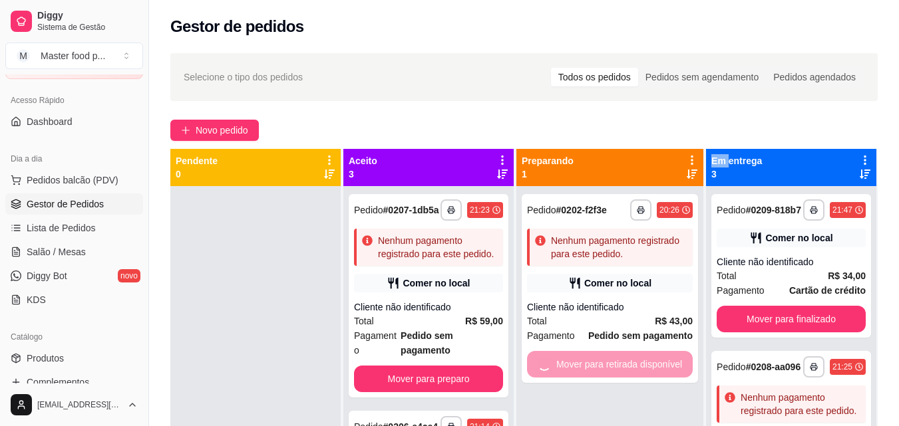
click at [605, 367] on div "Mover para retirada disponível" at bounding box center [610, 364] width 166 height 27
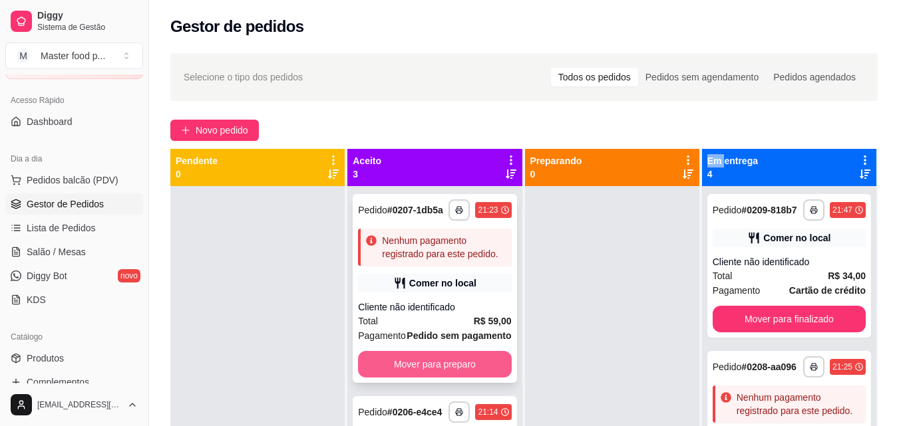
click at [457, 378] on button "Mover para preparo" at bounding box center [434, 364] width 153 height 27
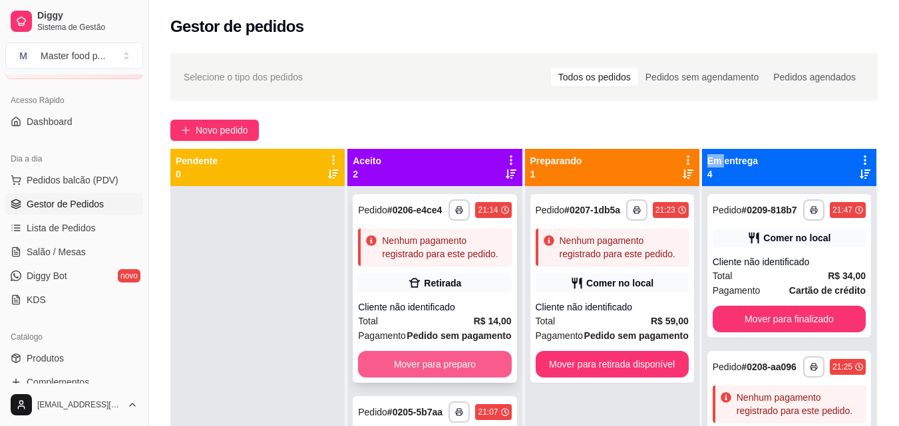
click at [462, 378] on button "Mover para preparo" at bounding box center [434, 364] width 153 height 27
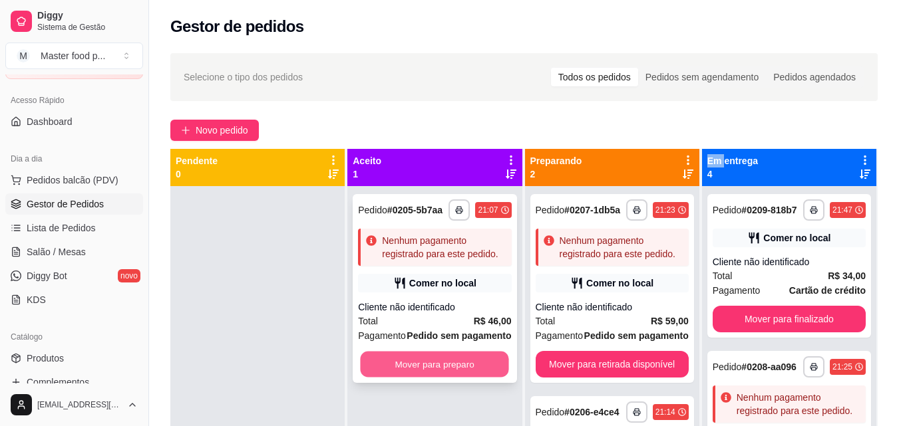
click at [499, 373] on button "Mover para preparo" at bounding box center [434, 365] width 148 height 26
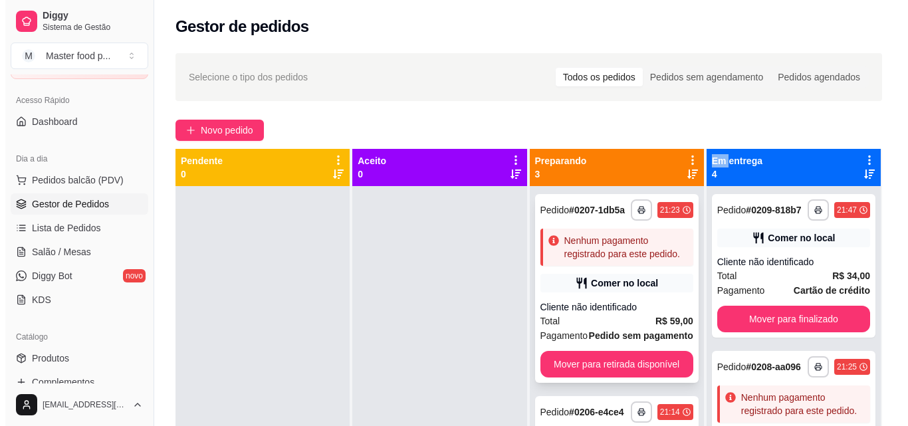
scroll to position [67, 0]
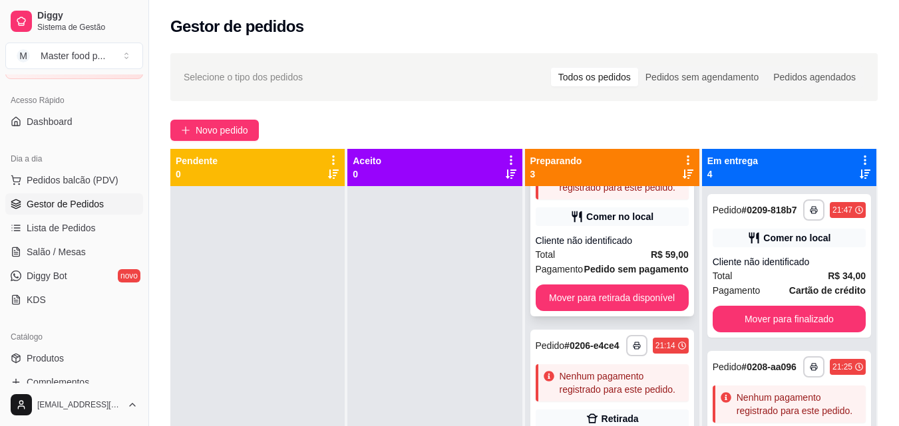
click at [609, 247] on div "Cliente não identificado" at bounding box center [611, 240] width 153 height 13
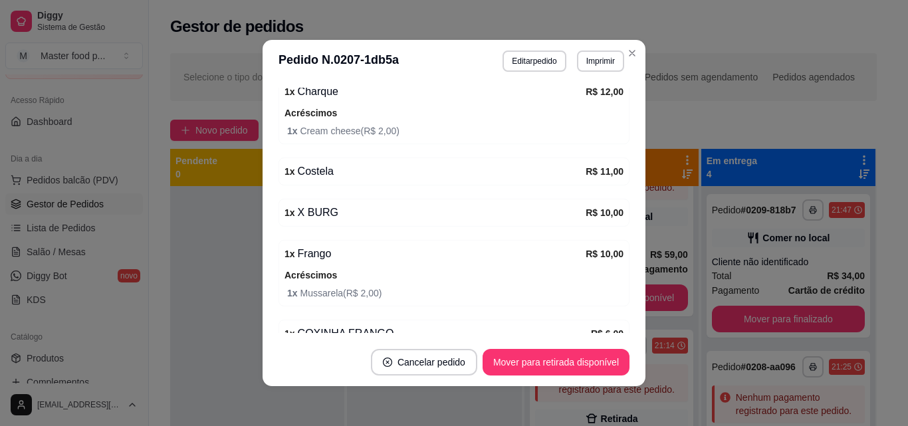
scroll to position [266, 0]
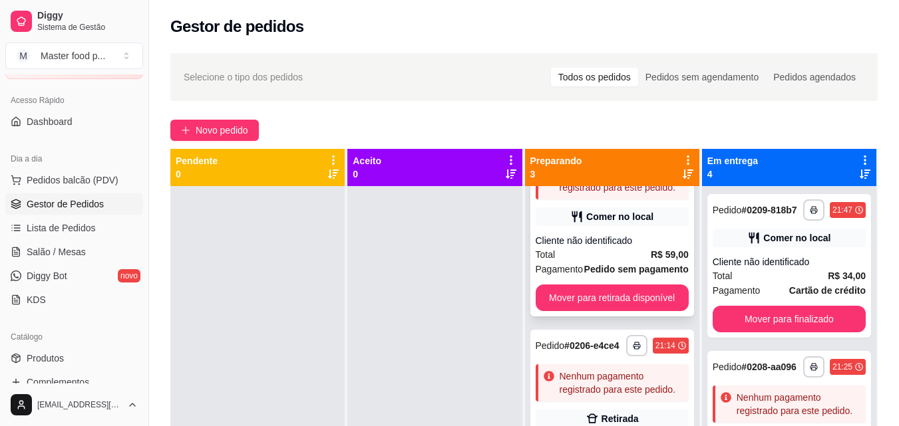
click at [650, 260] on strong "R$ 59,00" at bounding box center [669, 254] width 38 height 11
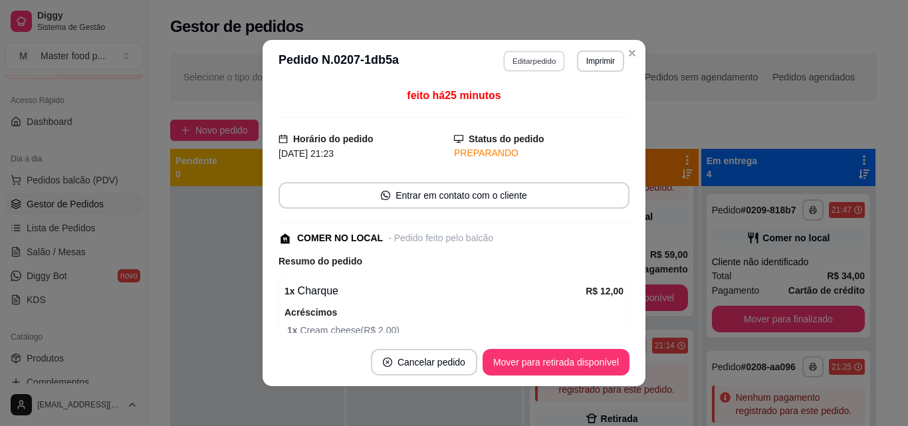
click at [531, 67] on button "Editar pedido" at bounding box center [535, 61] width 62 height 21
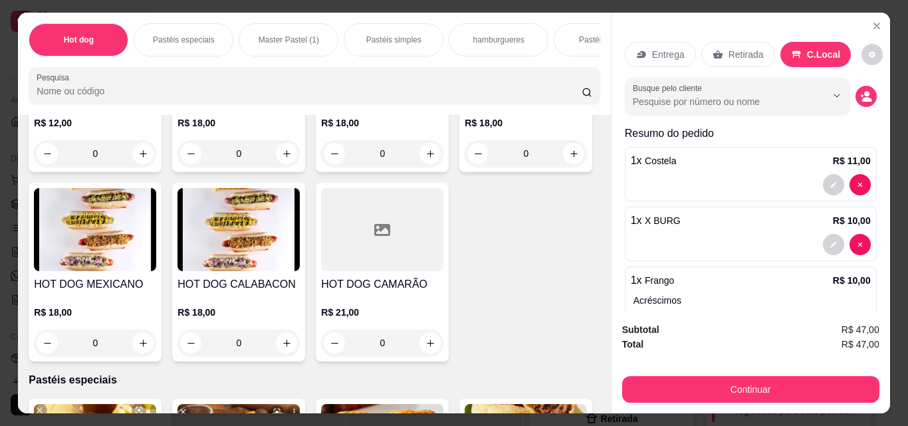
scroll to position [466, 0]
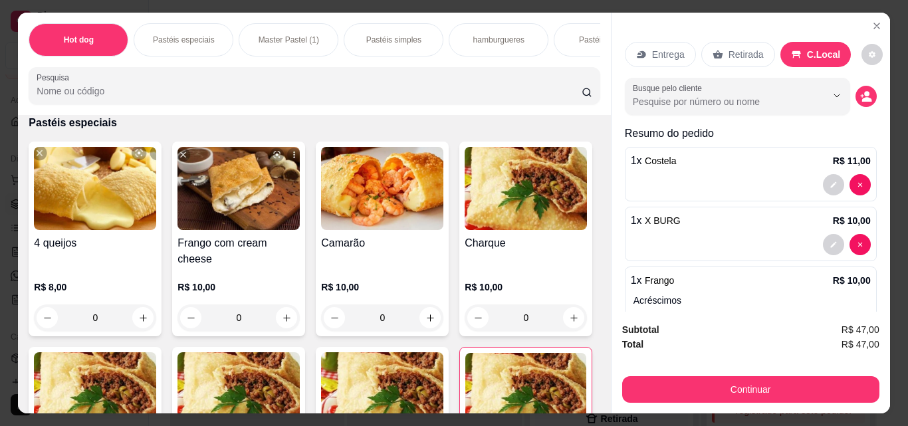
click at [388, 43] on div "Pastéis simples" at bounding box center [394, 39] width 100 height 33
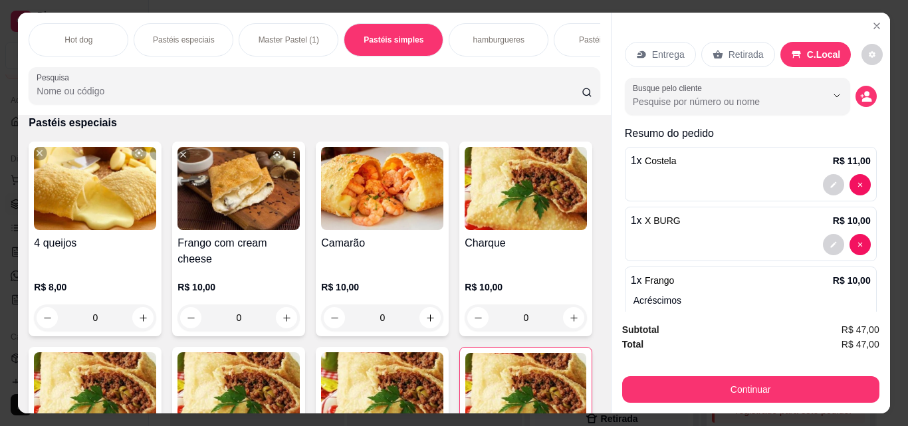
scroll to position [35, 0]
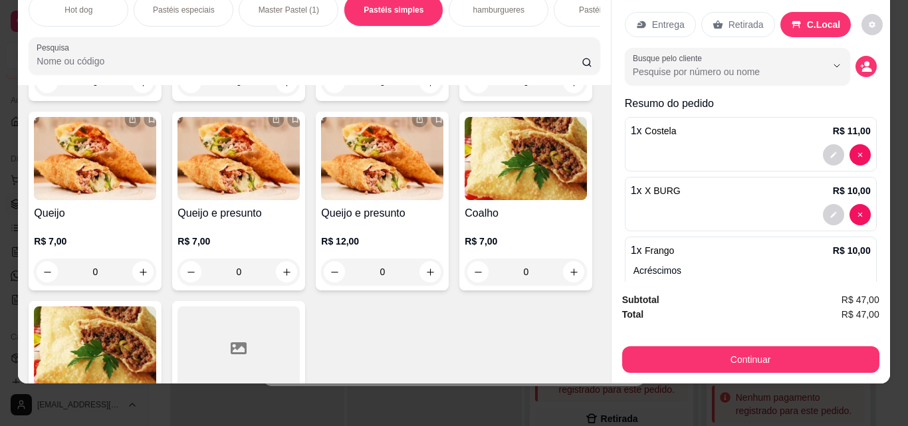
click at [423, 96] on div "0" at bounding box center [382, 82] width 122 height 27
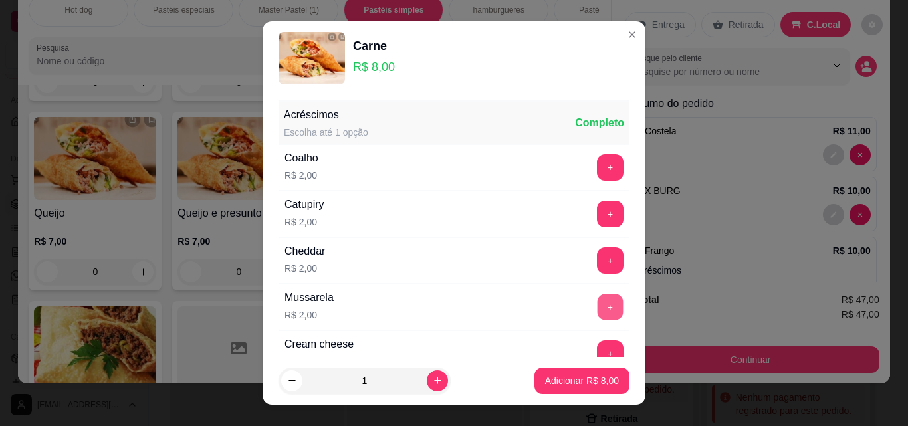
click at [598, 308] on button "+" at bounding box center [611, 307] width 26 height 26
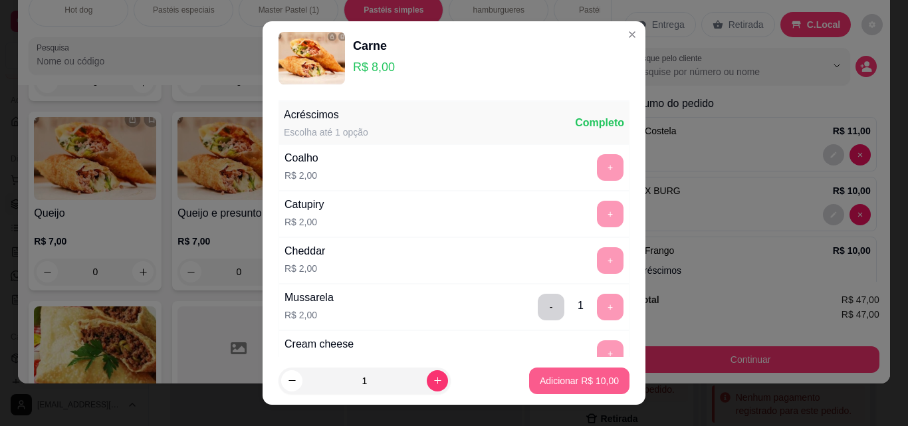
click at [585, 380] on p "Adicionar R$ 10,00" at bounding box center [579, 380] width 79 height 13
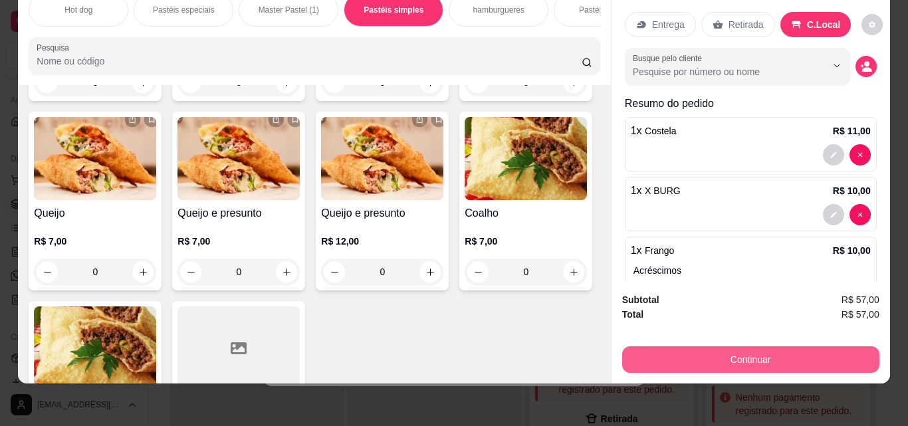
click at [773, 351] on button "Continuar" at bounding box center [751, 360] width 257 height 27
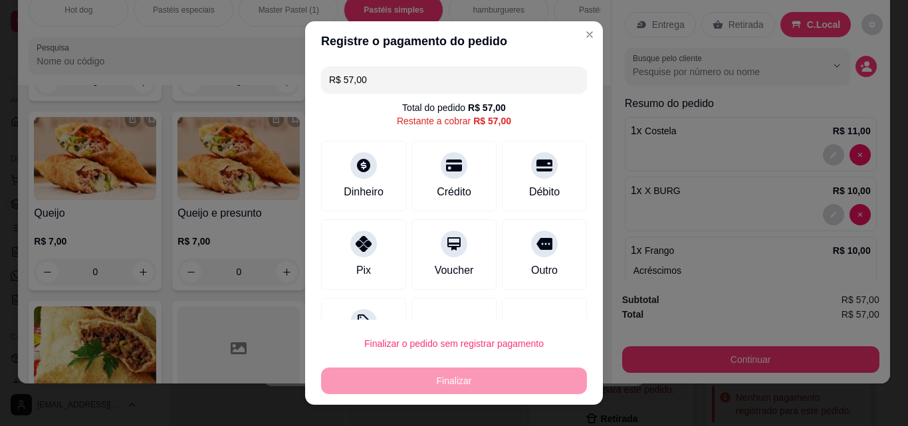
click at [474, 333] on button "Finalizar o pedido sem registrar pagamento" at bounding box center [454, 344] width 266 height 27
click at [476, 385] on div "Finalizar" at bounding box center [454, 381] width 266 height 27
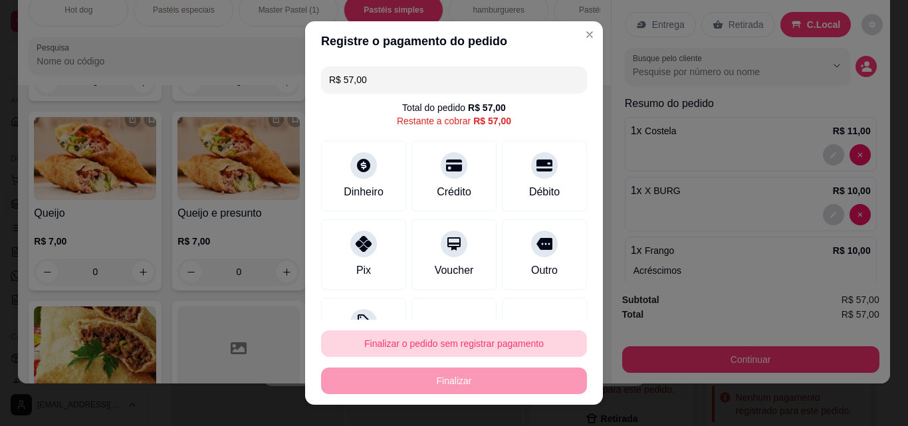
click at [505, 347] on button "Finalizar o pedido sem registrar pagamento" at bounding box center [454, 344] width 266 height 27
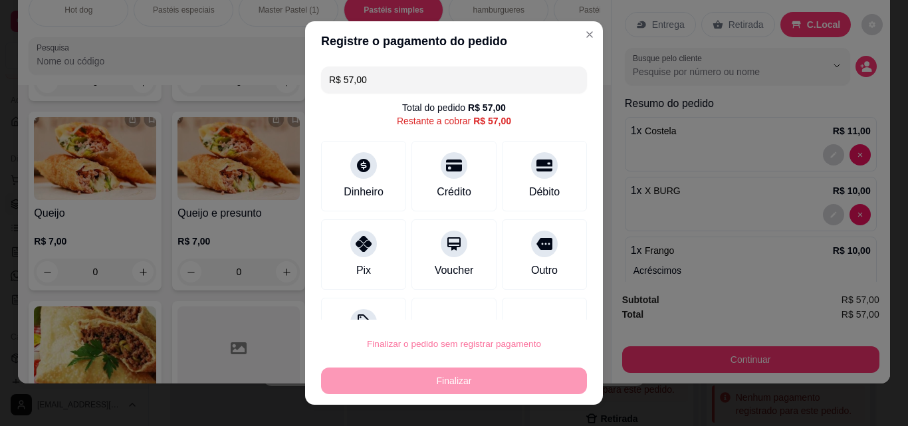
click at [535, 307] on button "Confirmar" at bounding box center [530, 306] width 47 height 20
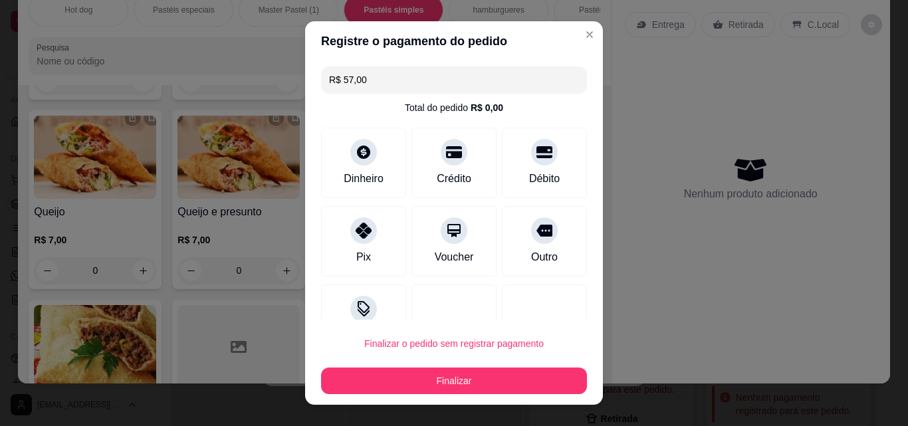
click at [519, 385] on button "Finalizar" at bounding box center [454, 381] width 266 height 27
type input "0"
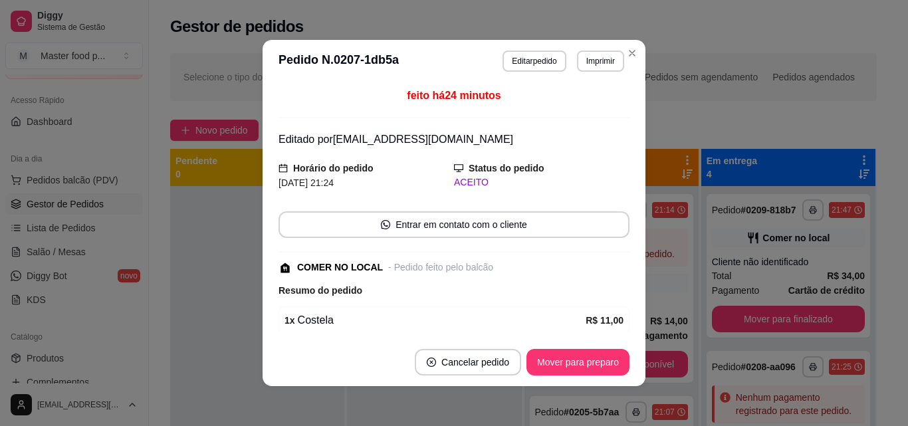
scroll to position [0, 0]
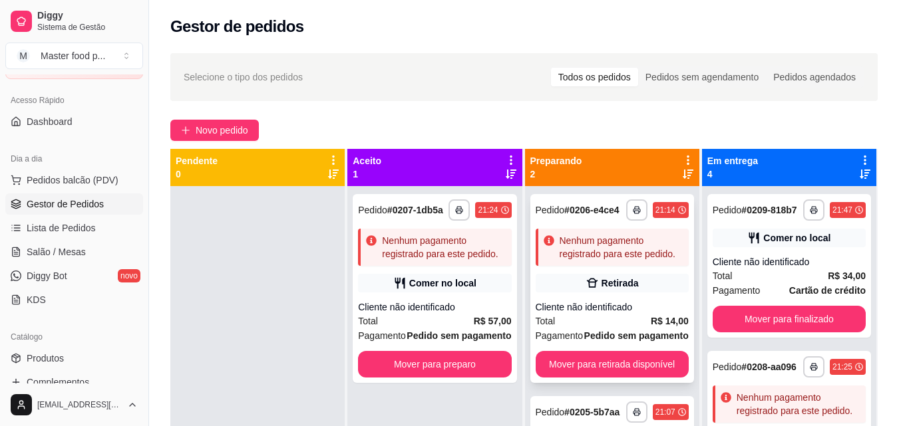
click at [616, 261] on div "Nenhum pagamento registrado para este pedido." at bounding box center [621, 247] width 124 height 27
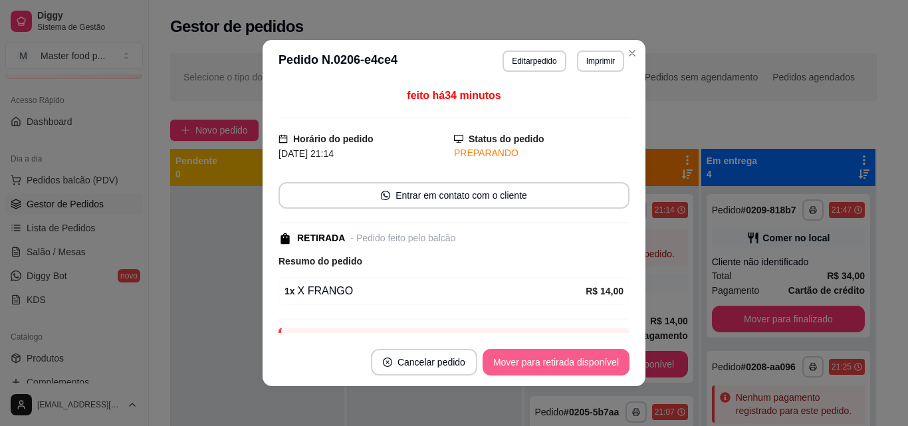
click at [593, 367] on button "Mover para retirada disponível" at bounding box center [556, 362] width 147 height 27
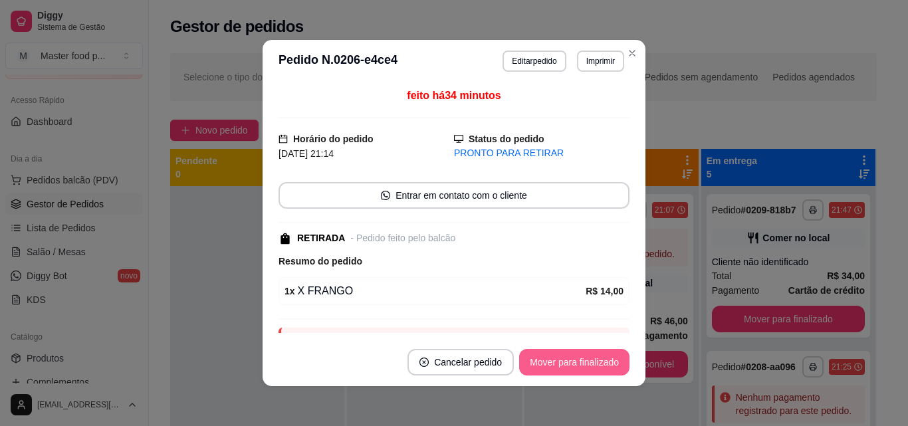
click at [595, 366] on button "Mover para finalizado" at bounding box center [574, 362] width 110 height 27
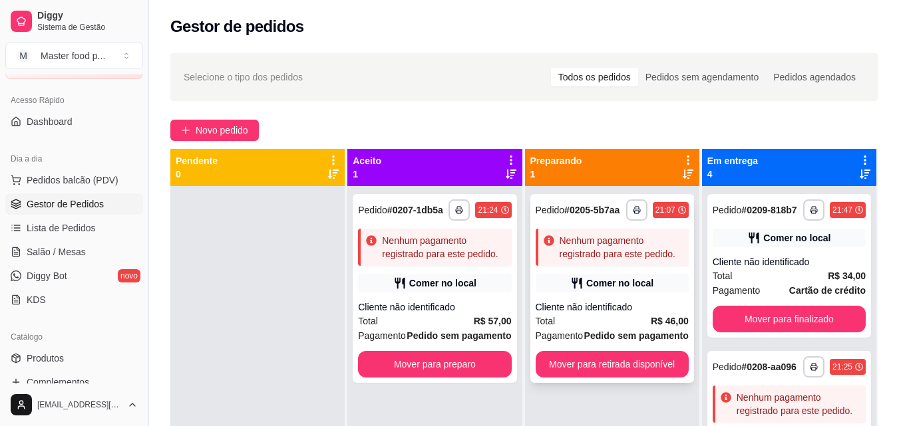
click at [623, 305] on div "Cliente não identificado" at bounding box center [611, 307] width 153 height 13
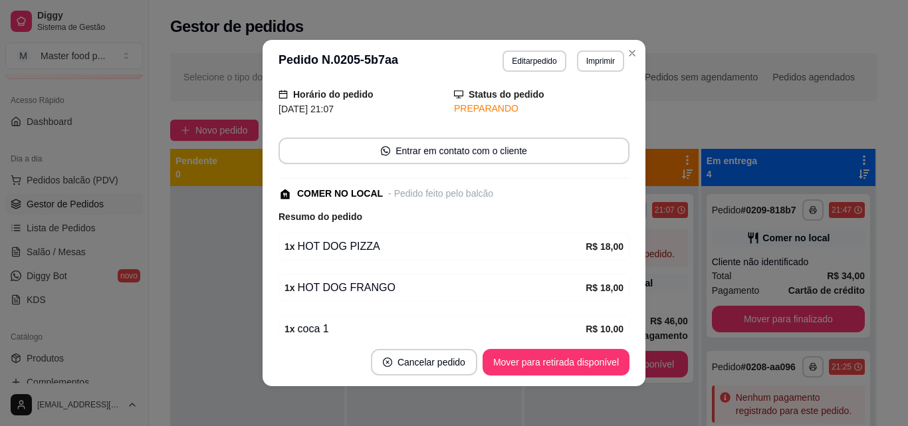
scroll to position [67, 0]
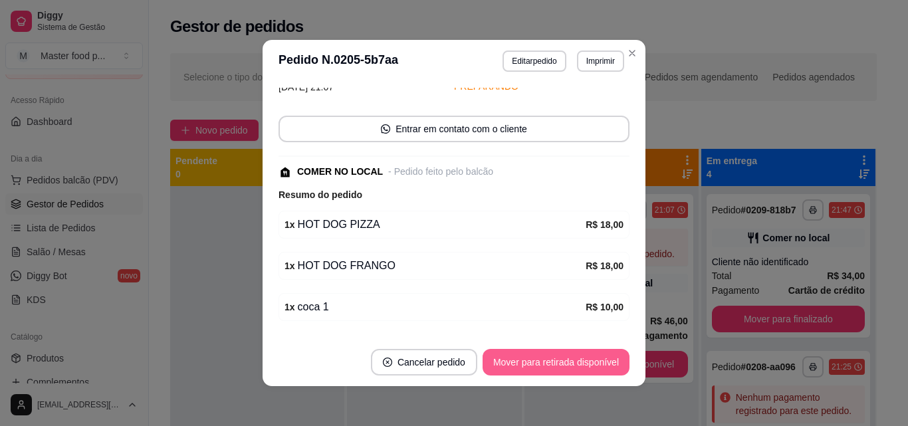
click at [587, 367] on button "Mover para retirada disponível" at bounding box center [556, 362] width 147 height 27
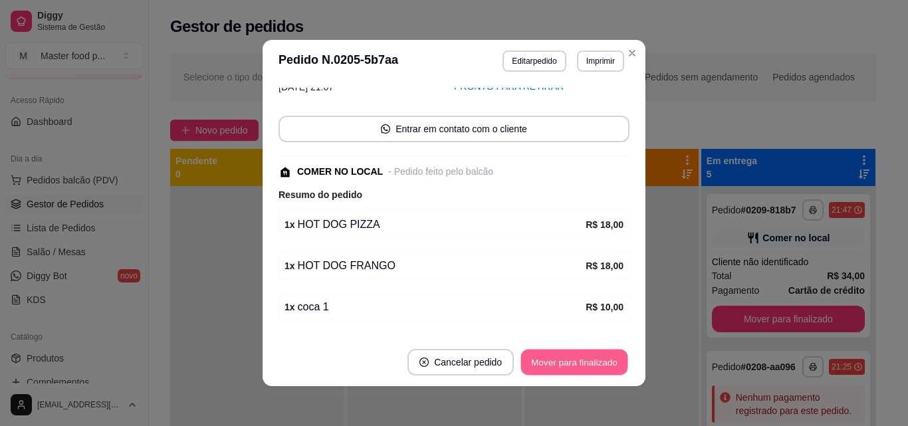
click at [589, 368] on button "Mover para finalizado" at bounding box center [574, 363] width 107 height 26
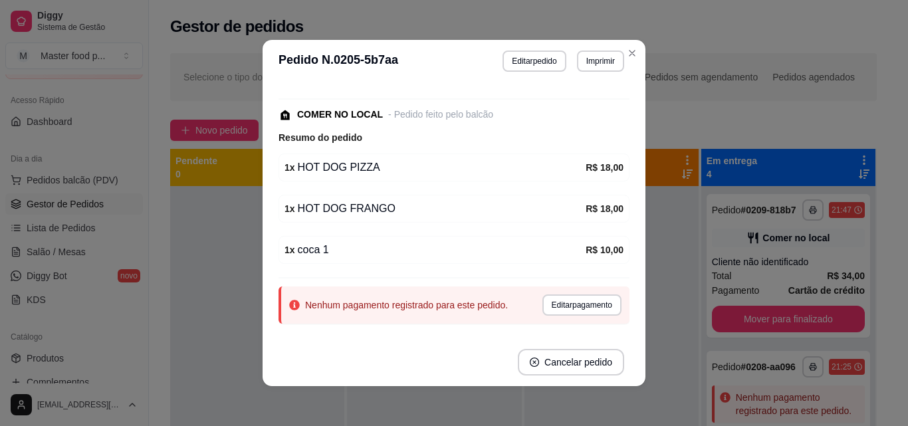
scroll to position [36, 0]
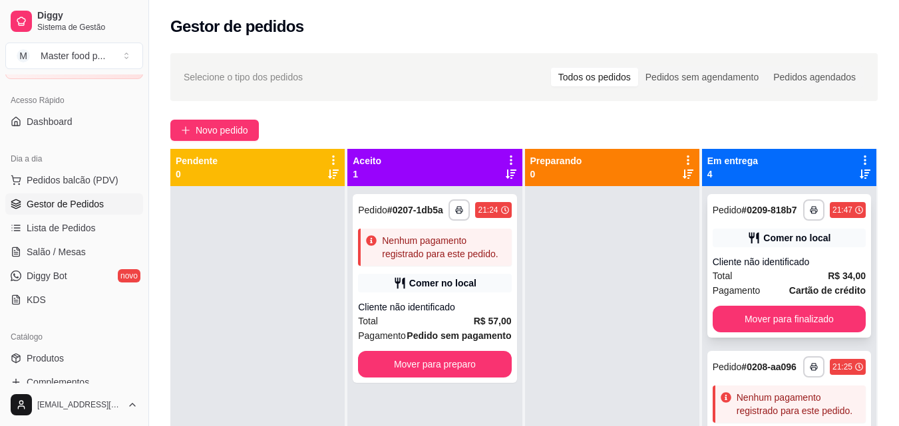
click at [807, 258] on div "**********" at bounding box center [789, 266] width 164 height 144
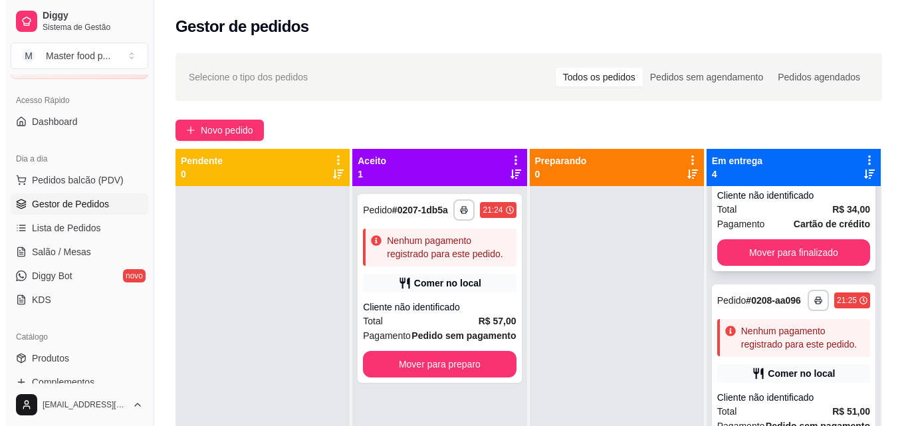
scroll to position [133, 0]
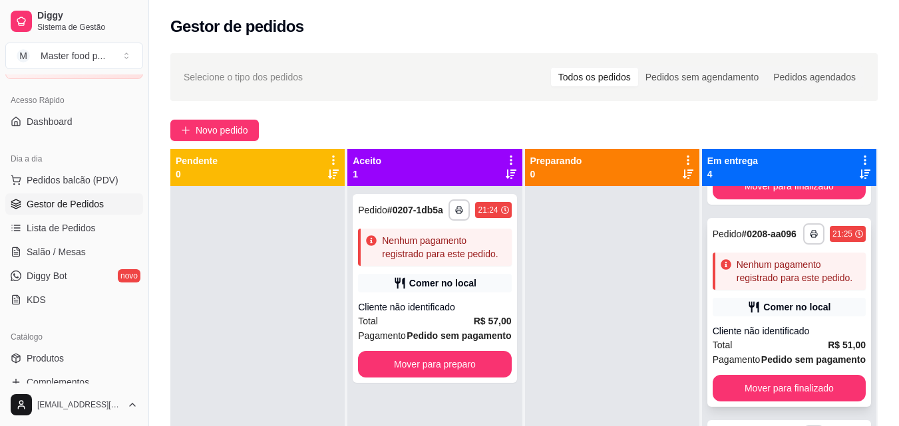
click at [803, 317] on div "Comer no local" at bounding box center [788, 307] width 153 height 19
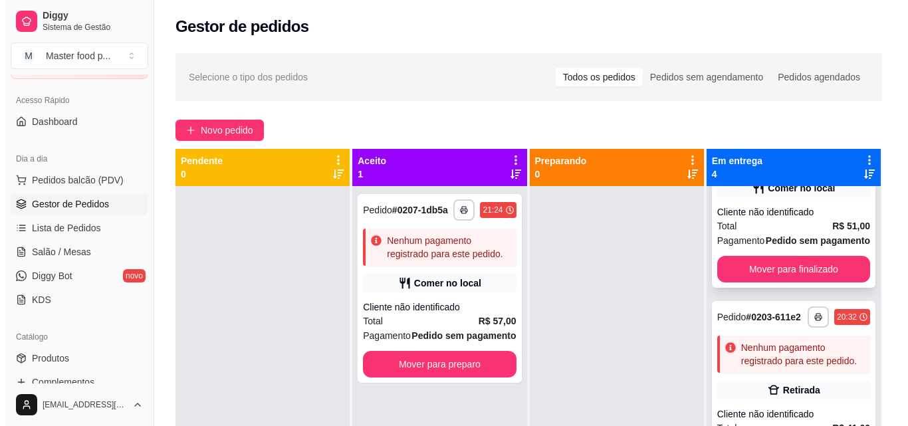
scroll to position [266, 0]
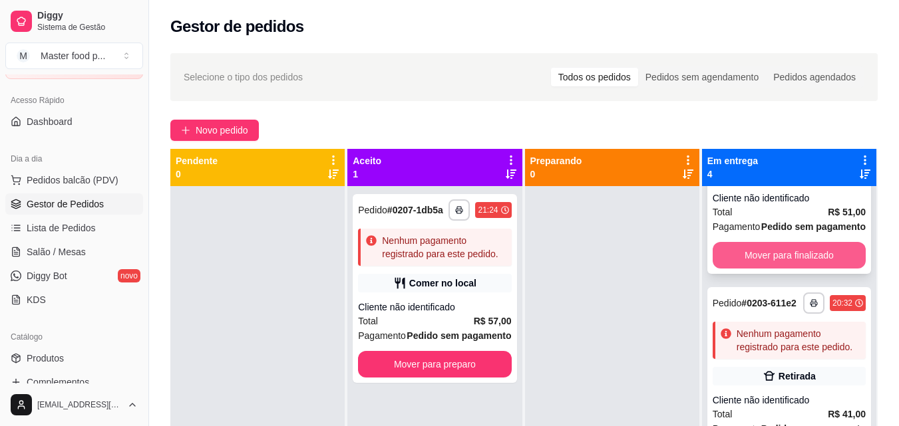
click at [793, 274] on div "**********" at bounding box center [789, 179] width 164 height 189
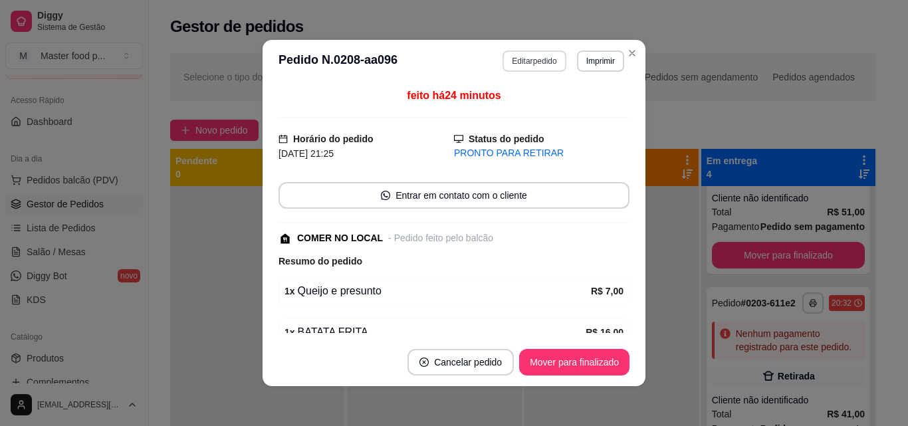
click at [551, 64] on button "Editar pedido" at bounding box center [534, 61] width 63 height 21
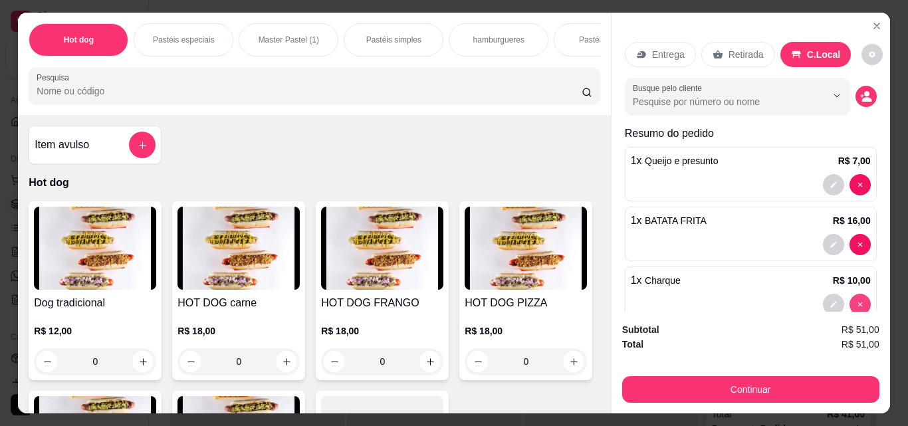
type input "0"
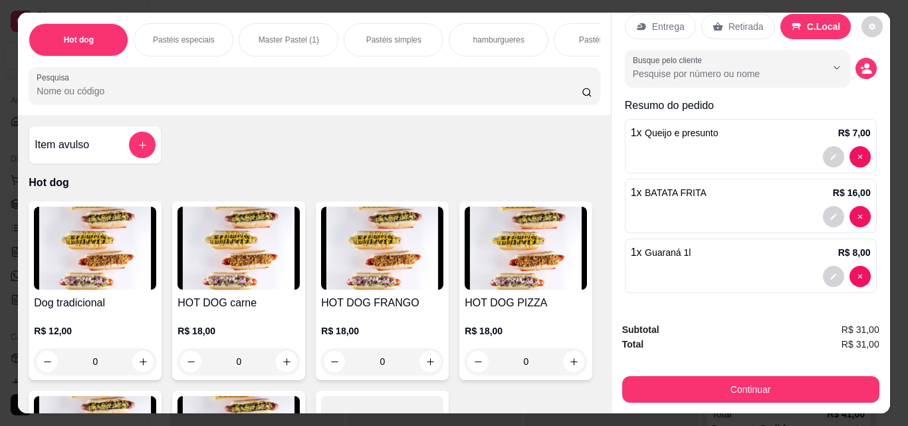
type input "0"
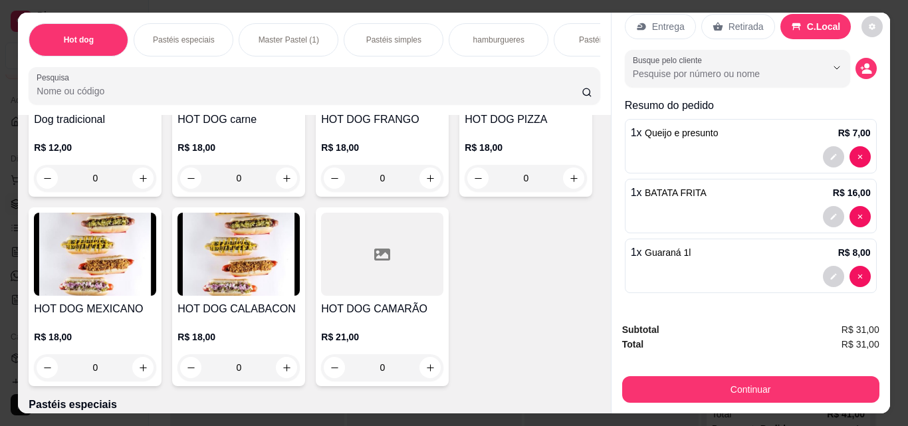
scroll to position [200, 0]
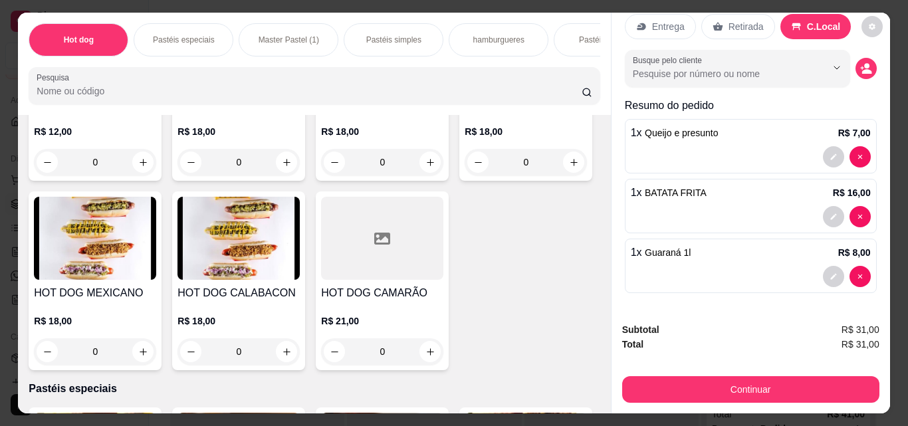
click at [150, 41] on div "Pastéis especiais" at bounding box center [184, 39] width 100 height 33
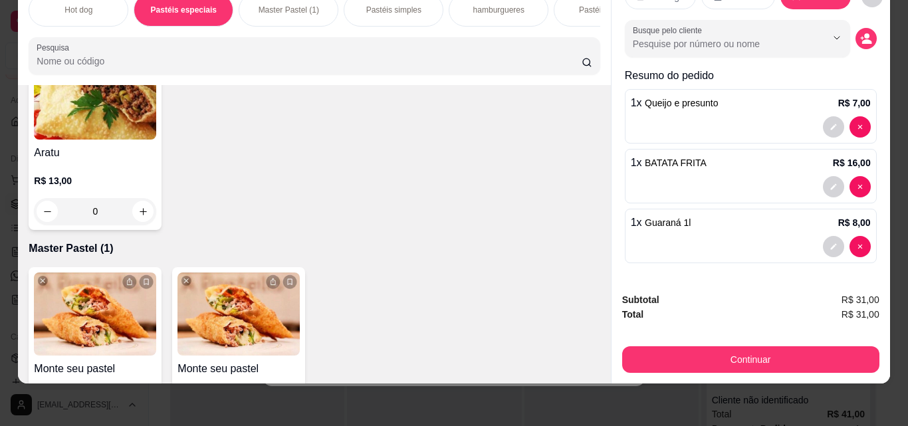
scroll to position [988, 0]
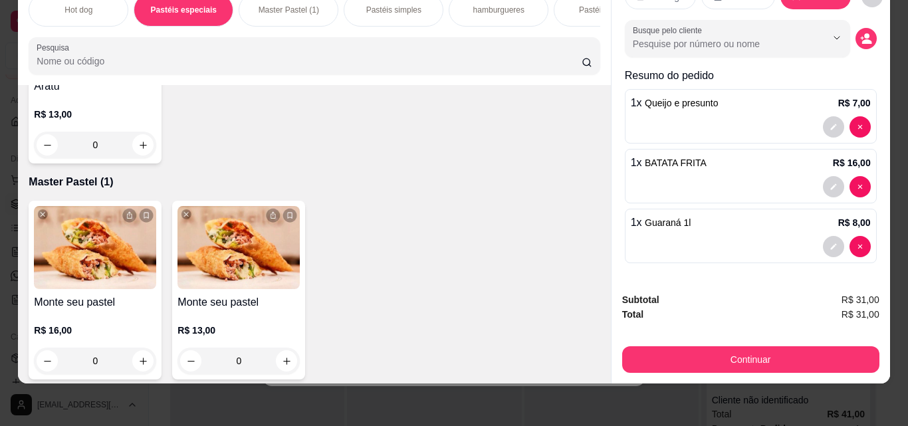
click at [156, 158] on div "0" at bounding box center [95, 145] width 122 height 27
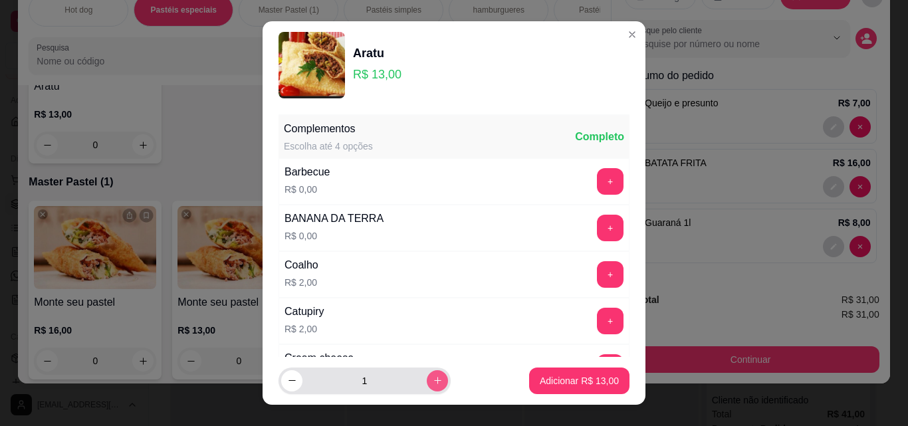
click at [433, 377] on icon "increase-product-quantity" at bounding box center [438, 381] width 10 height 10
type input "2"
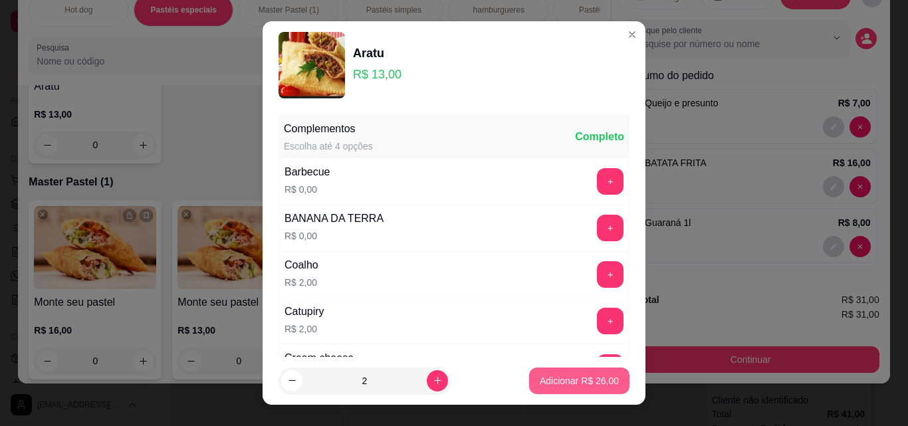
click at [557, 376] on p "Adicionar R$ 26,00" at bounding box center [579, 380] width 79 height 13
type input "2"
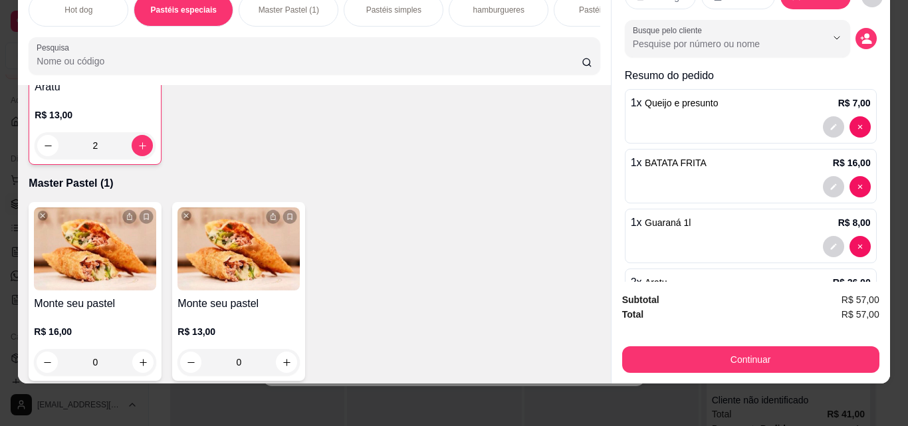
scroll to position [67, 0]
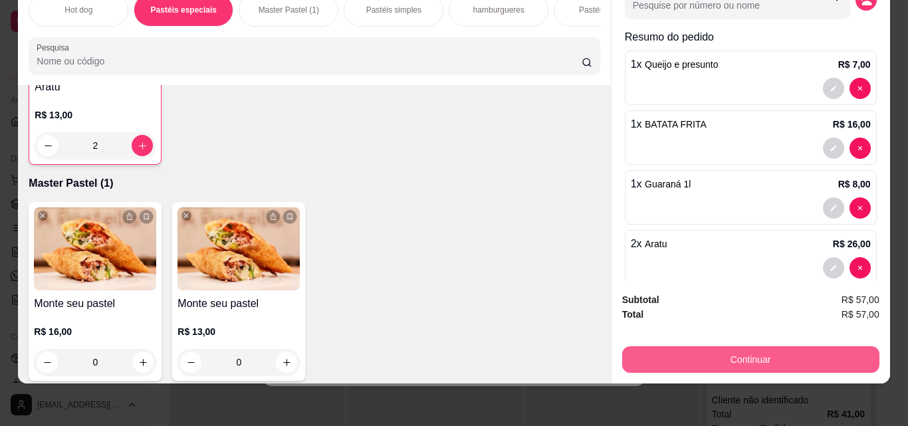
click at [692, 348] on button "Continuar" at bounding box center [751, 360] width 257 height 27
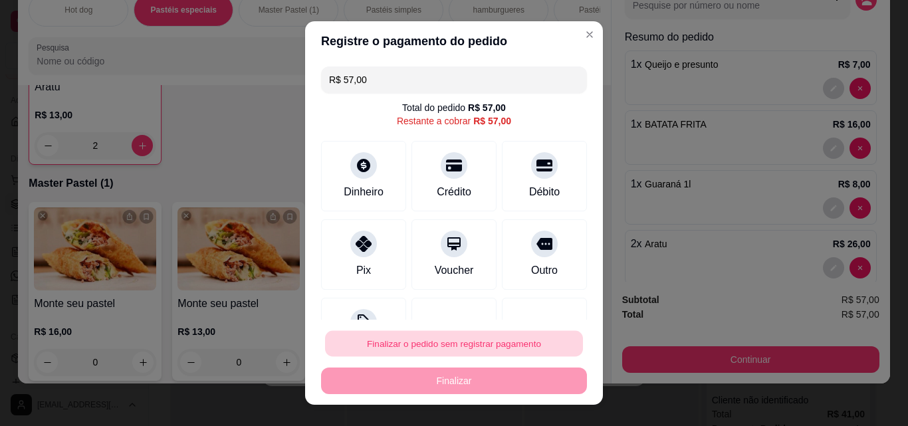
click at [503, 344] on button "Finalizar o pedido sem registrar pagamento" at bounding box center [454, 344] width 258 height 26
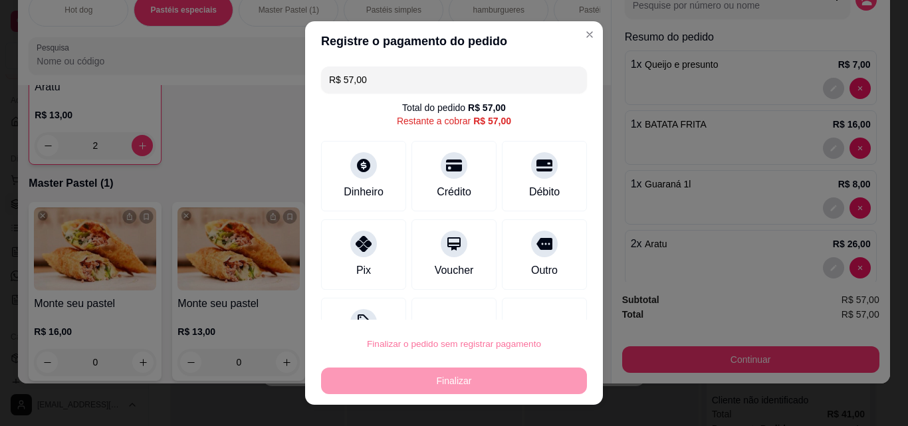
click at [531, 306] on button "Confirmar" at bounding box center [529, 306] width 47 height 20
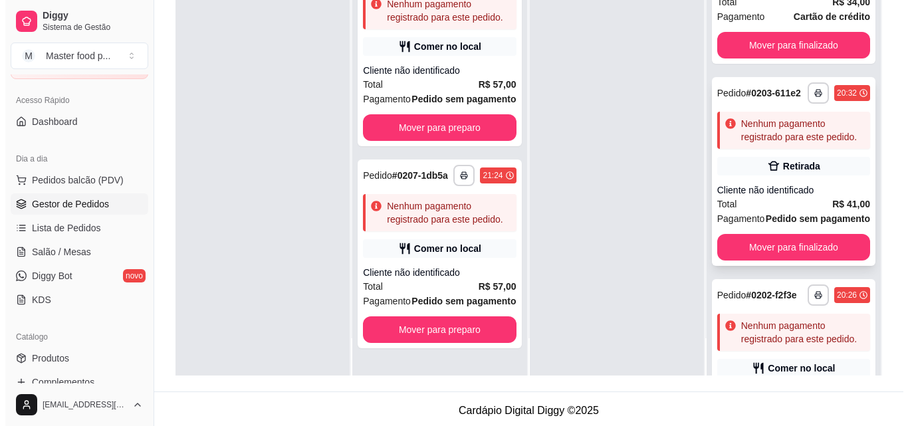
scroll to position [37, 0]
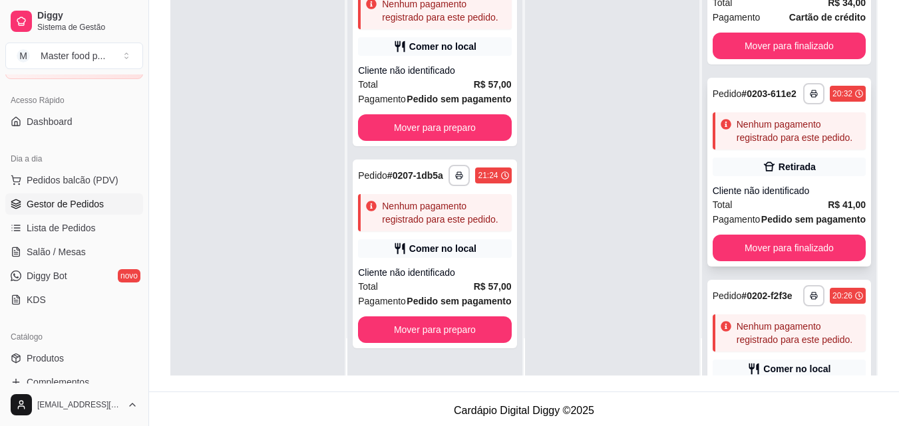
click at [783, 144] on div "Nenhum pagamento registrado para este pedido." at bounding box center [798, 131] width 124 height 27
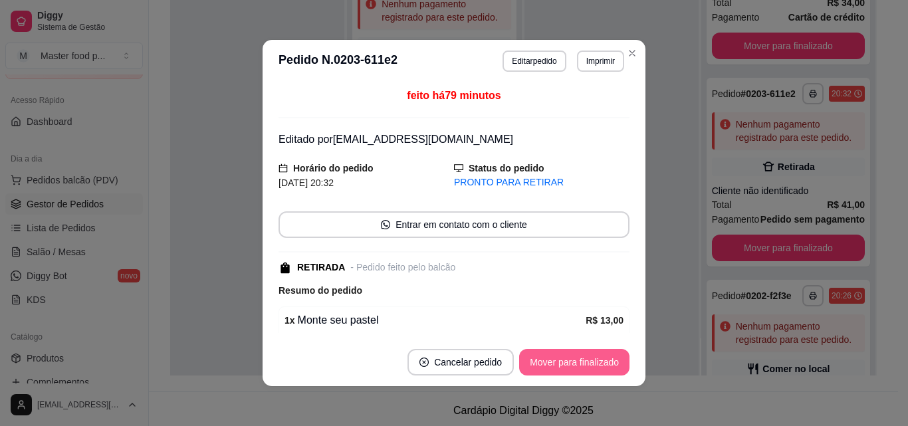
click at [579, 362] on button "Mover para finalizado" at bounding box center [574, 362] width 110 height 27
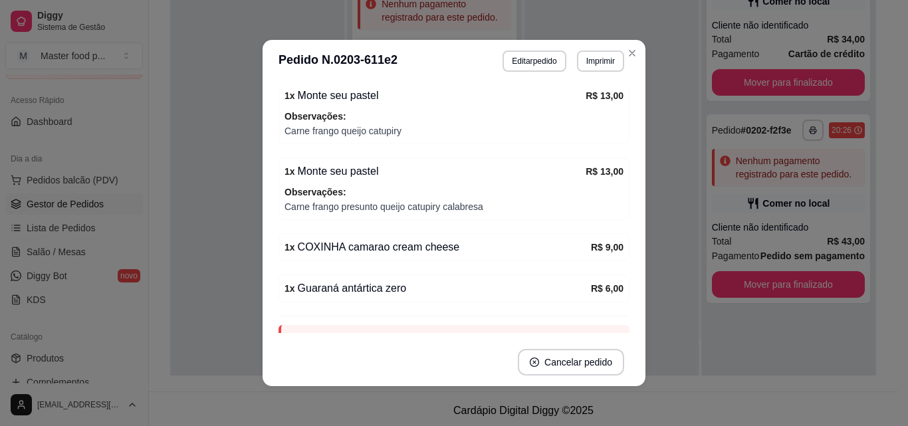
scroll to position [221, 0]
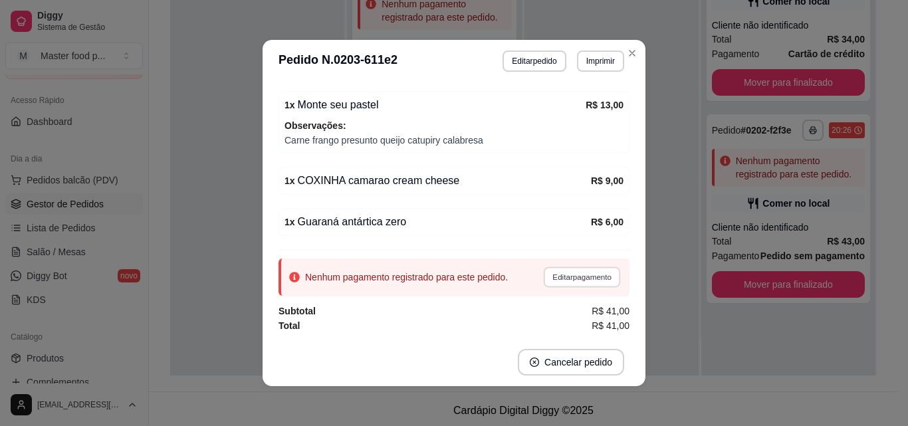
click at [556, 275] on button "Editar pagamento" at bounding box center [581, 277] width 77 height 21
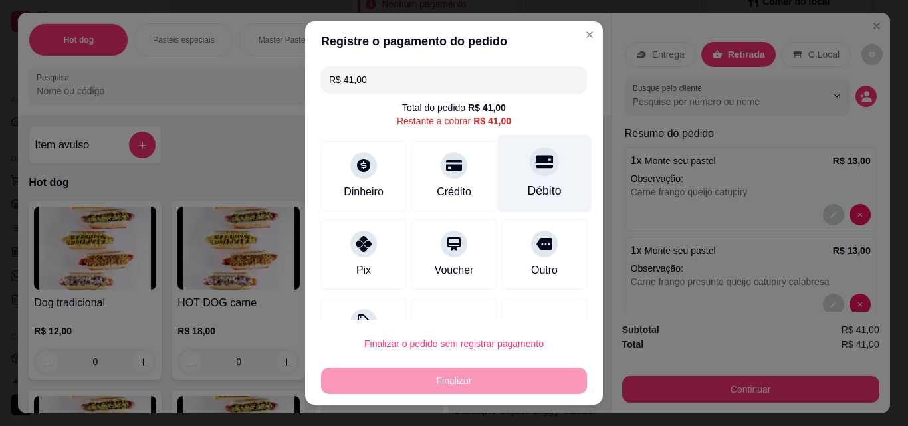
click at [507, 177] on div "Débito" at bounding box center [545, 174] width 94 height 78
type input "R$ 0,00"
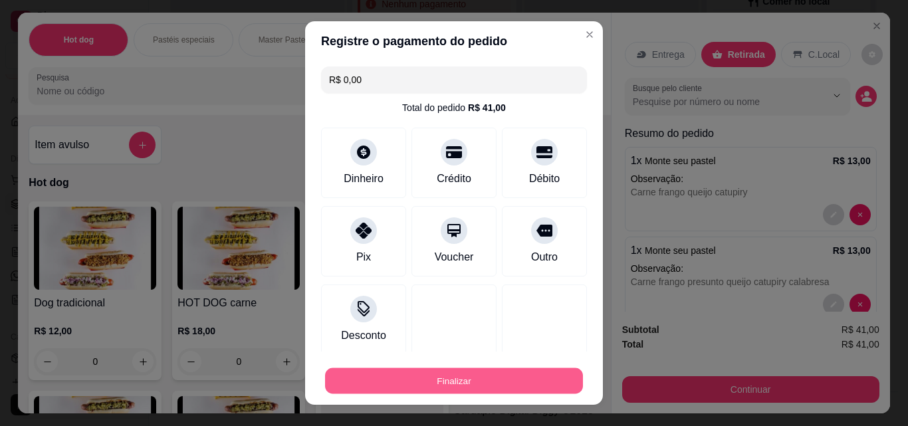
click at [457, 375] on button "Finalizar" at bounding box center [454, 381] width 258 height 26
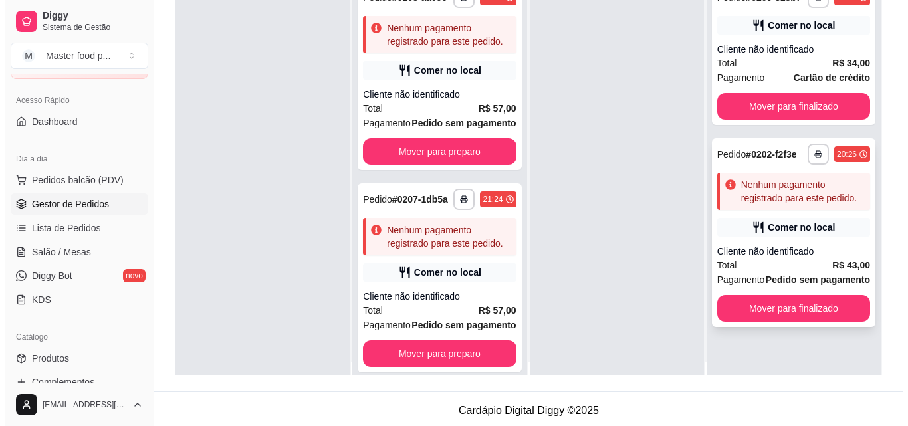
scroll to position [0, 0]
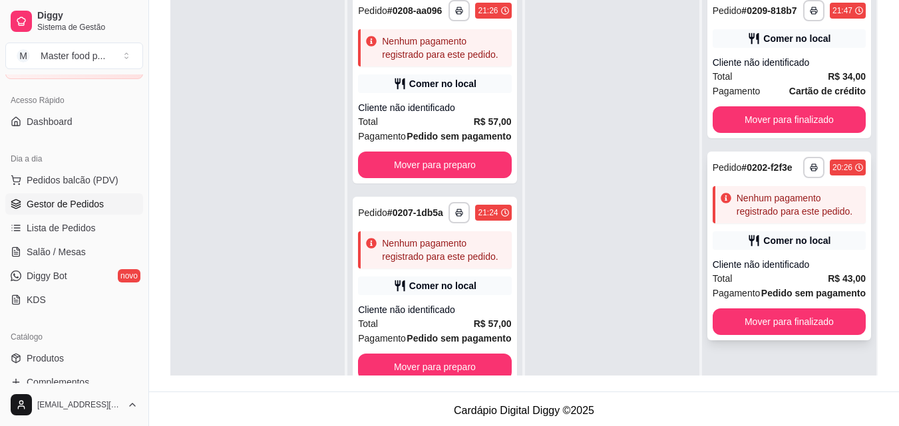
click at [787, 195] on div "Nenhum pagamento registrado para este pedido." at bounding box center [798, 205] width 124 height 27
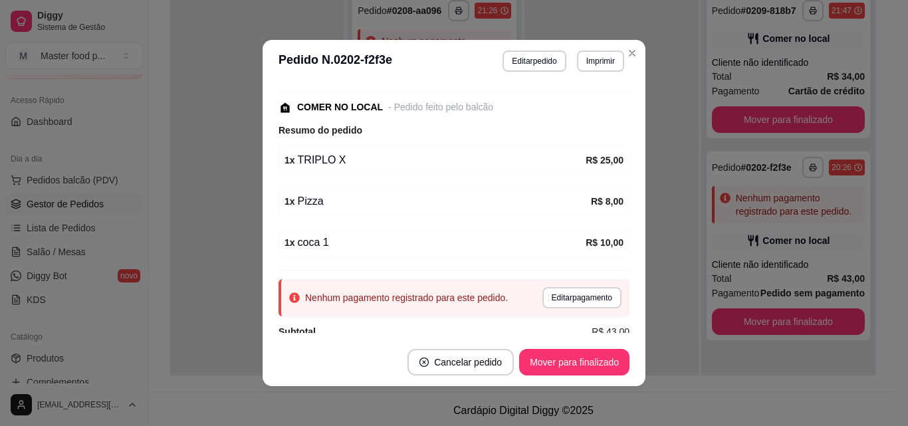
scroll to position [133, 0]
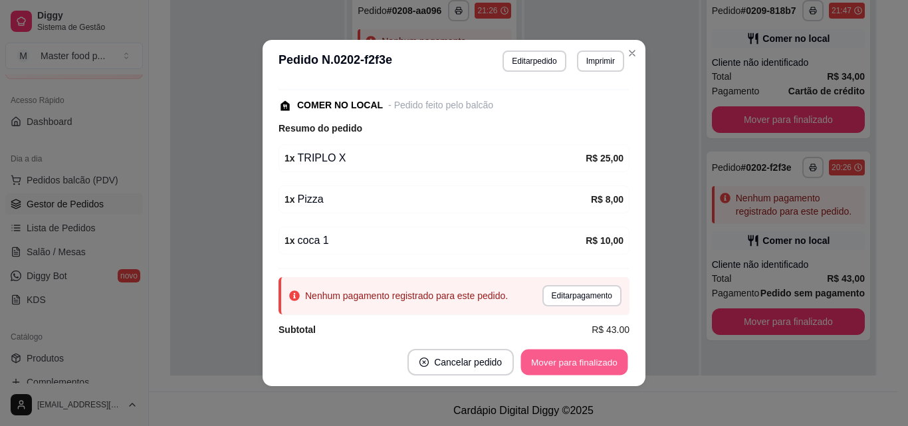
click at [569, 356] on button "Mover para finalizado" at bounding box center [574, 363] width 107 height 26
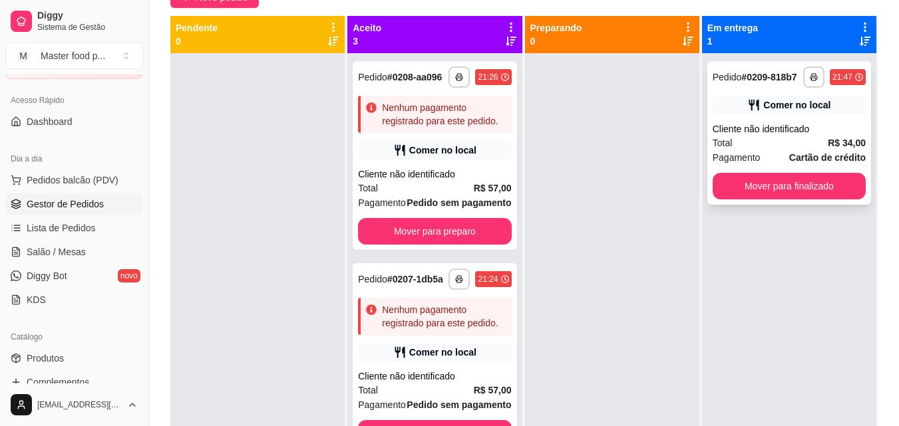
click at [777, 130] on div "Cliente não identificado" at bounding box center [788, 128] width 153 height 13
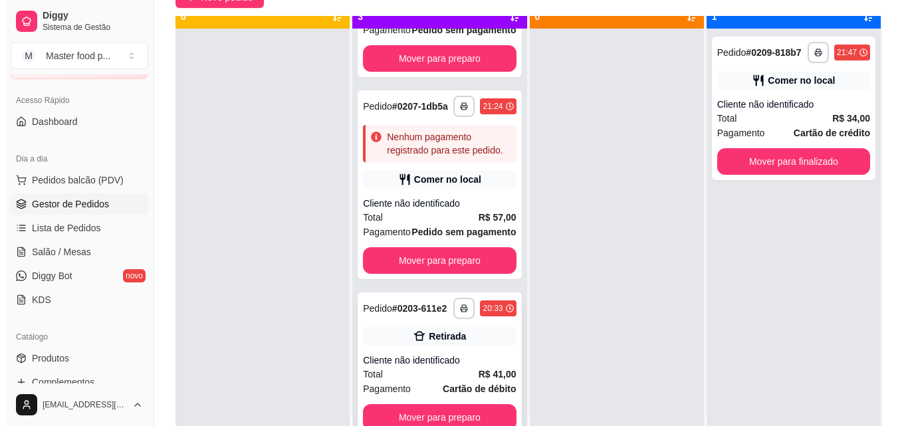
scroll to position [37, 0]
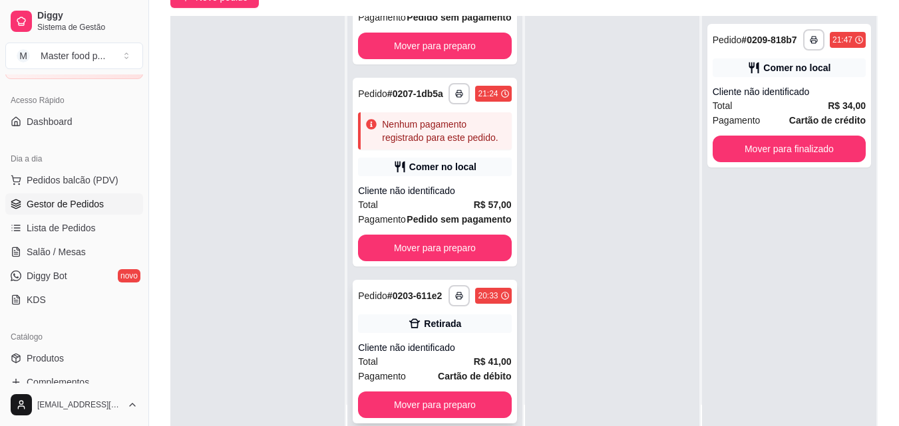
click at [416, 301] on div "Pedido # 0203-611e2" at bounding box center [400, 296] width 84 height 16
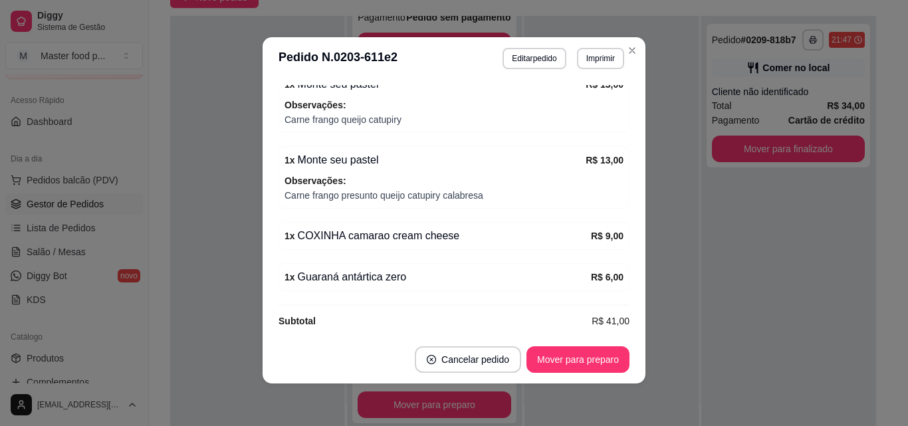
scroll to position [321, 0]
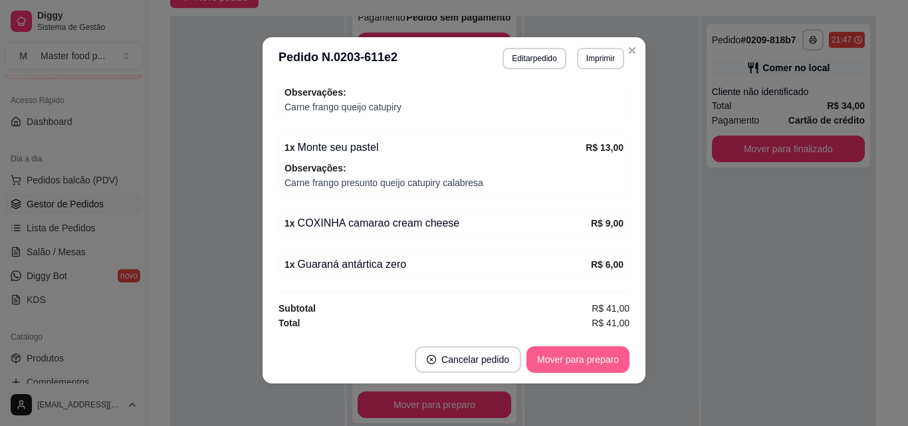
click at [588, 366] on button "Mover para preparo" at bounding box center [578, 360] width 103 height 27
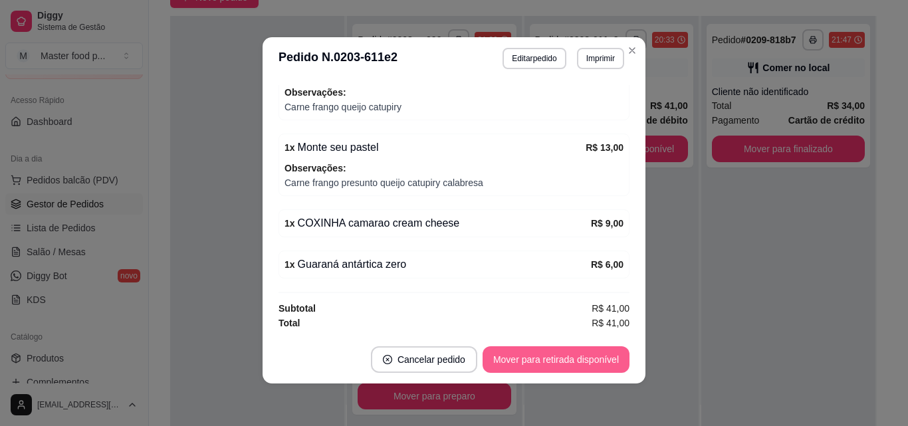
scroll to position [69, 0]
click at [589, 356] on button "Mover para retirada disponível" at bounding box center [556, 360] width 147 height 27
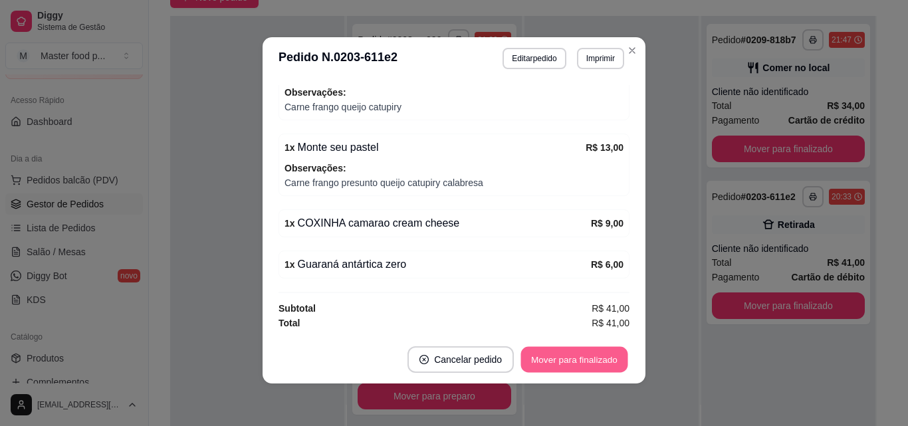
click at [589, 356] on button "Mover para finalizado" at bounding box center [574, 360] width 107 height 26
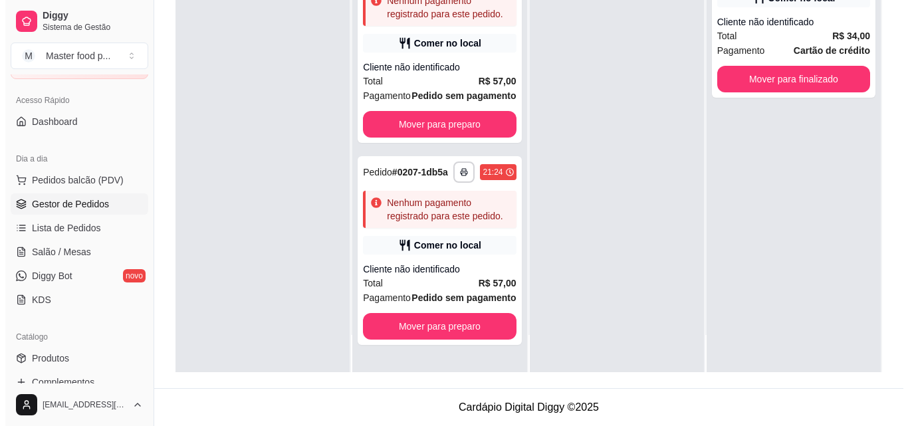
scroll to position [0, 0]
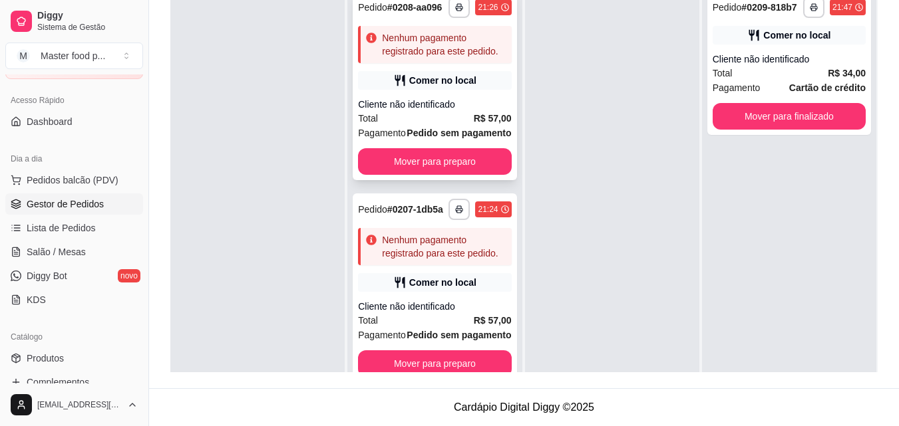
click at [442, 118] on div "**********" at bounding box center [434, 85] width 164 height 189
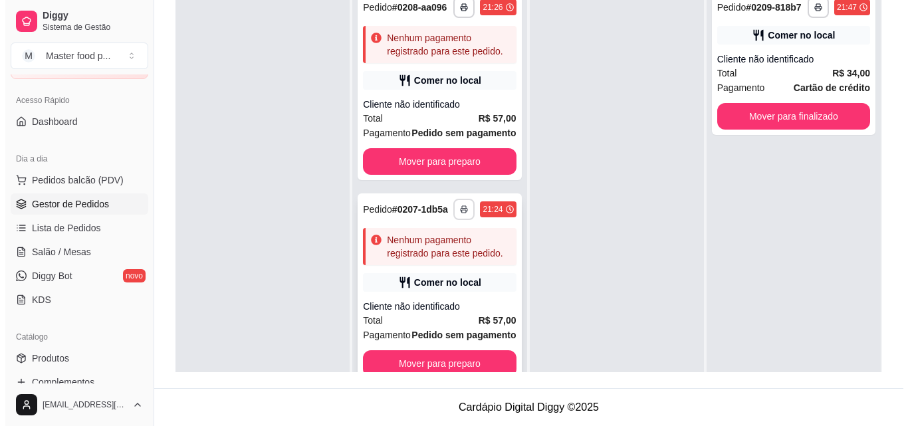
scroll to position [69, 0]
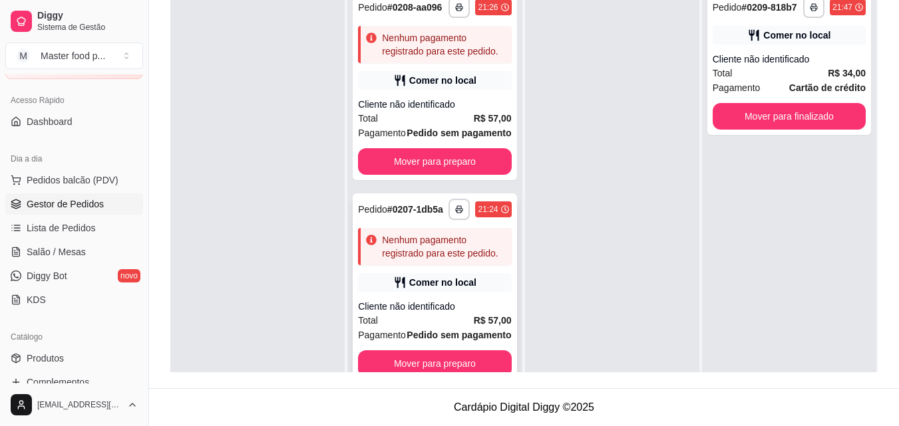
click at [441, 245] on div "Nenhum pagamento registrado para este pedido." at bounding box center [444, 246] width 124 height 27
click at [274, 184] on div at bounding box center [257, 196] width 174 height 426
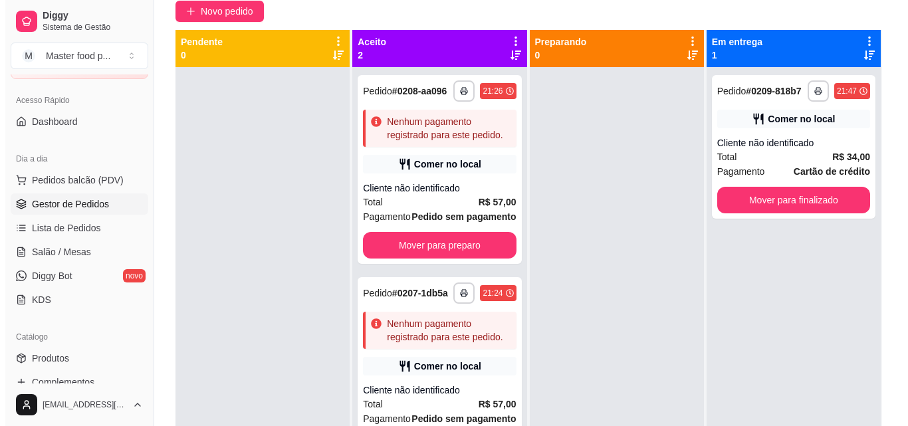
scroll to position [3, 0]
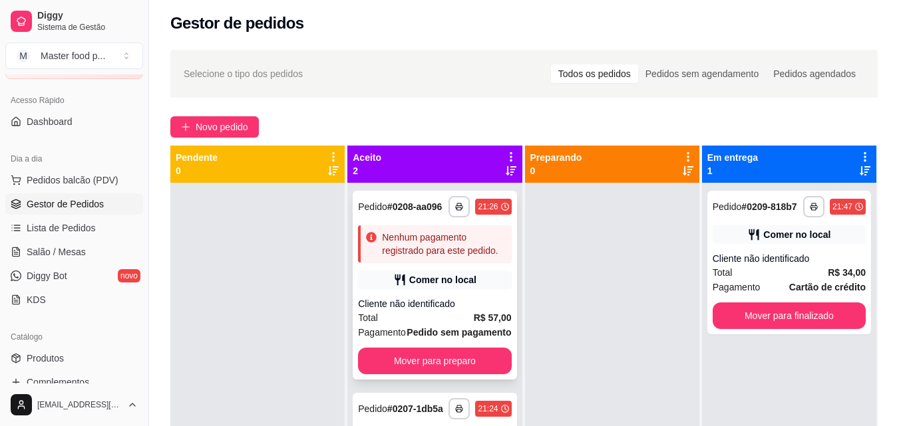
click at [458, 311] on div "Cliente não identificado" at bounding box center [434, 303] width 153 height 13
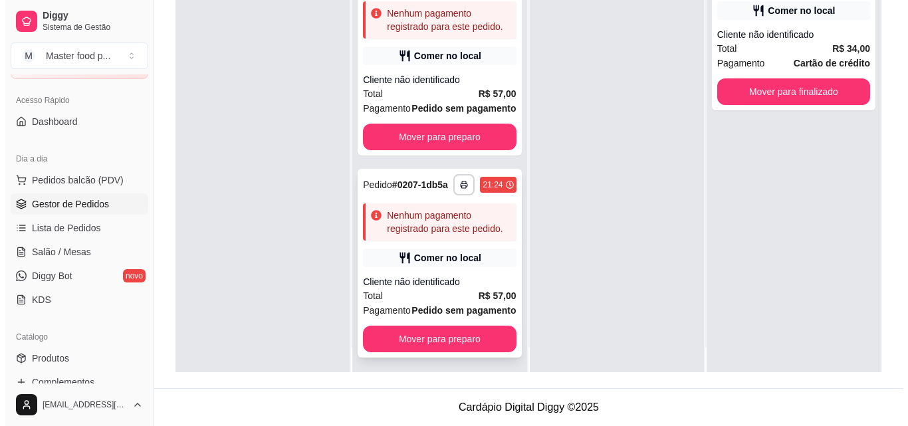
scroll to position [37, 0]
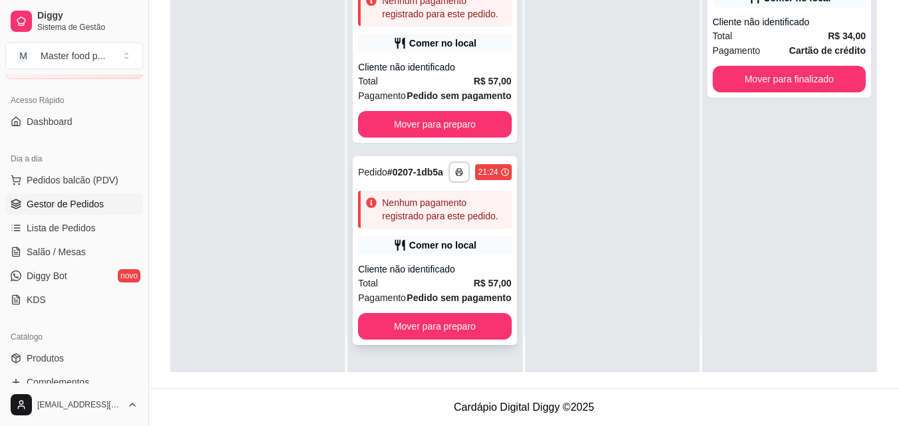
click at [411, 276] on div "Total R$ 57,00" at bounding box center [434, 283] width 153 height 15
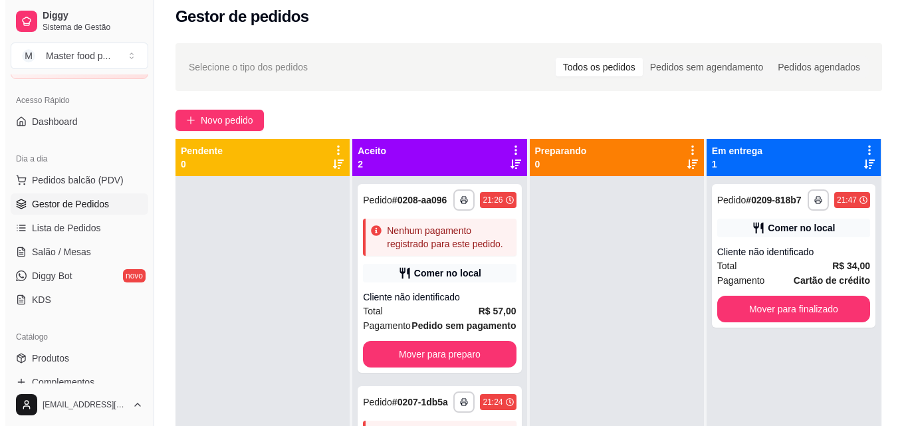
scroll to position [0, 0]
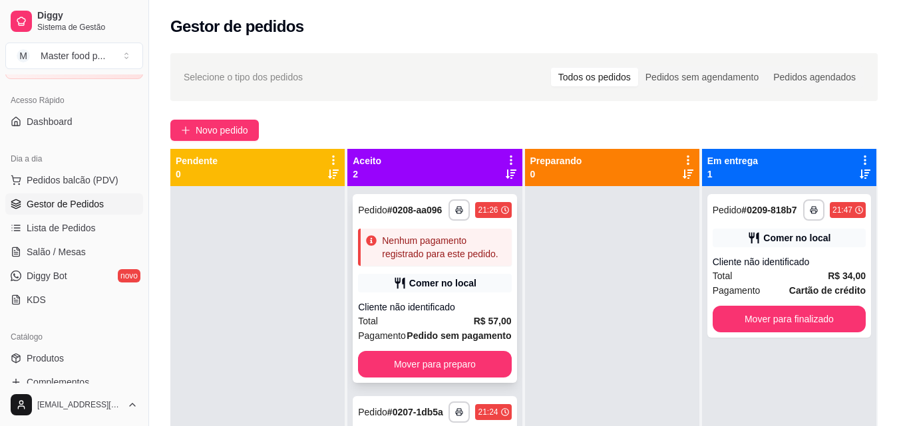
click at [465, 261] on div "Nenhum pagamento registrado para este pedido." at bounding box center [444, 247] width 124 height 27
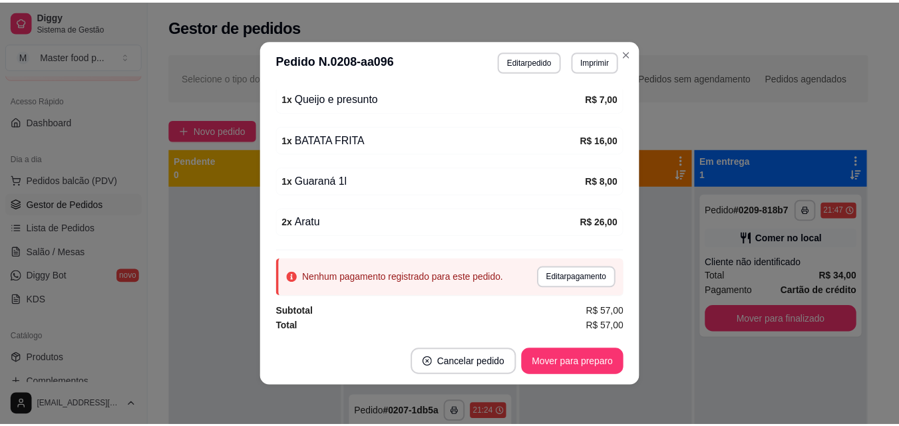
scroll to position [3, 0]
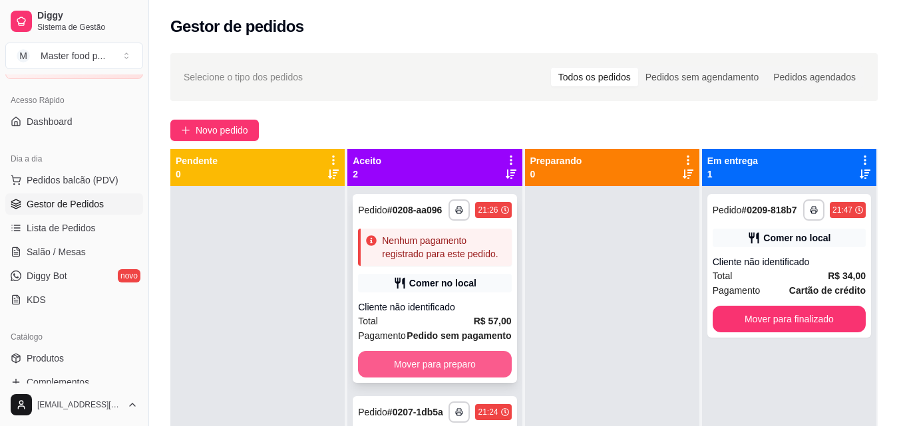
click at [446, 378] on button "Mover para preparo" at bounding box center [434, 364] width 153 height 27
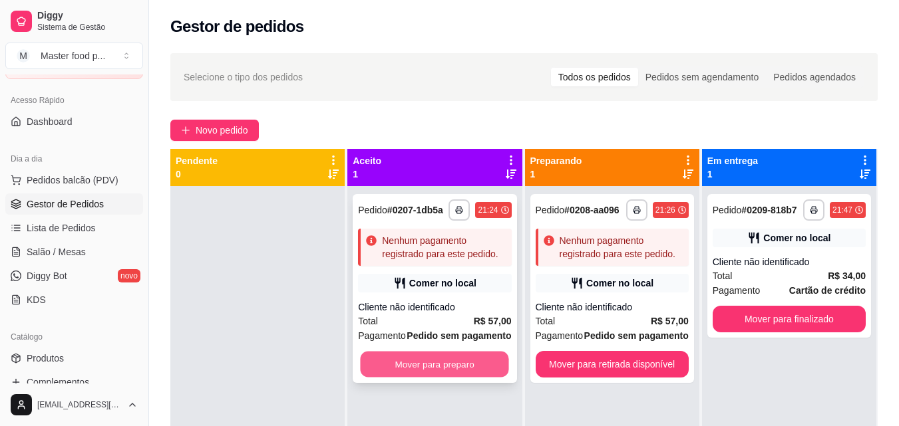
click at [476, 364] on button "Mover para preparo" at bounding box center [434, 365] width 148 height 26
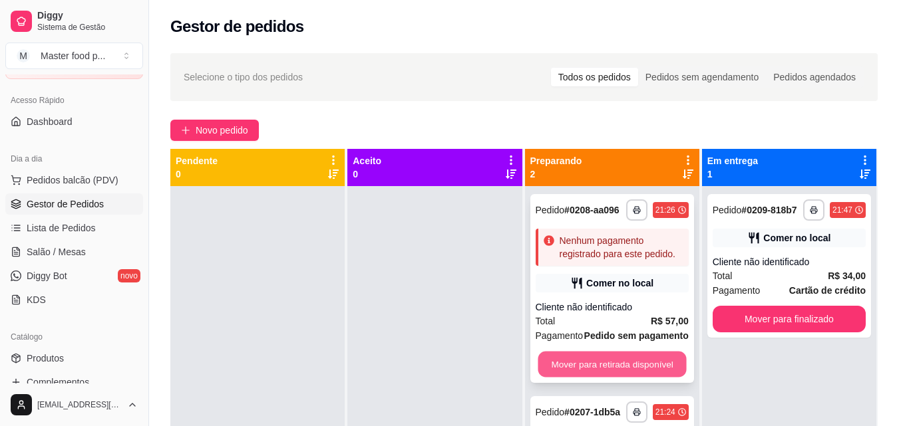
click at [630, 356] on button "Mover para retirada disponível" at bounding box center [611, 365] width 148 height 26
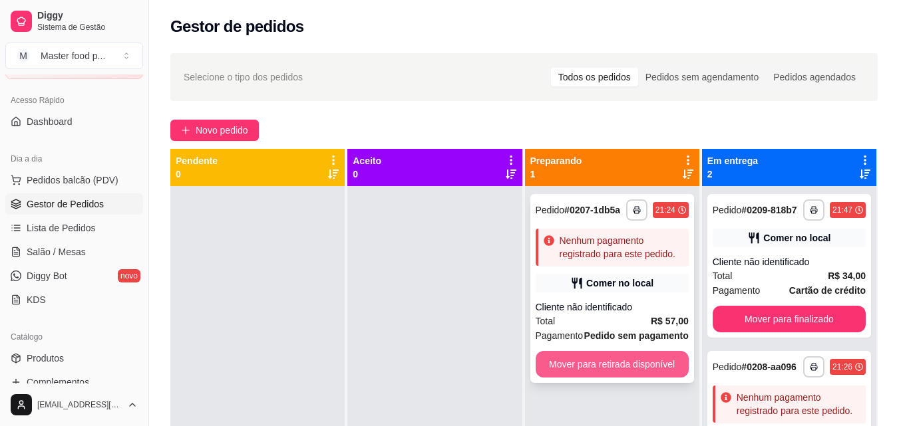
click at [577, 364] on button "Mover para retirada disponível" at bounding box center [611, 364] width 153 height 27
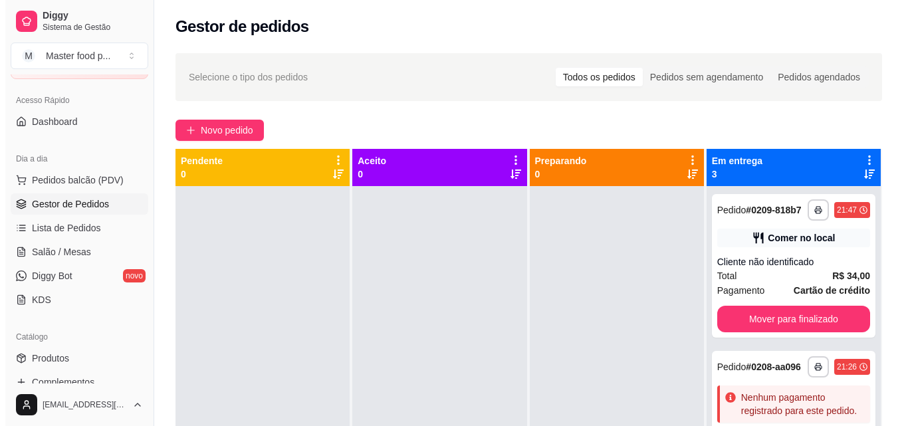
scroll to position [37, 0]
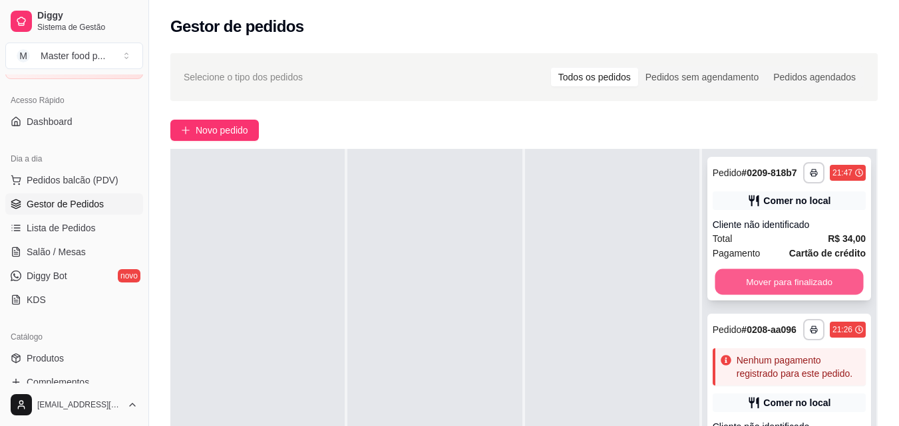
click at [753, 289] on button "Mover para finalizado" at bounding box center [788, 282] width 148 height 26
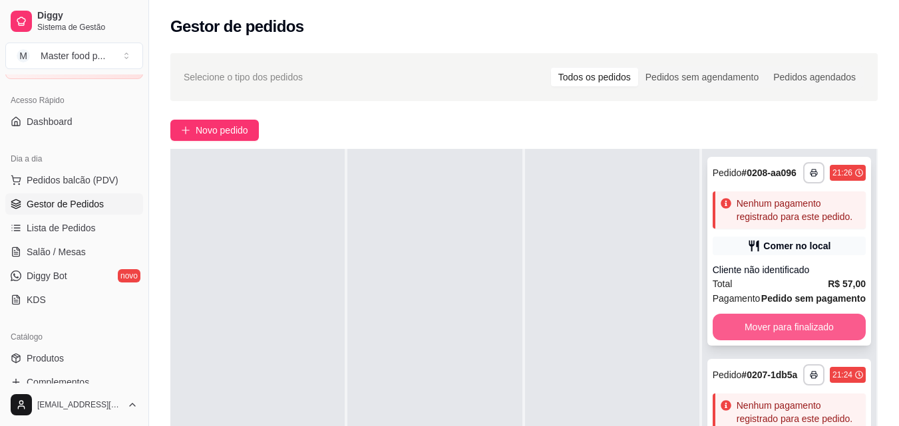
click at [805, 341] on button "Mover para finalizado" at bounding box center [788, 327] width 153 height 27
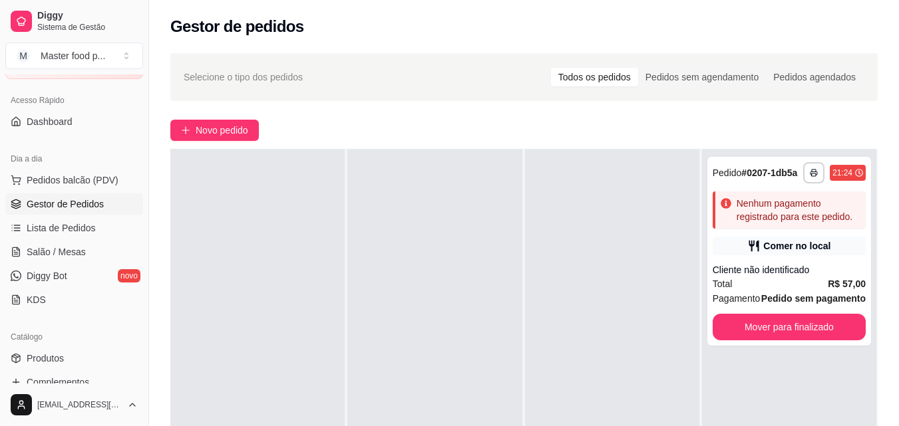
click at [805, 366] on div "**********" at bounding box center [789, 362] width 174 height 426
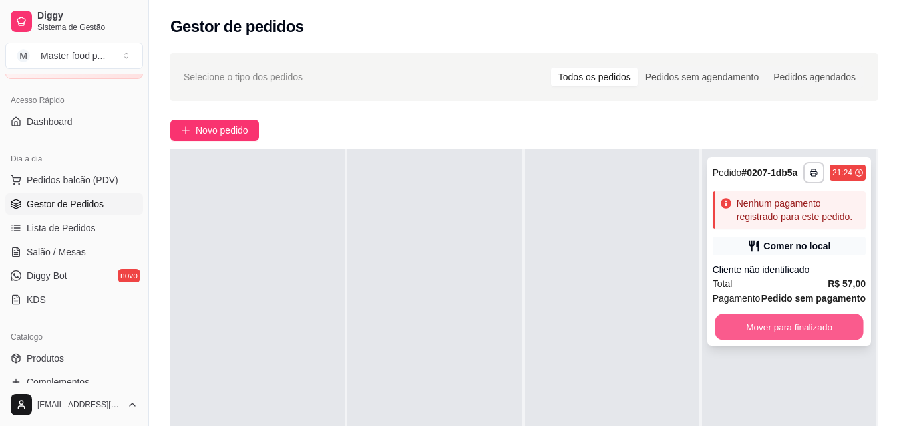
click at [815, 327] on button "Mover para finalizado" at bounding box center [788, 328] width 148 height 26
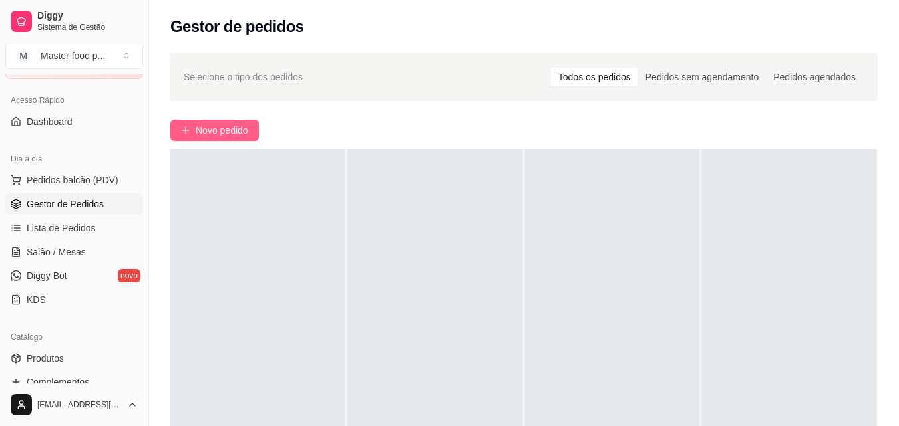
click at [226, 130] on span "Novo pedido" at bounding box center [222, 130] width 53 height 15
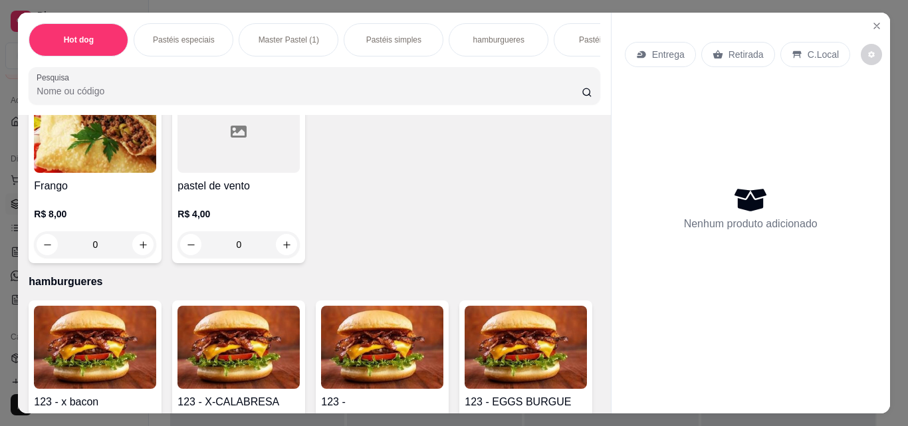
scroll to position [1796, 0]
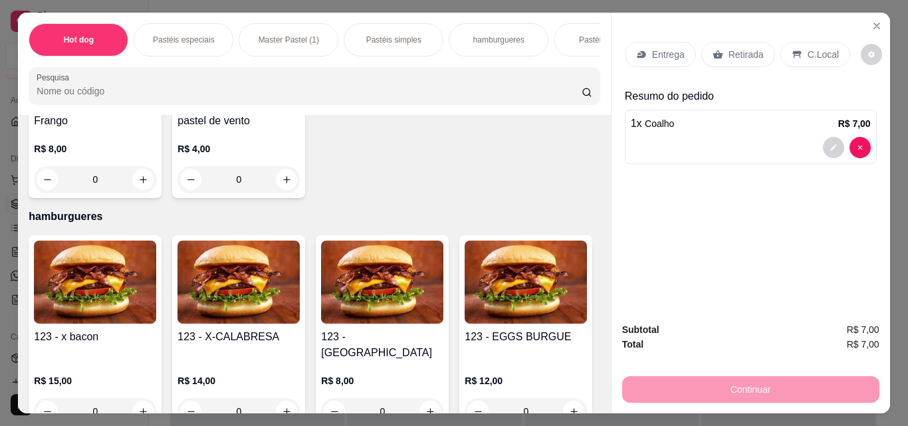
type input "1"
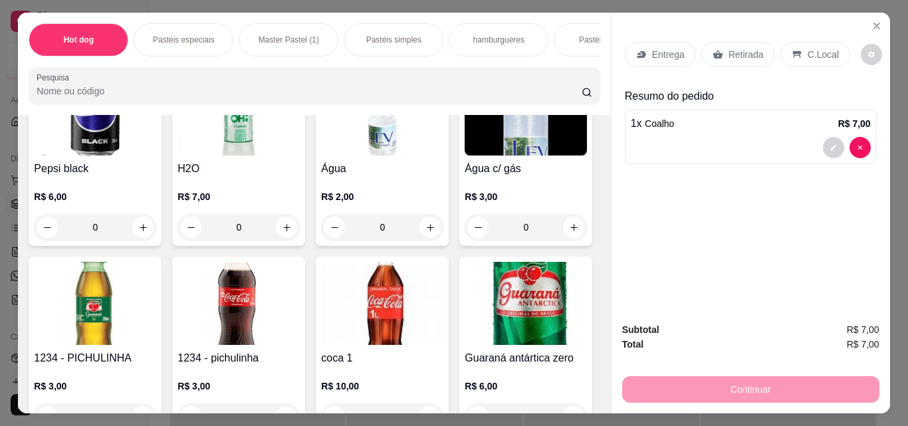
scroll to position [3658, 0]
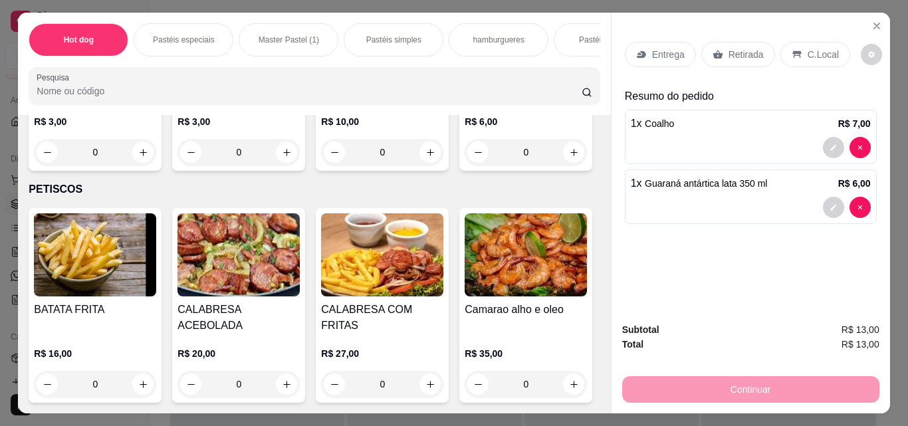
type input "1"
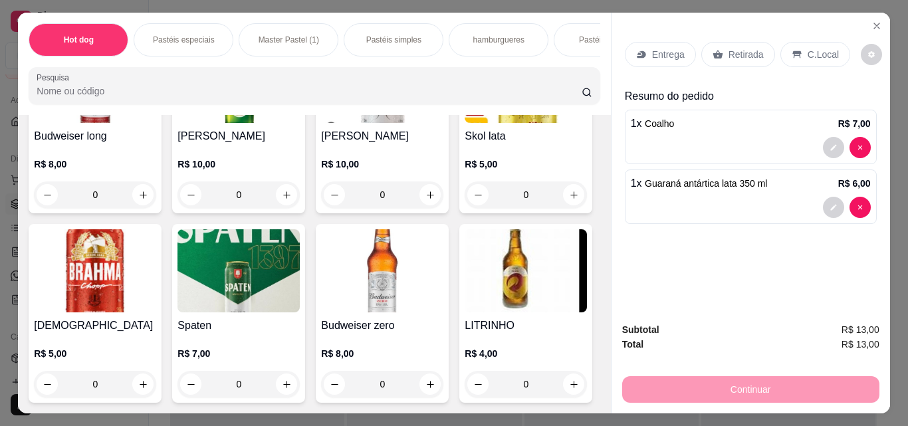
scroll to position [7023, 0]
click at [563, 380] on button "increase-product-quantity" at bounding box center [573, 384] width 21 height 21
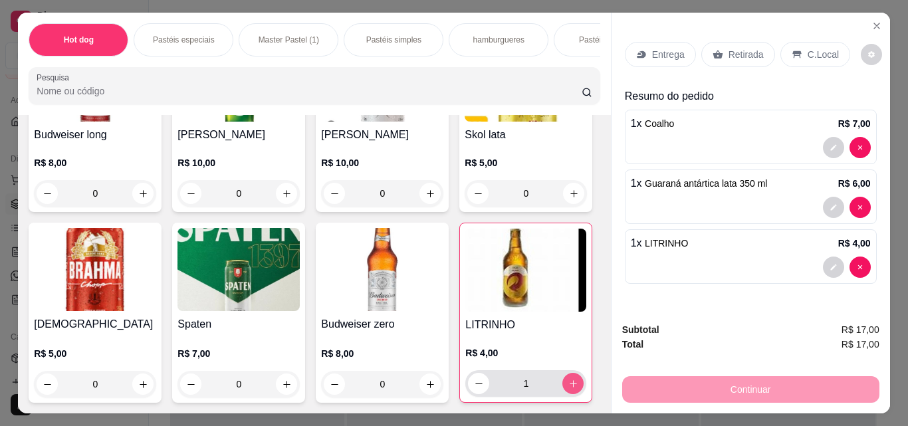
click at [563, 380] on button "increase-product-quantity" at bounding box center [573, 383] width 21 height 21
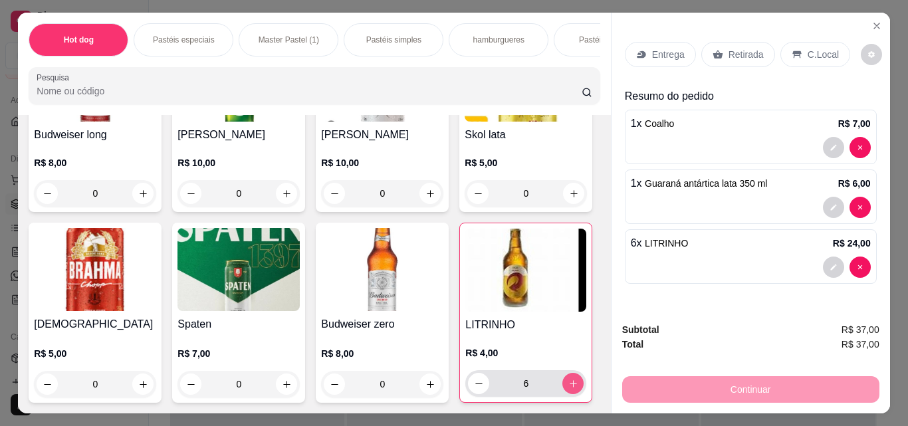
click at [563, 380] on button "increase-product-quantity" at bounding box center [573, 383] width 21 height 21
type input "8"
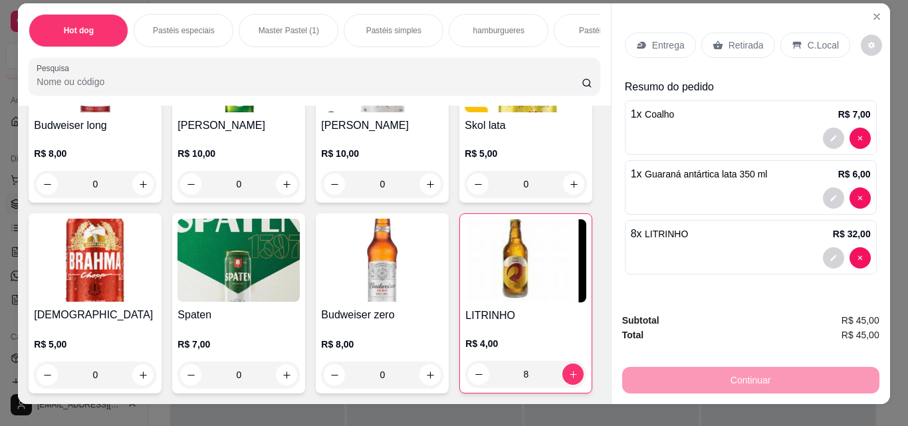
scroll to position [35, 0]
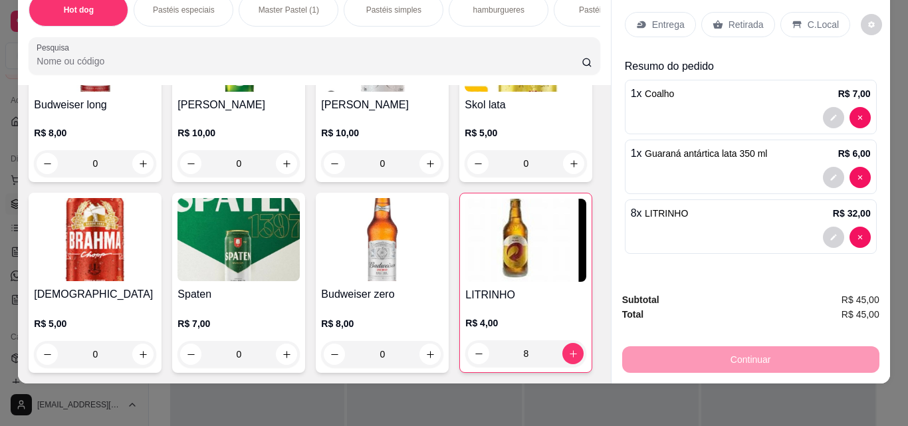
click at [732, 345] on div "Continuar" at bounding box center [751, 358] width 257 height 30
click at [730, 349] on div "Continuar" at bounding box center [751, 358] width 257 height 30
click at [796, 16] on div "C.Local" at bounding box center [816, 24] width 70 height 25
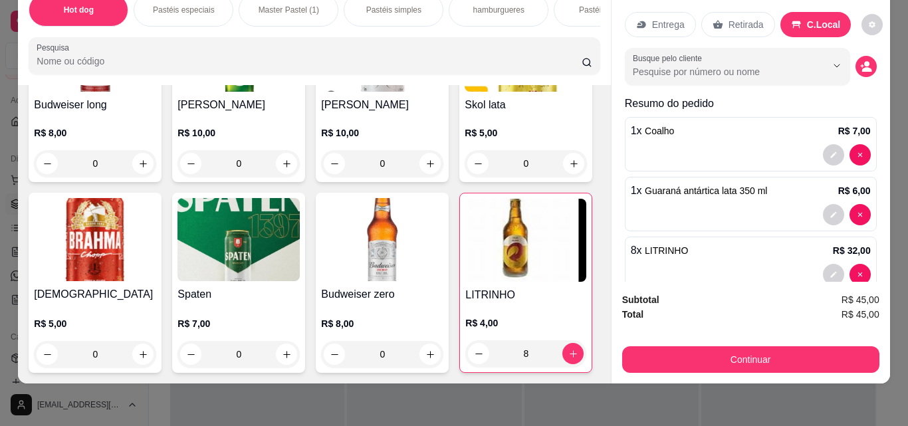
scroll to position [28, 0]
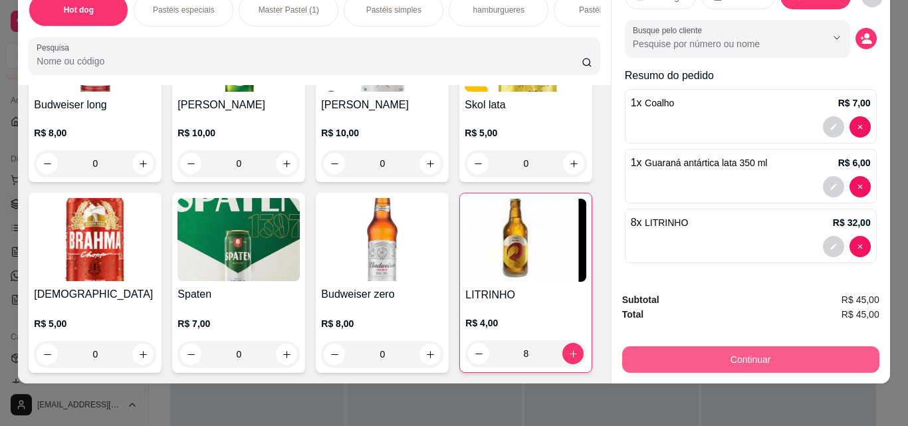
click at [743, 352] on button "Continuar" at bounding box center [751, 360] width 257 height 27
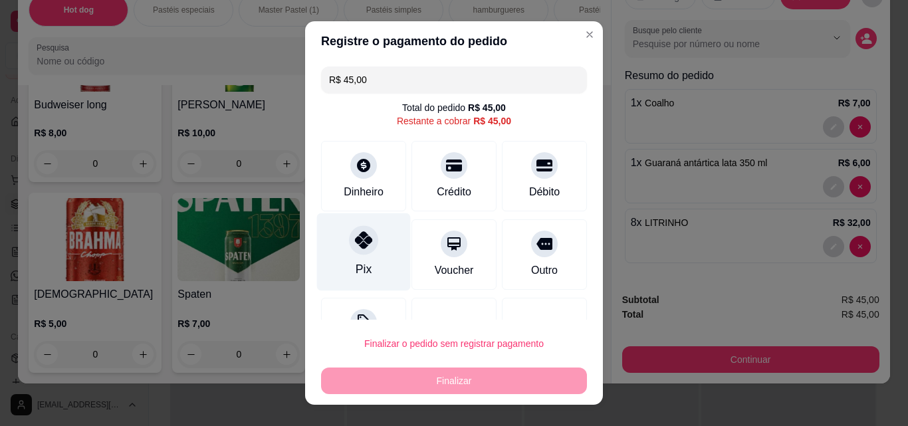
click at [349, 249] on div at bounding box center [363, 239] width 29 height 29
type input "R$ 0,00"
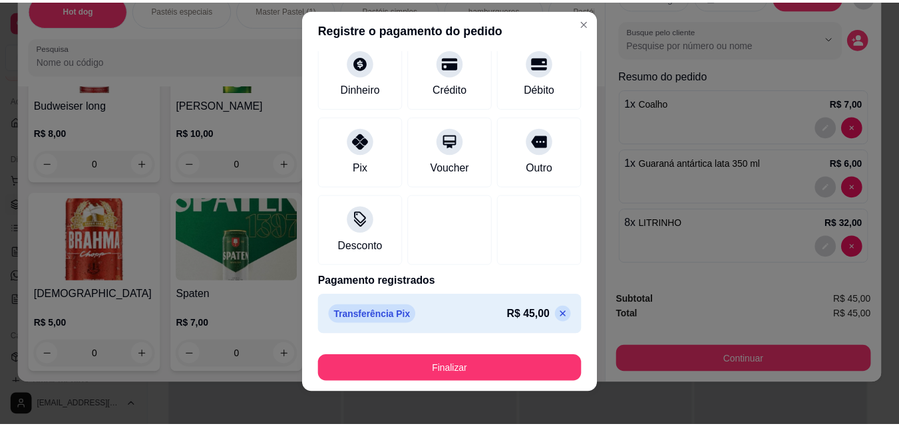
scroll to position [21, 0]
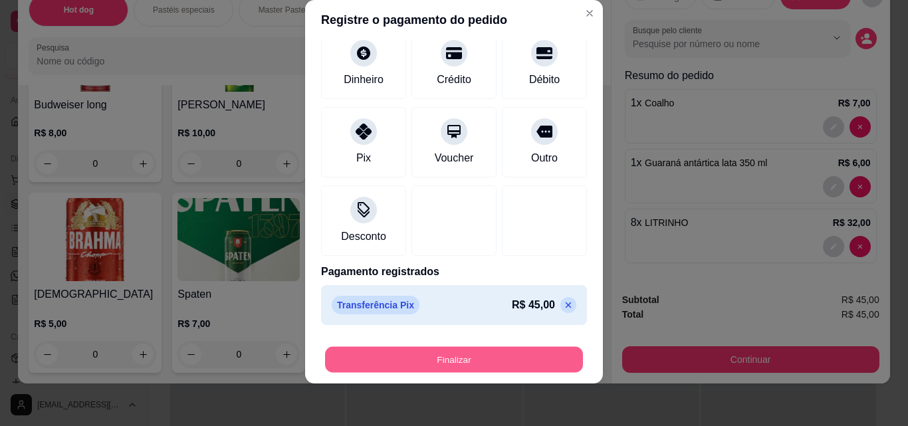
click at [492, 362] on button "Finalizar" at bounding box center [454, 360] width 258 height 26
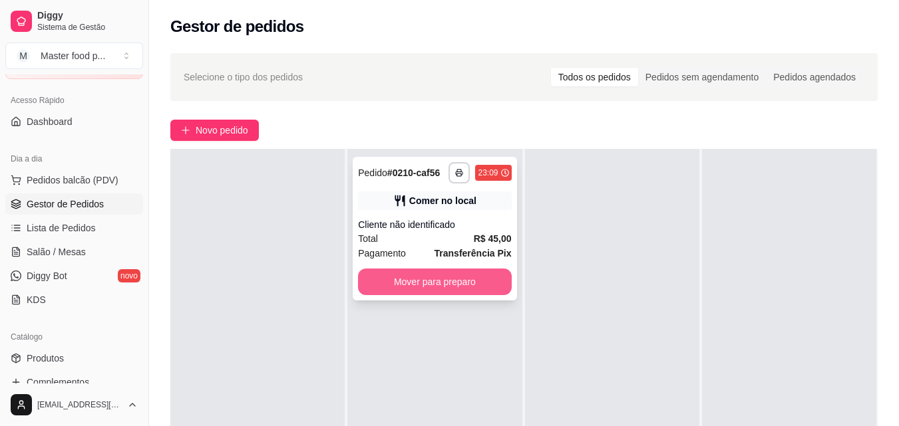
click at [423, 279] on button "Mover para preparo" at bounding box center [434, 282] width 153 height 27
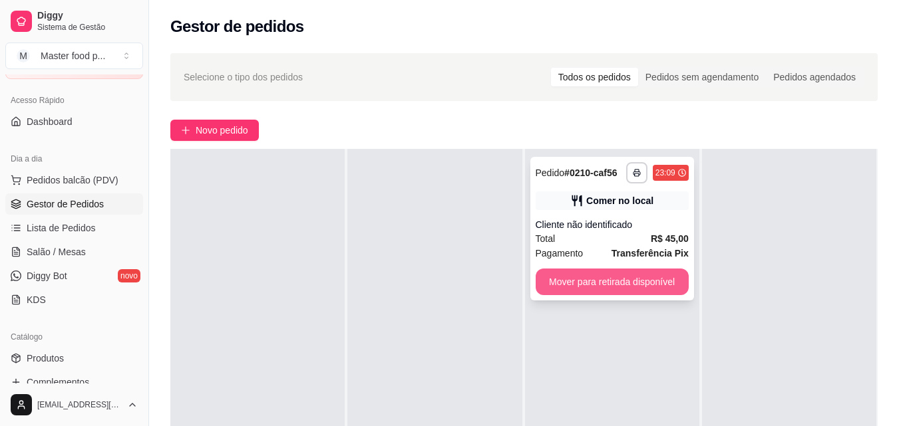
click at [578, 278] on button "Mover para retirada disponível" at bounding box center [611, 282] width 153 height 27
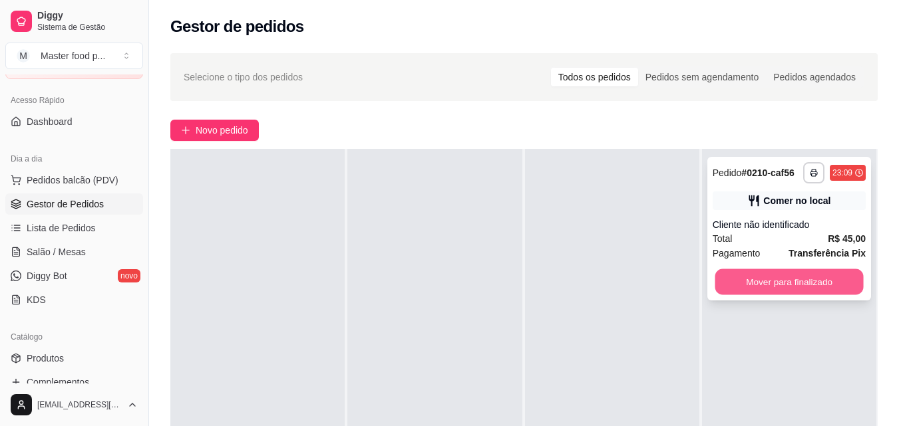
click at [740, 277] on button "Mover para finalizado" at bounding box center [788, 282] width 148 height 26
